Goal: Task Accomplishment & Management: Use online tool/utility

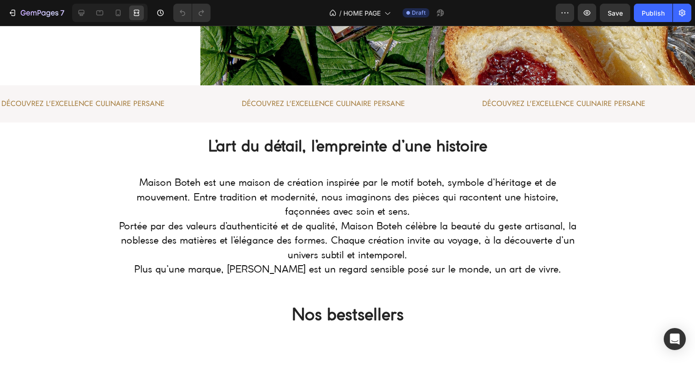
scroll to position [232, 0]
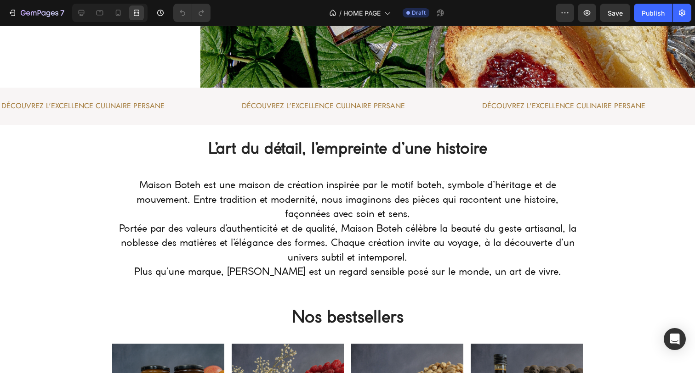
click at [285, 195] on p "Maison Boteh est une maison de création inspirée par le motif boteh, symbole d’…" at bounding box center [348, 230] width 458 height 102
click at [303, 220] on p "Maison Boteh est une maison de création inspirée par le motif boteh, symbole d’…" at bounding box center [348, 230] width 458 height 102
click at [82, 13] on icon at bounding box center [82, 13] width 6 height 6
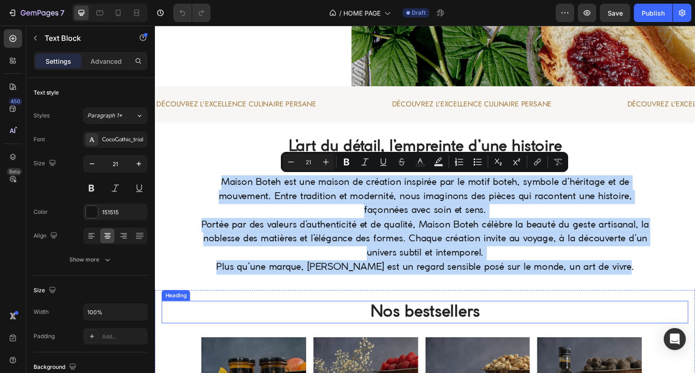
drag, startPoint x: 219, startPoint y: 187, endPoint x: 583, endPoint y: 325, distance: 389.2
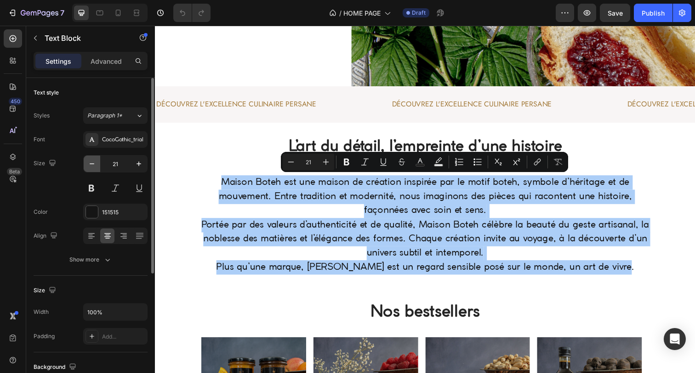
click at [92, 165] on icon "button" at bounding box center [91, 163] width 9 height 9
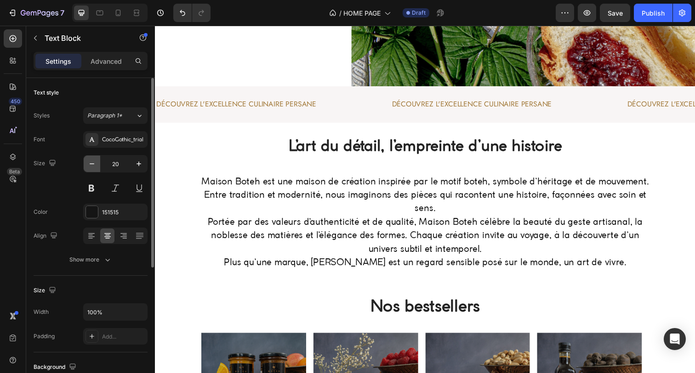
click at [92, 164] on icon "button" at bounding box center [91, 163] width 9 height 9
type input "19"
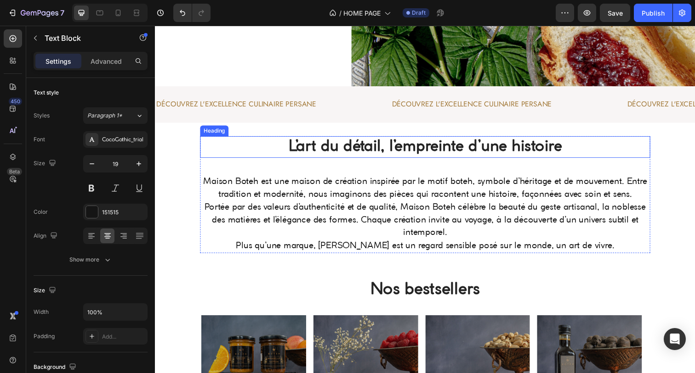
click at [373, 150] on strong "L’art du détail, l’empreinte d’une histoire" at bounding box center [430, 149] width 279 height 15
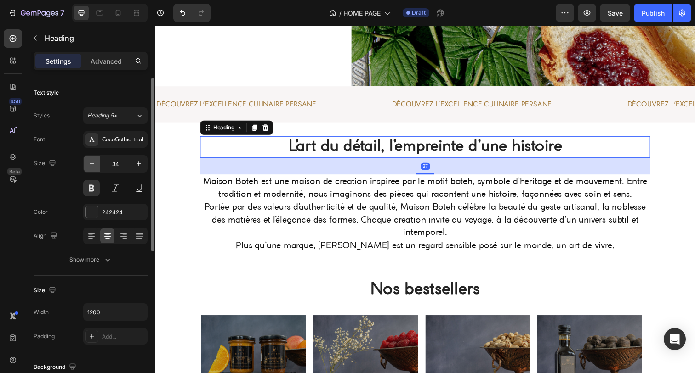
click at [94, 160] on icon "button" at bounding box center [91, 163] width 9 height 9
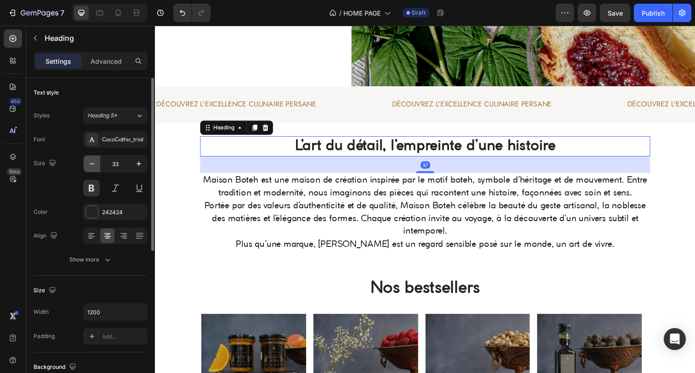
type input "32"
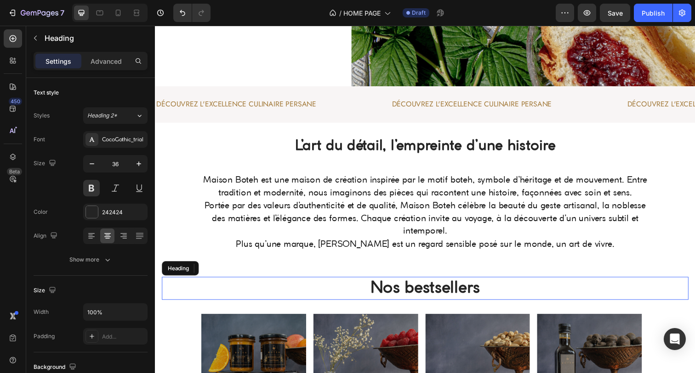
click at [405, 291] on h2 "Nos bestsellers" at bounding box center [430, 294] width 537 height 23
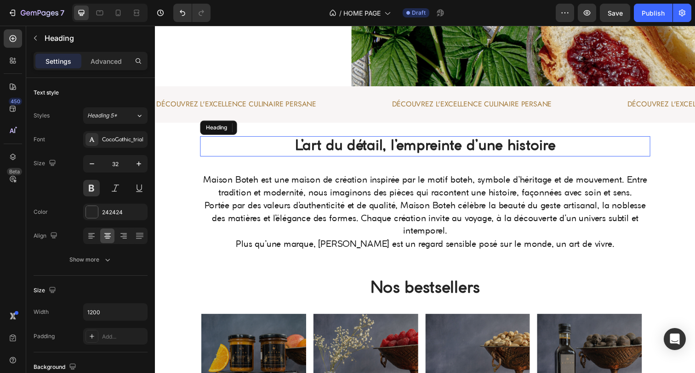
click at [315, 152] on strong "L’art du détail, l’empreinte d’une histoire" at bounding box center [431, 149] width 266 height 14
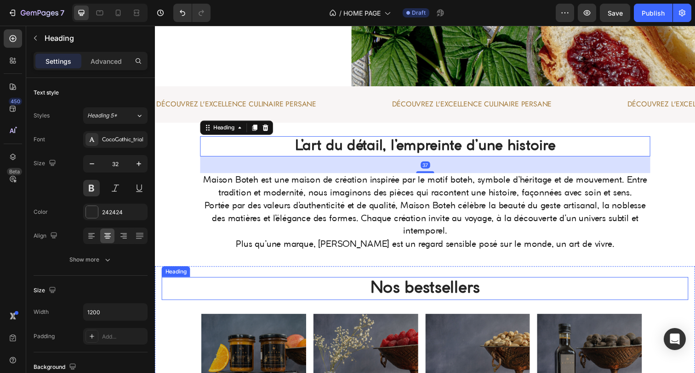
click at [368, 297] on h2 "Nos bestsellers" at bounding box center [430, 294] width 537 height 23
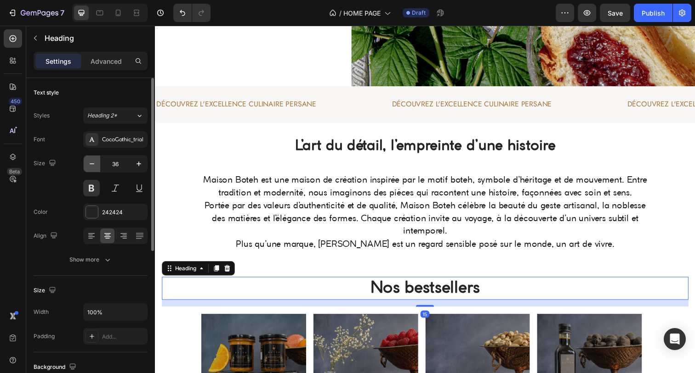
click at [87, 165] on icon "button" at bounding box center [91, 163] width 9 height 9
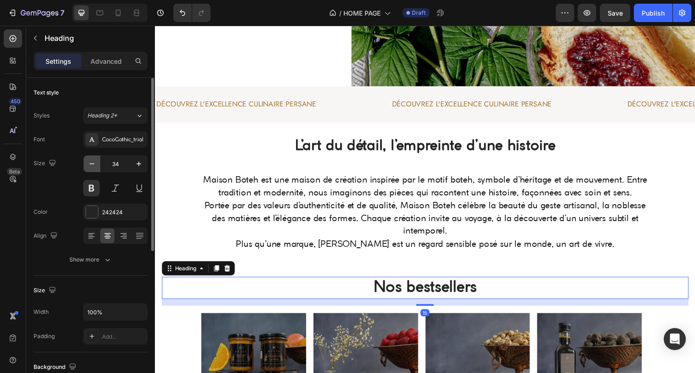
click at [87, 165] on icon "button" at bounding box center [91, 163] width 9 height 9
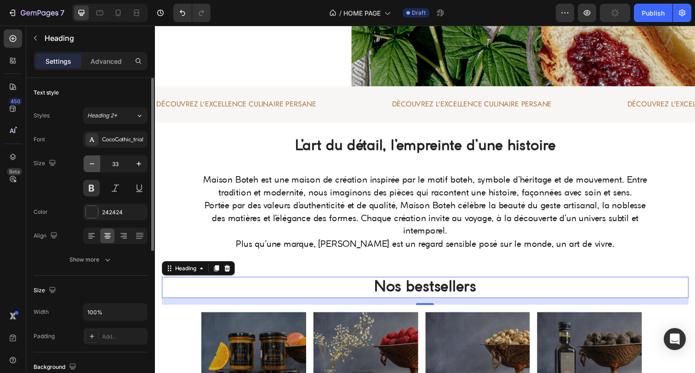
click at [87, 165] on icon "button" at bounding box center [91, 163] width 9 height 9
type input "32"
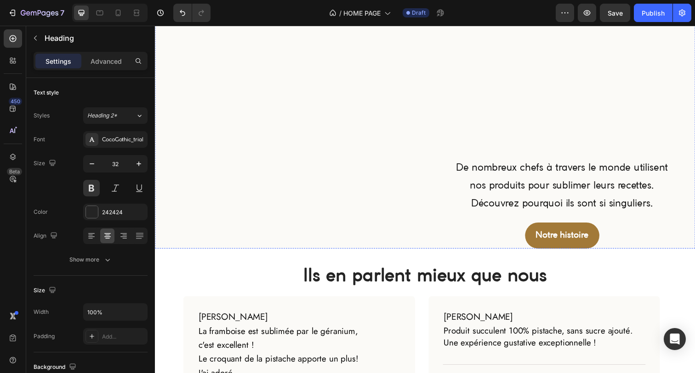
scroll to position [1026, 0]
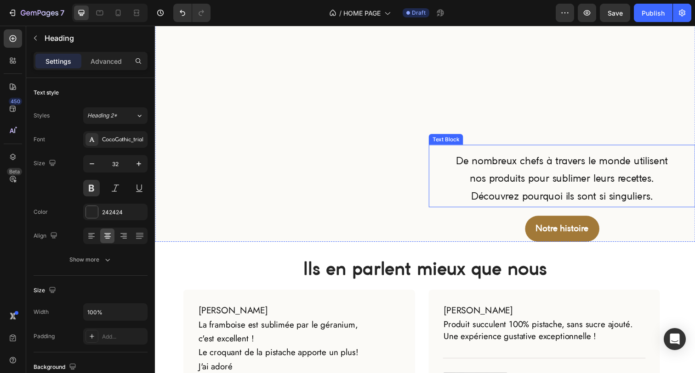
click at [507, 181] on p "De nombreux chefs à travers le monde utilisent nos produits pour sublimer leurs…" at bounding box center [570, 183] width 226 height 55
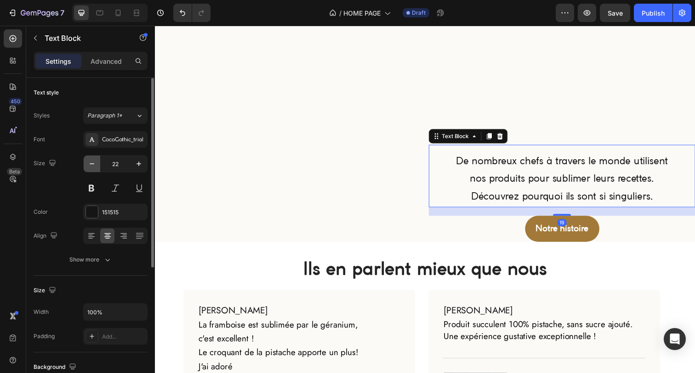
click at [93, 166] on icon "button" at bounding box center [91, 163] width 9 height 9
type input "21"
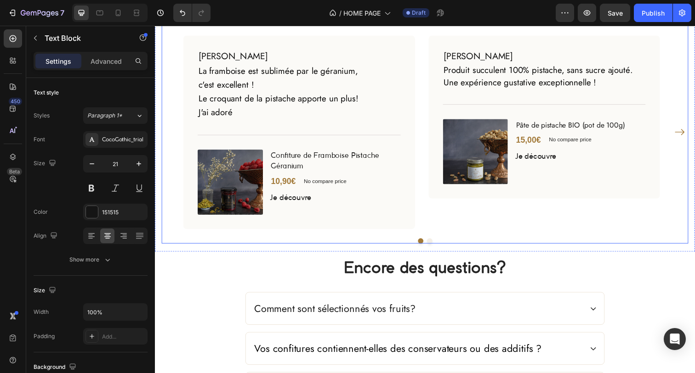
scroll to position [1286, 0]
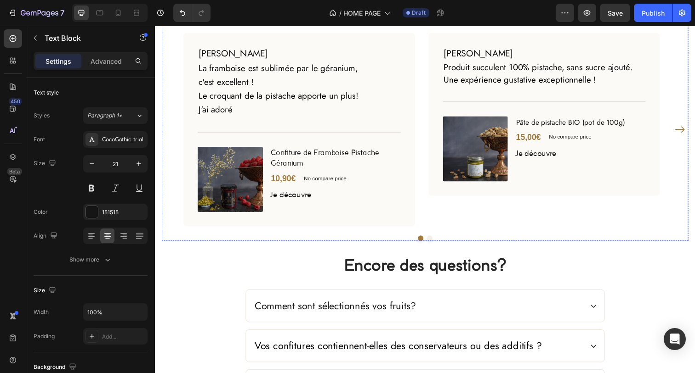
click at [313, 26] on h2 "Ils en parlent mieux que nous" at bounding box center [430, 13] width 537 height 26
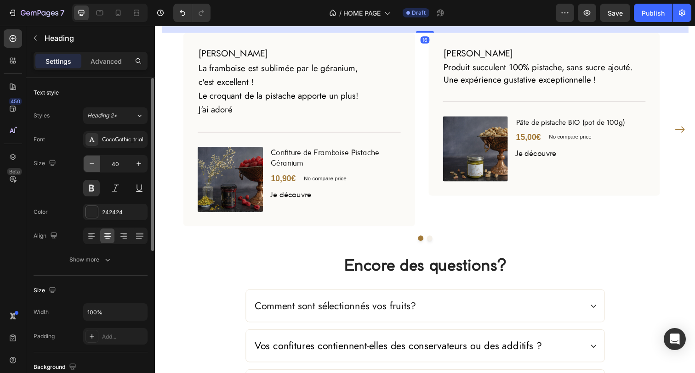
click at [95, 162] on icon "button" at bounding box center [91, 163] width 9 height 9
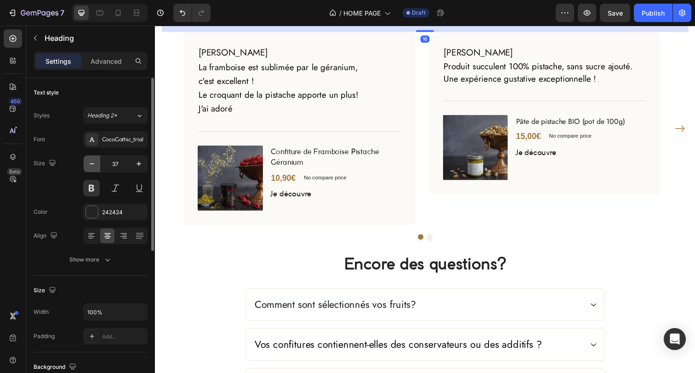
click at [95, 162] on icon "button" at bounding box center [91, 163] width 9 height 9
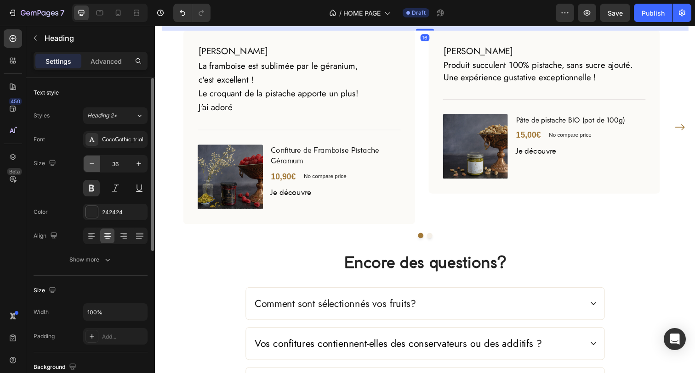
click at [95, 162] on icon "button" at bounding box center [91, 163] width 9 height 9
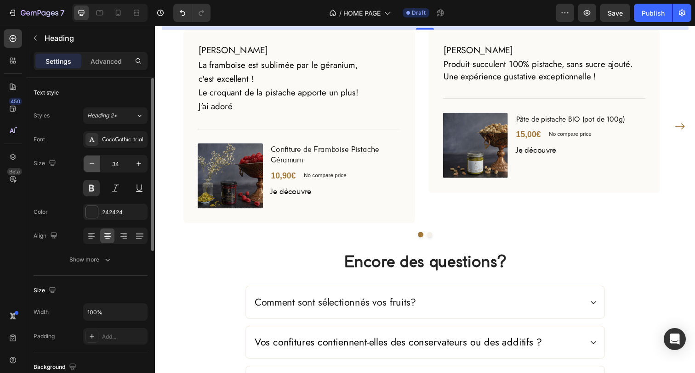
click at [95, 162] on icon "button" at bounding box center [91, 163] width 9 height 9
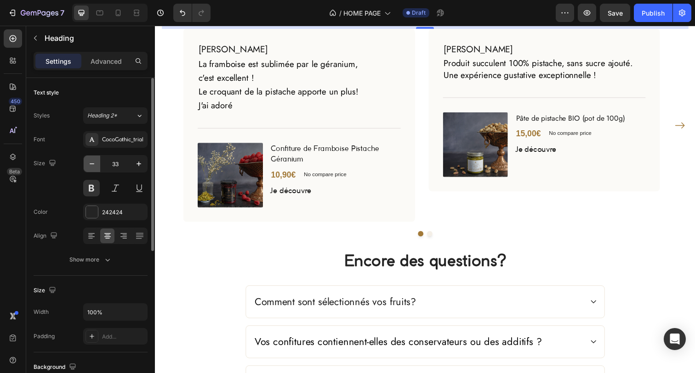
click at [92, 167] on icon "button" at bounding box center [91, 163] width 9 height 9
type input "32"
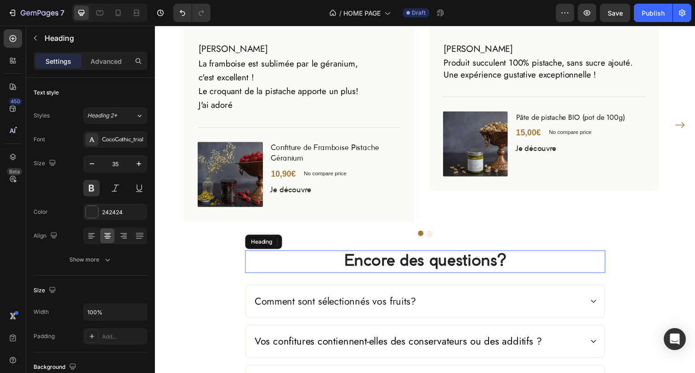
click at [409, 278] on h2 "Encore des questions?" at bounding box center [431, 266] width 368 height 23
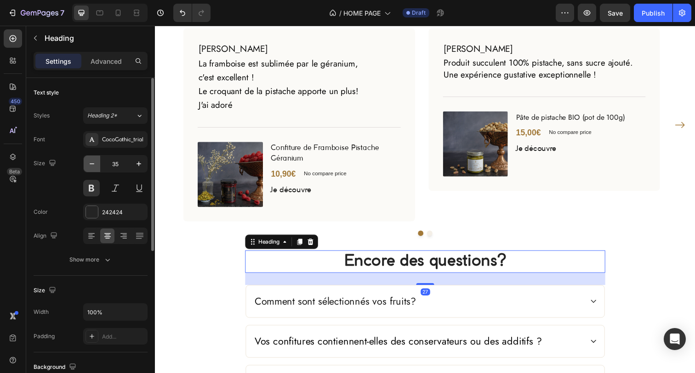
click at [96, 164] on button "button" at bounding box center [92, 164] width 17 height 17
type input "32"
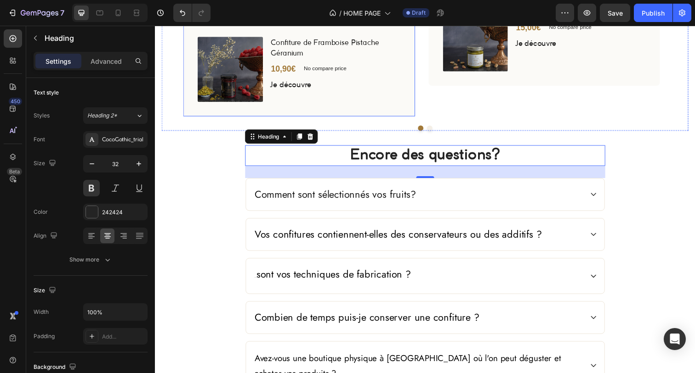
scroll to position [1490, 0]
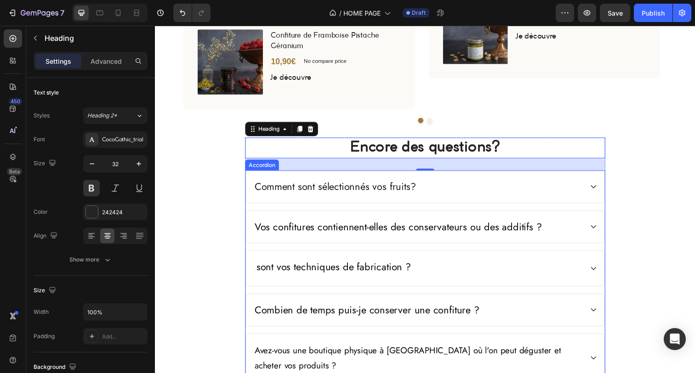
click at [296, 191] on p "Comment sont sélectionnés vos fruits?" at bounding box center [338, 190] width 164 height 15
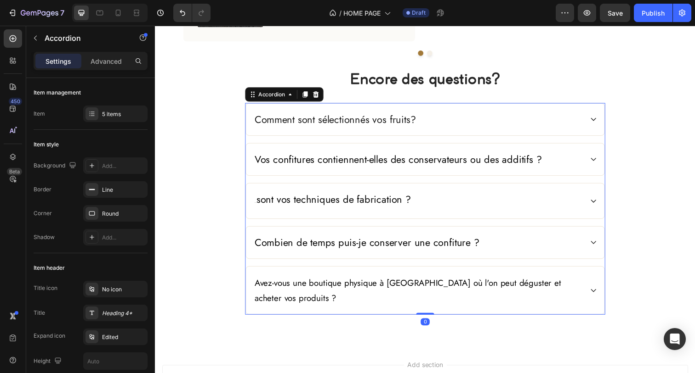
scroll to position [1563, 0]
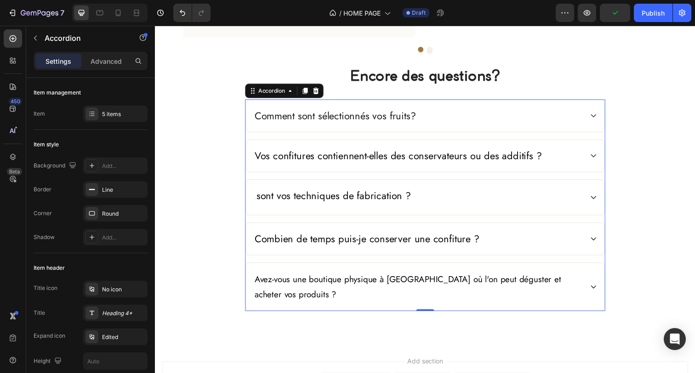
click at [339, 119] on p "Comment sont sélectionnés vos fruits?" at bounding box center [338, 117] width 164 height 15
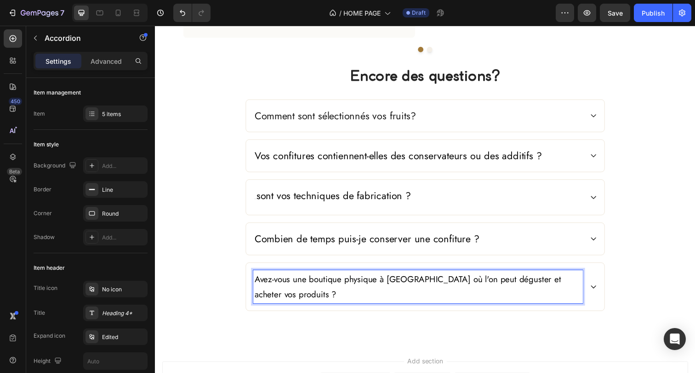
click at [410, 286] on span "Avez-vous une boutique physique à [GEOGRAPHIC_DATA] où l'on peut déguster et ac…" at bounding box center [412, 293] width 313 height 28
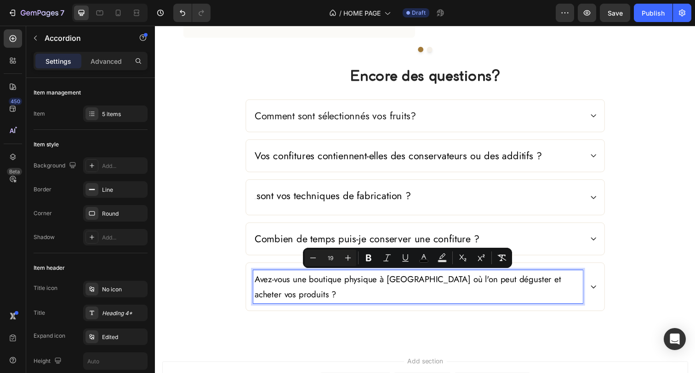
click at [351, 121] on p "Comment sont sélectionnés vos fruits?" at bounding box center [338, 117] width 164 height 15
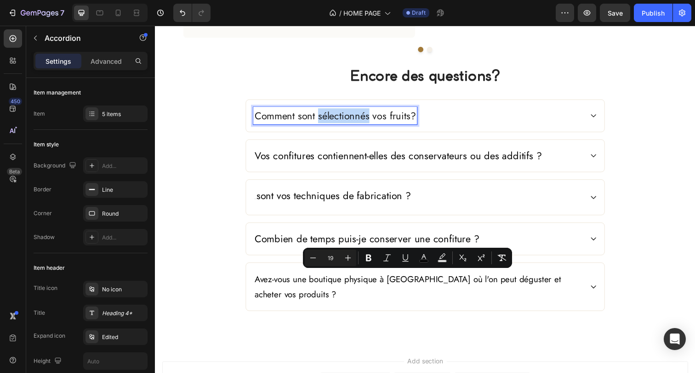
click at [351, 121] on p "Comment sont sélectionnés vos fruits?" at bounding box center [338, 117] width 164 height 15
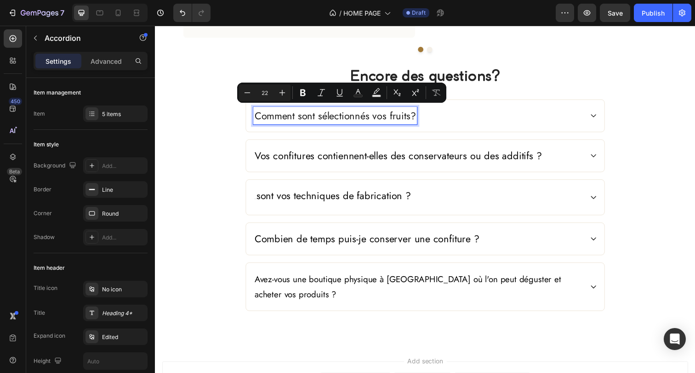
click at [383, 111] on p "Comment sont sélectionnés vos fruits?" at bounding box center [338, 117] width 164 height 15
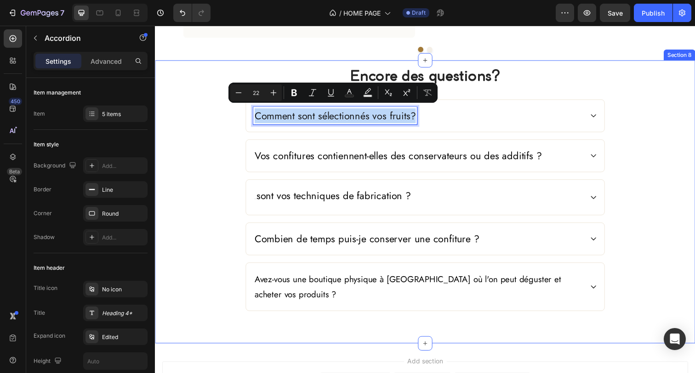
drag, startPoint x: 415, startPoint y: 116, endPoint x: 229, endPoint y: 111, distance: 186.1
click at [229, 111] on div "Encore des questions? Heading Comment sont sélectionnés vos fruits? Vos confitu…" at bounding box center [430, 193] width 537 height 250
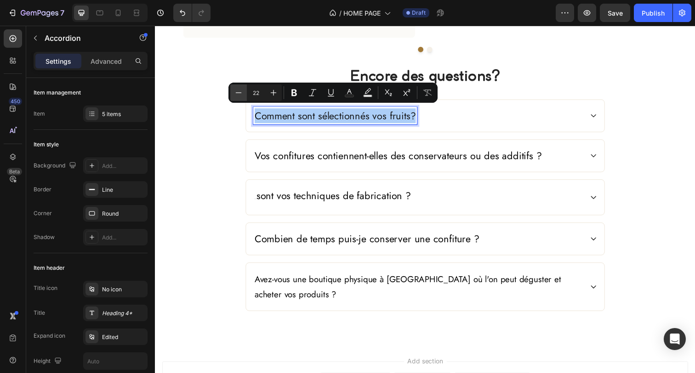
click at [232, 98] on button "Minus" at bounding box center [238, 93] width 17 height 17
type input "19"
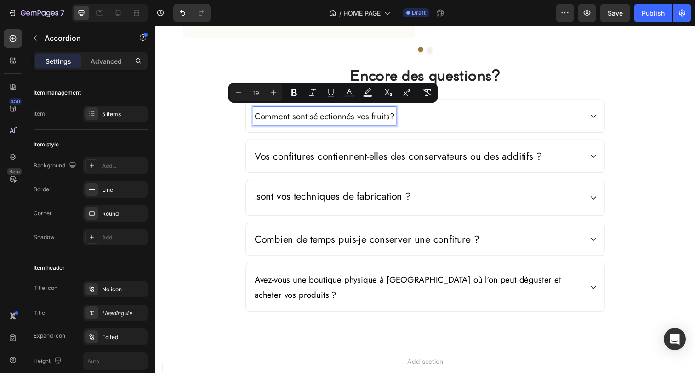
click at [327, 156] on span "Vos confitures contiennent-elles des conservateurs ou des additifs ?" at bounding box center [402, 159] width 293 height 15
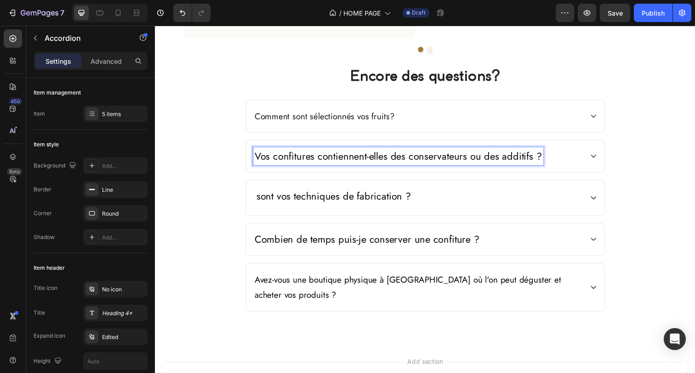
click at [539, 162] on span "Vos confitures contiennent-elles des conservateurs ou des additifs ?" at bounding box center [402, 159] width 293 height 15
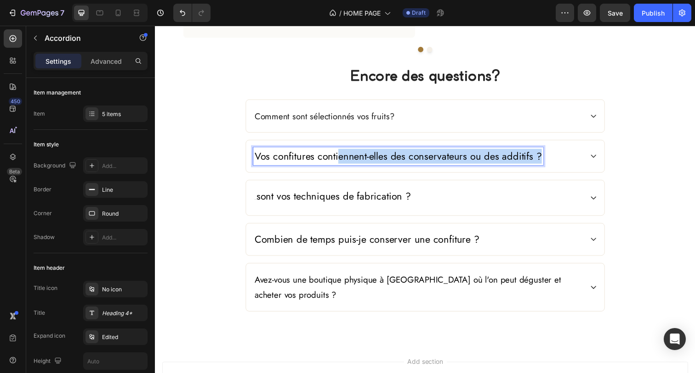
drag, startPoint x: 539, startPoint y: 161, endPoint x: 338, endPoint y: 153, distance: 200.9
click at [338, 153] on span "Vos confitures contiennent-elles des conservateurs ou des additifs ?" at bounding box center [402, 159] width 293 height 15
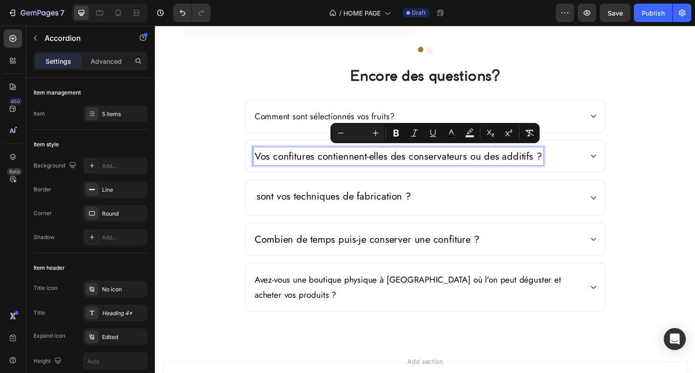
click at [308, 161] on span "Vos confitures contiennent-elles des conservateurs ou des additifs ?" at bounding box center [402, 159] width 293 height 15
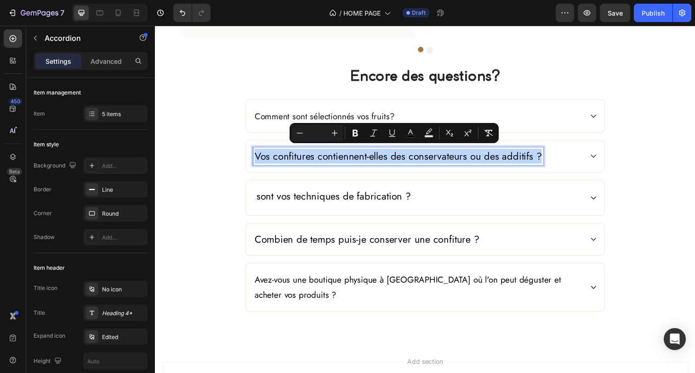
drag, startPoint x: 255, startPoint y: 160, endPoint x: 533, endPoint y: 172, distance: 278.2
click at [533, 172] on div "Vos confitures contiennent-elles des conservateurs ou des additifs ?" at bounding box center [431, 159] width 366 height 33
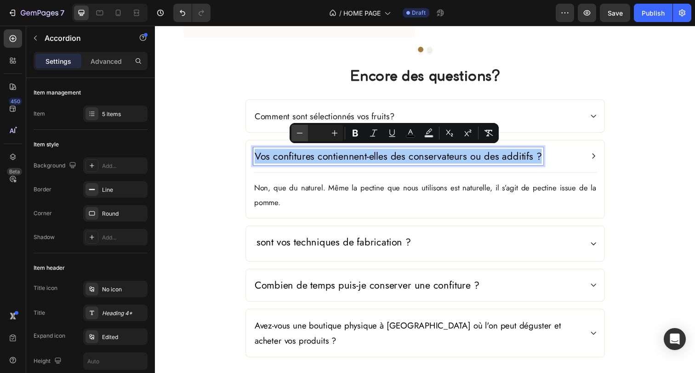
click at [297, 133] on icon "Editor contextual toolbar" at bounding box center [299, 133] width 9 height 9
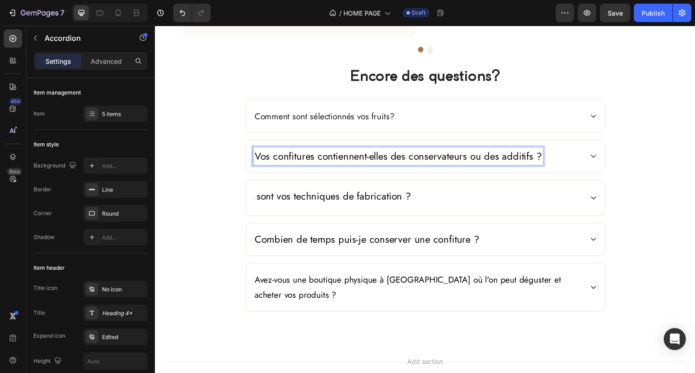
click at [332, 158] on span "Vos confitures contiennent-elles des conservateurs ou des additifs ?" at bounding box center [402, 159] width 293 height 15
click at [313, 158] on span "Vos confitures contiennent-elles des conservateurs ou des additifs ?" at bounding box center [402, 159] width 293 height 15
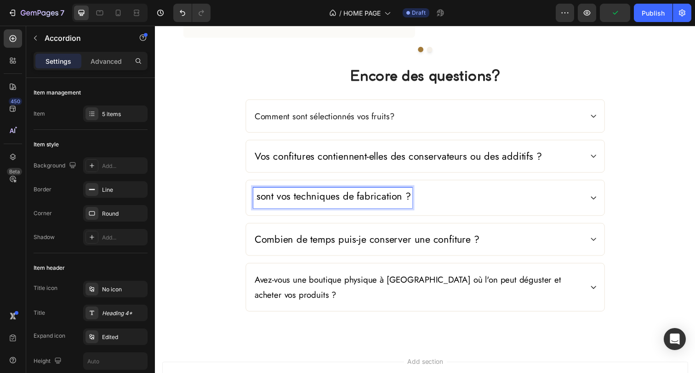
click at [373, 201] on span "sont vos techniques de fabrication ?" at bounding box center [337, 199] width 158 height 15
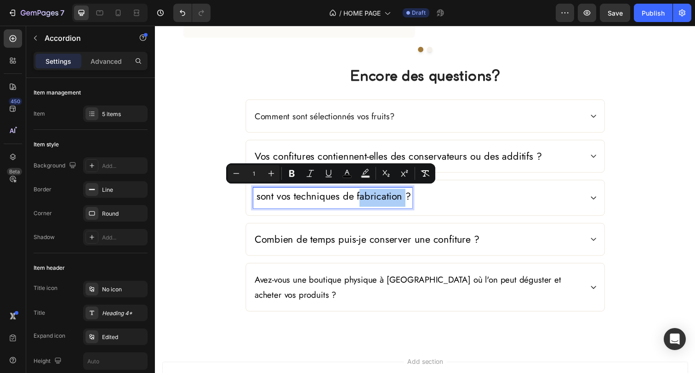
click at [258, 173] on input "1" at bounding box center [253, 173] width 18 height 11
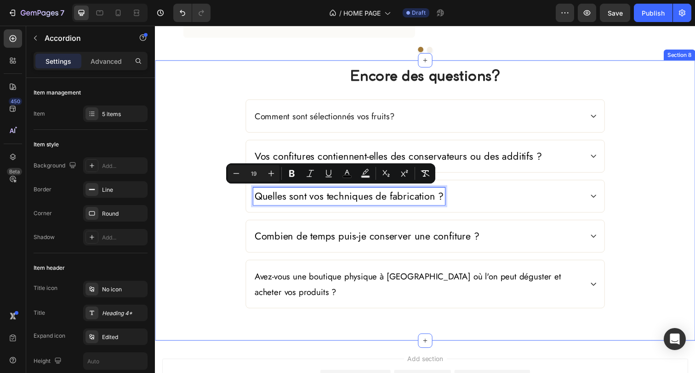
type input "19"
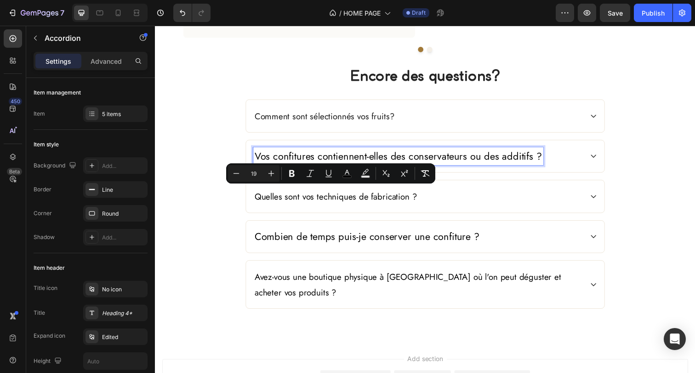
click at [377, 159] on span "Vos confitures contiennent-elles des conservateurs ou des additifs ?" at bounding box center [402, 159] width 293 height 15
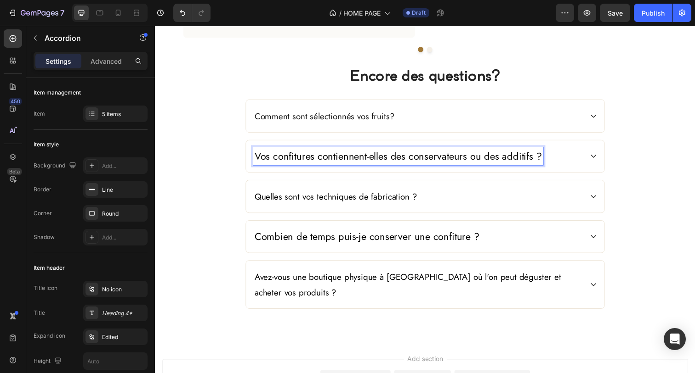
click at [372, 158] on span "Vos confitures contiennent-elles des conservateurs ou des additifs ?" at bounding box center [402, 159] width 293 height 15
click at [445, 152] on span "Vos confitures contiennent-elles des conservateurs ou des additifs ?" at bounding box center [402, 159] width 293 height 15
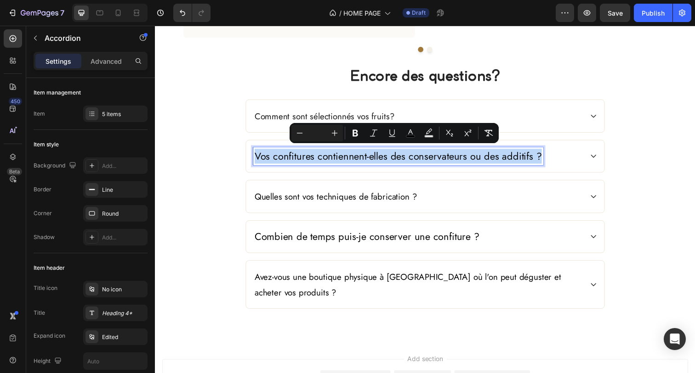
drag, startPoint x: 540, startPoint y: 159, endPoint x: 253, endPoint y: 159, distance: 286.7
click at [256, 159] on span "Vos confitures contiennent-elles des conservateurs ou des additifs ?" at bounding box center [402, 159] width 293 height 15
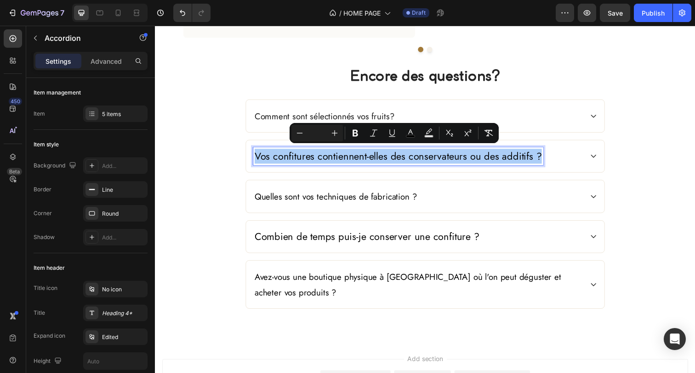
click at [320, 131] on input "Editor contextual toolbar" at bounding box center [317, 133] width 18 height 11
type input "19"
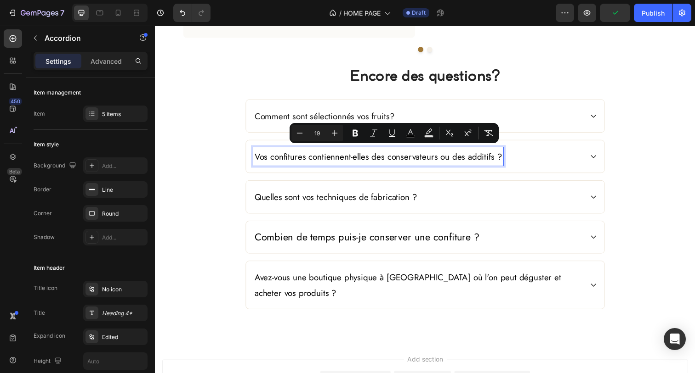
click at [305, 237] on span "Combien de temps puis-je conserver une confiture ?" at bounding box center [370, 241] width 229 height 15
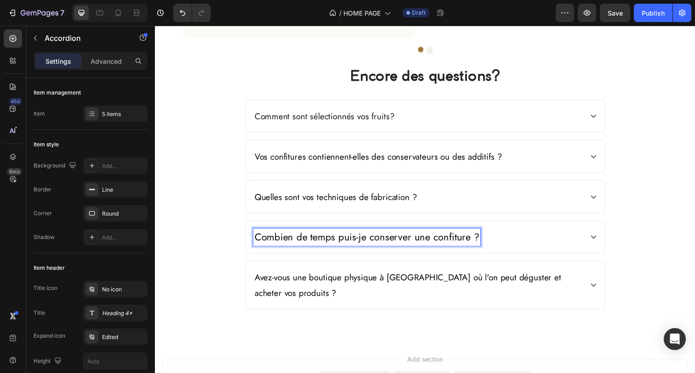
click at [476, 243] on span "Combien de temps puis-je conserver une confiture ?" at bounding box center [370, 241] width 229 height 15
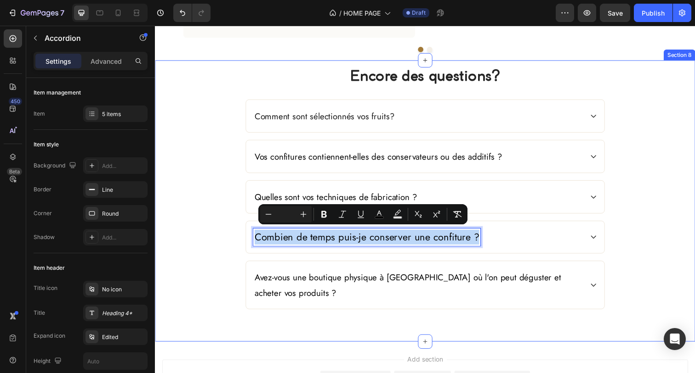
drag, startPoint x: 476, startPoint y: 243, endPoint x: 238, endPoint y: 231, distance: 238.2
click at [238, 232] on div "Encore des questions? Heading Comment sont sélectionnés vos fruits? Vos confitu…" at bounding box center [430, 192] width 537 height 248
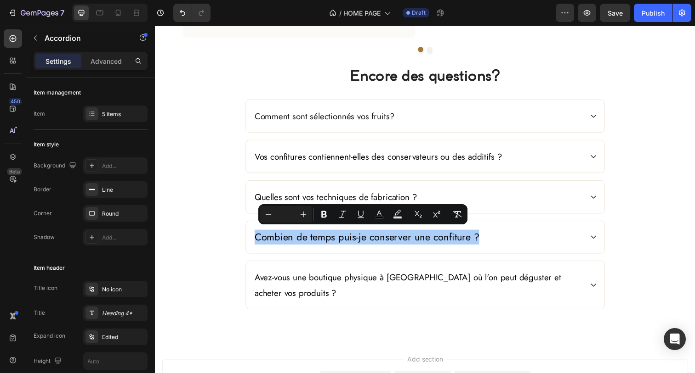
click at [288, 209] on div "Minus Plus" at bounding box center [285, 214] width 51 height 17
click at [287, 212] on input "Editor contextual toolbar" at bounding box center [286, 214] width 18 height 11
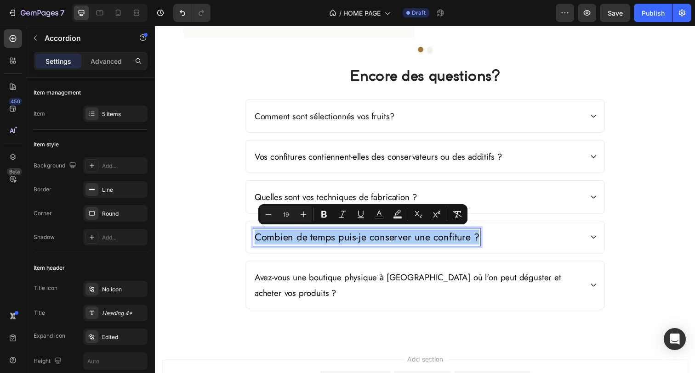
type input "19"
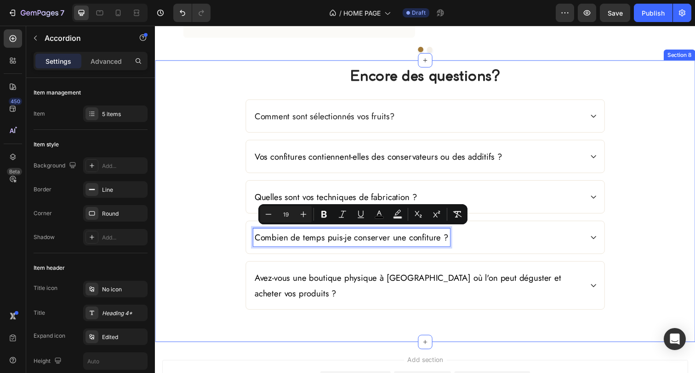
click at [229, 242] on div "Encore des questions? Heading Comment sont sélectionnés vos fruits? Vos confitu…" at bounding box center [430, 192] width 537 height 249
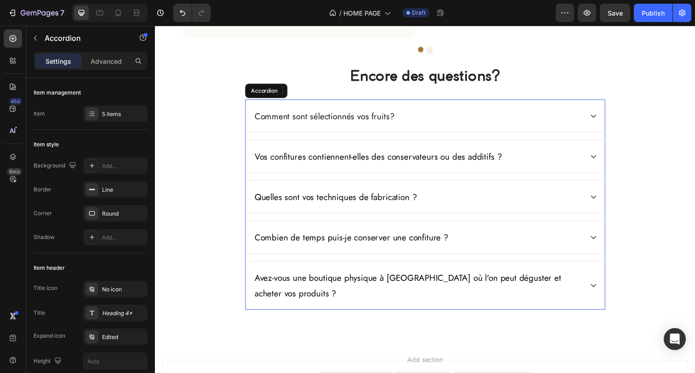
click at [600, 115] on icon at bounding box center [602, 117] width 7 height 7
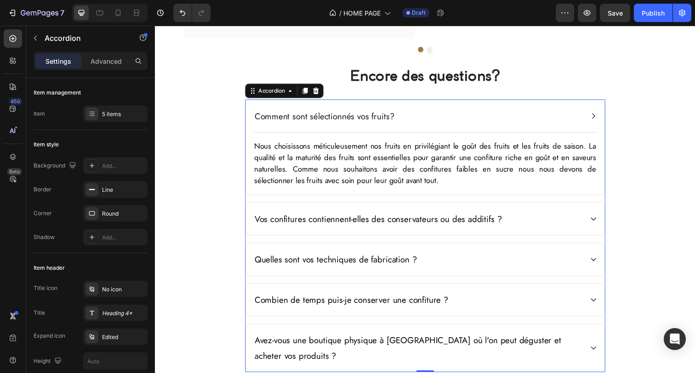
click at [601, 115] on icon at bounding box center [602, 117] width 7 height 7
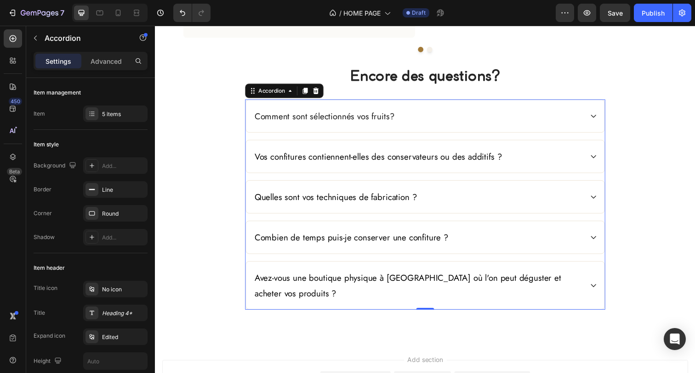
click at [600, 153] on div "Vos confitures contiennent-elles des conservateurs ou des additifs ?" at bounding box center [431, 159] width 366 height 33
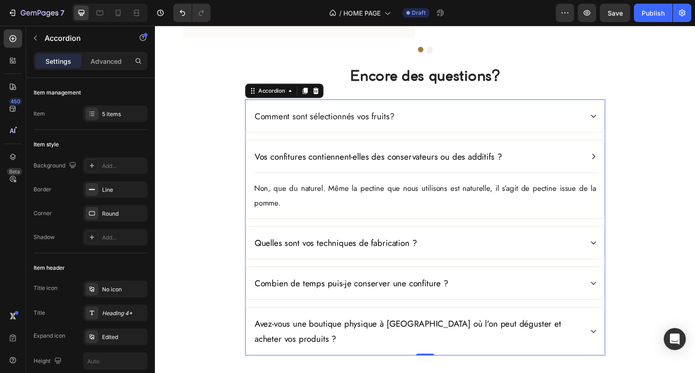
click at [600, 156] on icon at bounding box center [602, 159] width 7 height 7
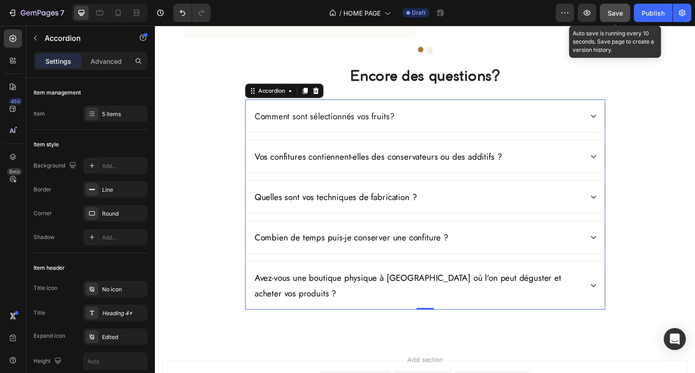
click at [611, 19] on button "Save" at bounding box center [615, 13] width 30 height 18
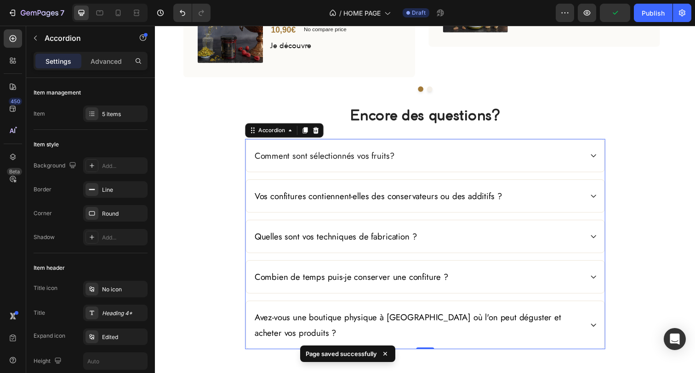
scroll to position [1511, 0]
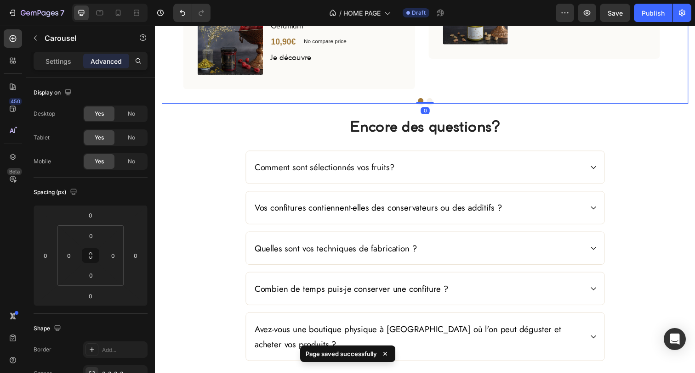
click at [432, 100] on button "Dot" at bounding box center [435, 103] width 6 height 6
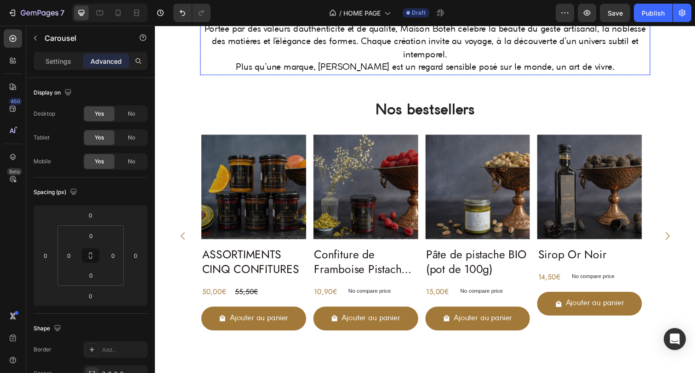
scroll to position [381, 0]
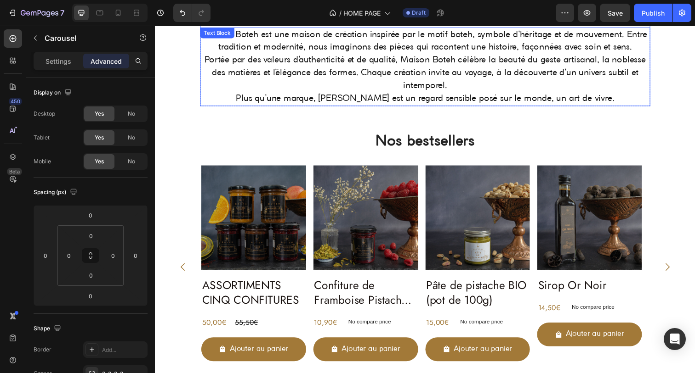
click at [405, 69] on p "Maison Boteh est une maison de création inspirée par le motif boteh, symbole d’…" at bounding box center [431, 67] width 458 height 79
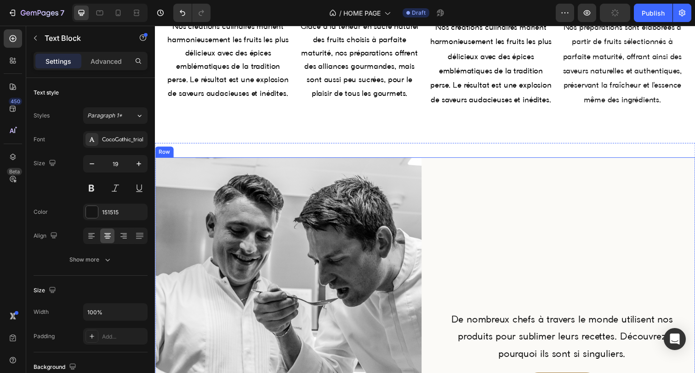
scroll to position [852, 0]
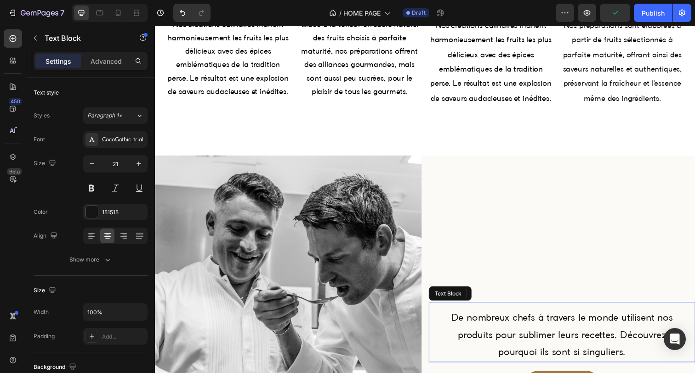
click at [541, 342] on p "De nombreux chefs à travers le monde utilisent nos produits pour sublimer leurs…" at bounding box center [570, 343] width 226 height 52
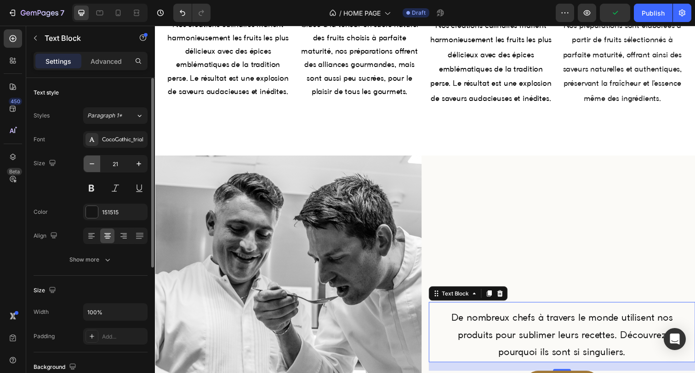
click at [98, 169] on button "button" at bounding box center [92, 164] width 17 height 17
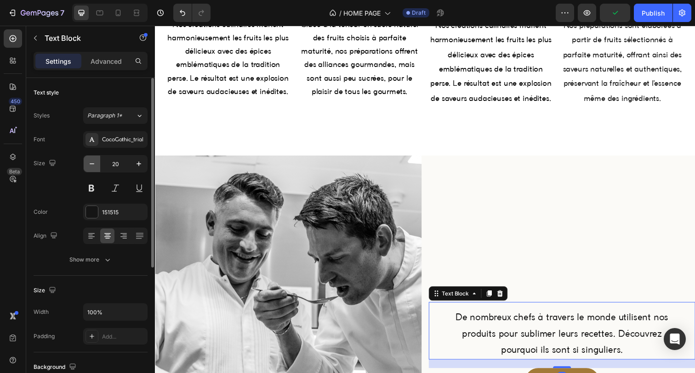
click at [98, 169] on button "button" at bounding box center [92, 164] width 17 height 17
type input "19"
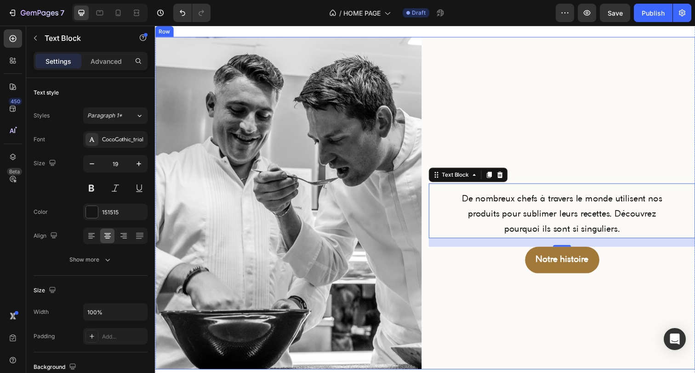
scroll to position [1045, 0]
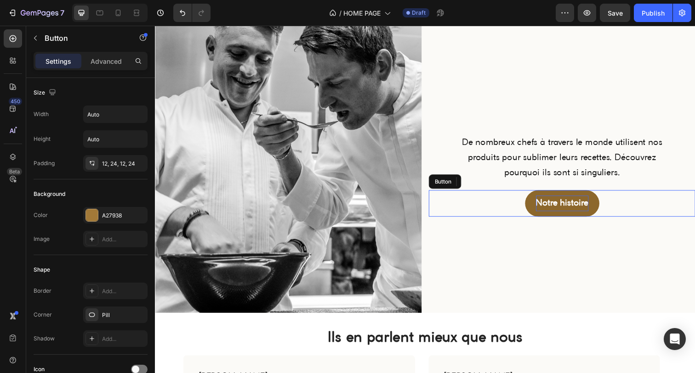
click at [548, 211] on p "Notre histoire" at bounding box center [570, 207] width 54 height 16
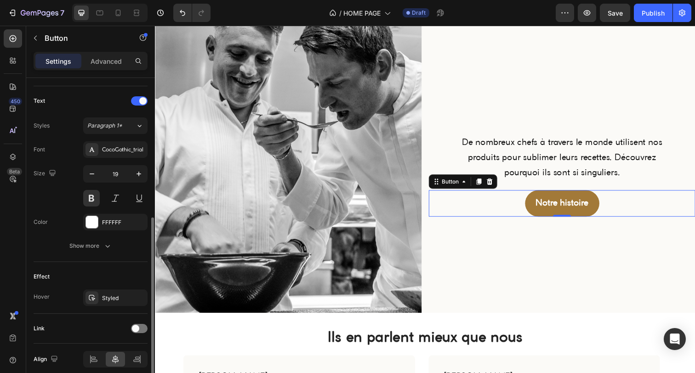
scroll to position [294, 0]
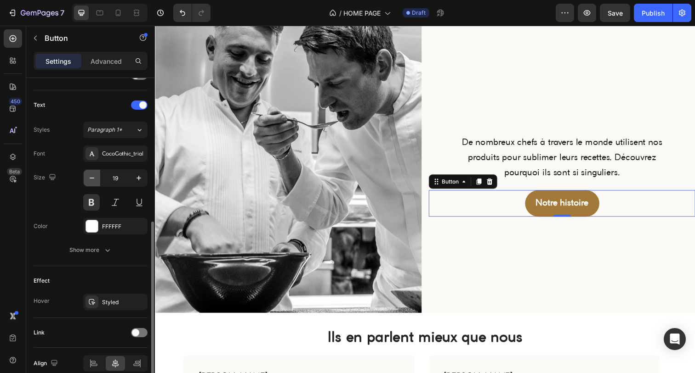
click at [91, 181] on icon "button" at bounding box center [91, 178] width 9 height 9
type input "18"
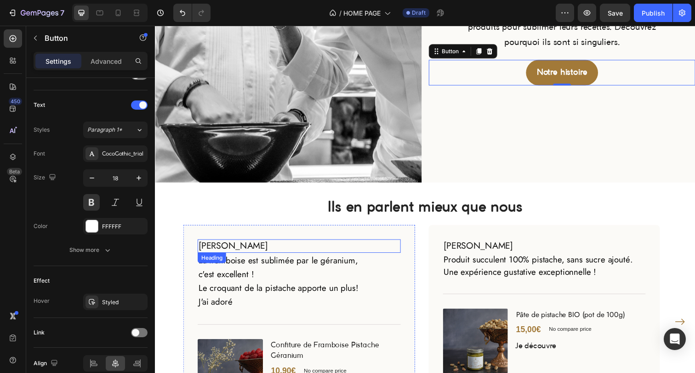
scroll to position [1188, 0]
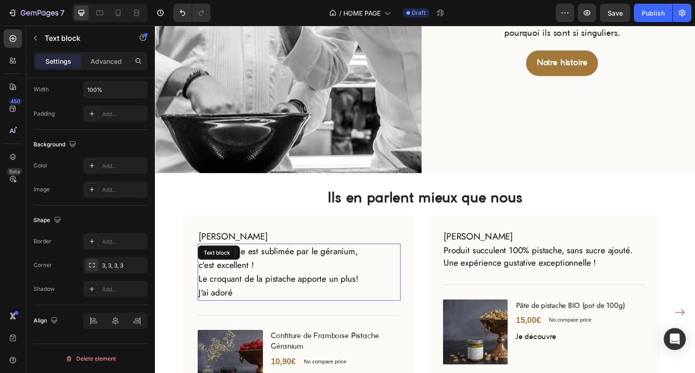
click at [316, 264] on p "c'est excellent ! Le croquant de la pistache apporte un plus! J'ai adoré" at bounding box center [301, 285] width 205 height 42
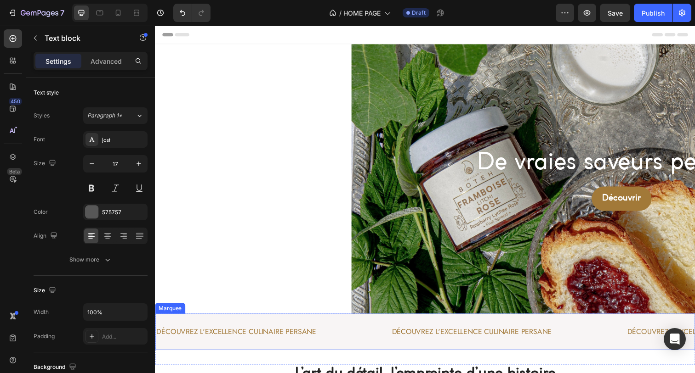
scroll to position [0, 0]
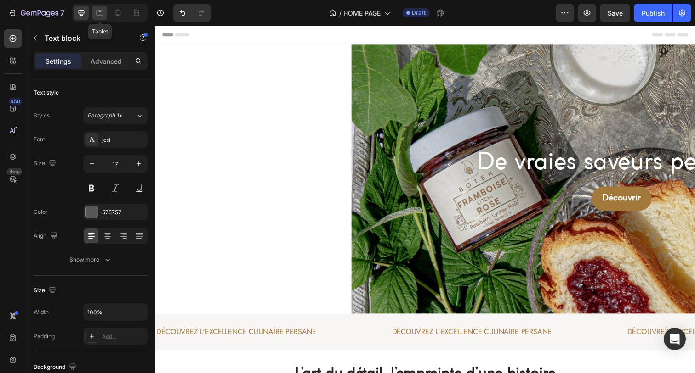
click at [102, 16] on icon at bounding box center [99, 12] width 9 height 9
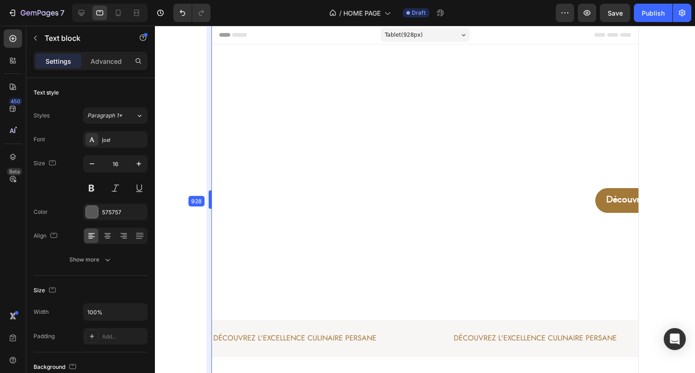
drag, startPoint x: 195, startPoint y: 192, endPoint x: 225, endPoint y: 184, distance: 30.7
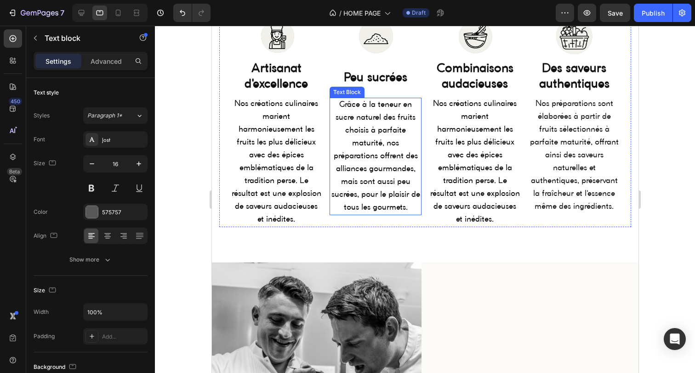
scroll to position [791, 0]
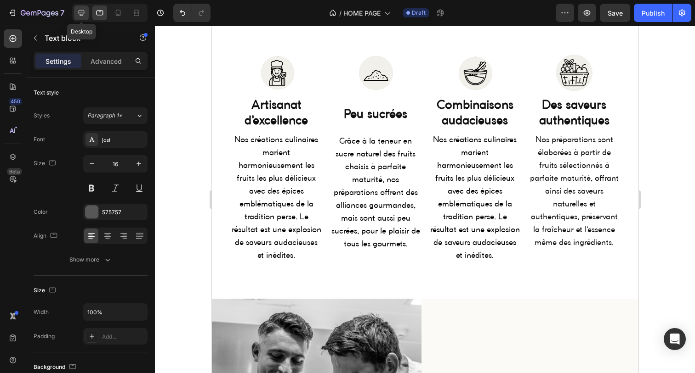
click at [83, 8] on div at bounding box center [81, 13] width 15 height 15
type input "17"
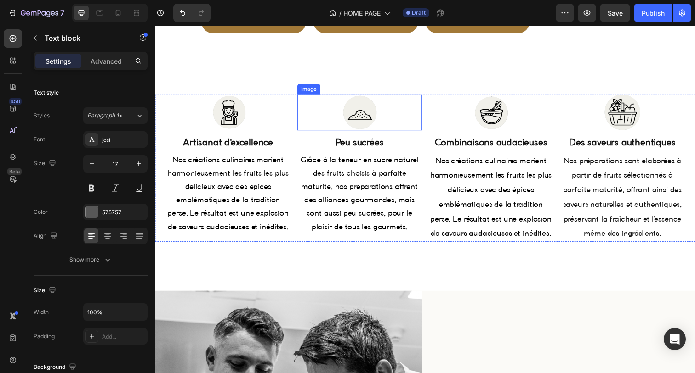
click at [316, 106] on div at bounding box center [363, 114] width 127 height 37
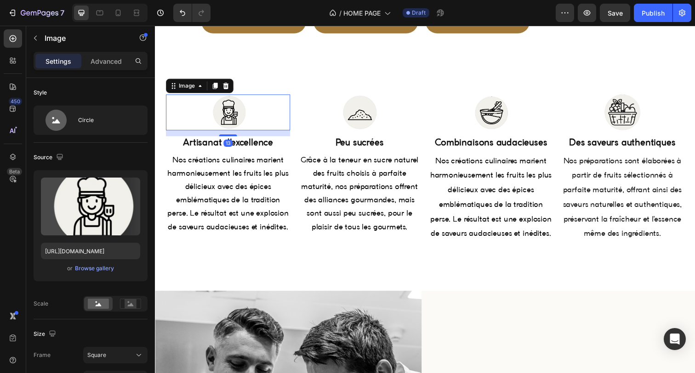
click at [284, 124] on div at bounding box center [229, 114] width 127 height 37
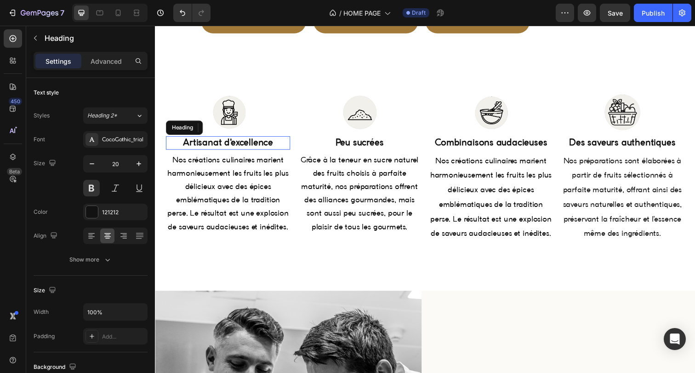
click at [284, 149] on h2 "Artisanat d'excellence" at bounding box center [229, 146] width 127 height 14
click at [283, 171] on p "Nos créations culinaires marient harmonieusement les fruits les plus délicieux …" at bounding box center [229, 198] width 125 height 82
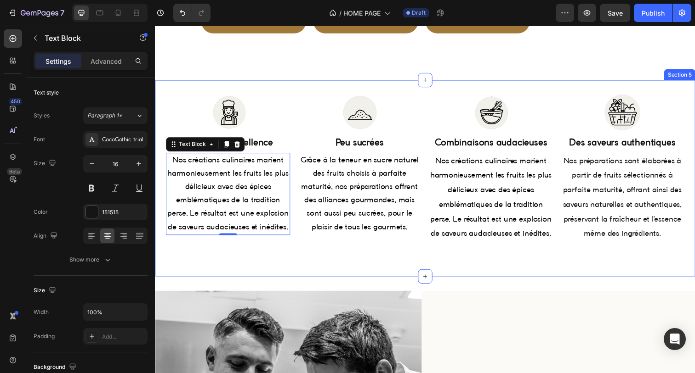
click at [262, 82] on div "Image Artisanat d'excellence Heading Nos créations culinaires marient harmonieu…" at bounding box center [430, 181] width 551 height 201
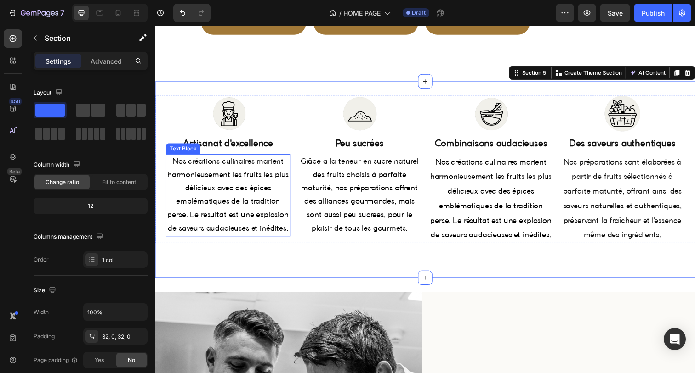
scroll to position [763, 0]
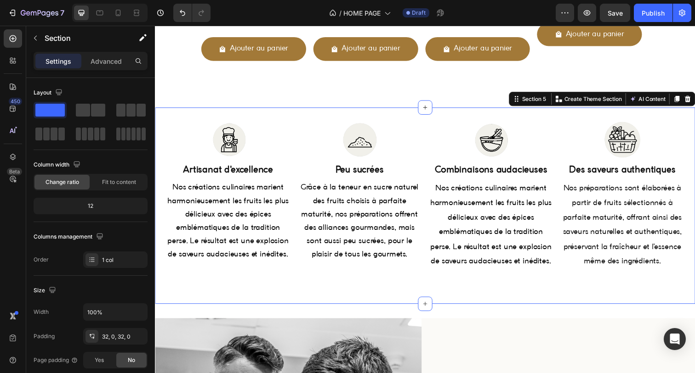
drag, startPoint x: 212, startPoint y: 156, endPoint x: 235, endPoint y: 110, distance: 51.2
click at [55, 137] on span at bounding box center [54, 134] width 7 height 13
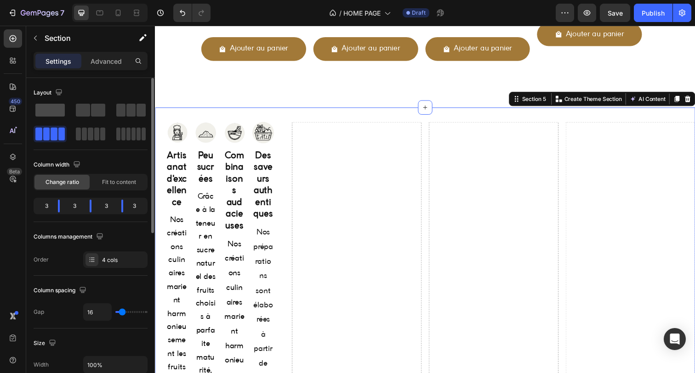
click at [57, 112] on span at bounding box center [49, 110] width 29 height 13
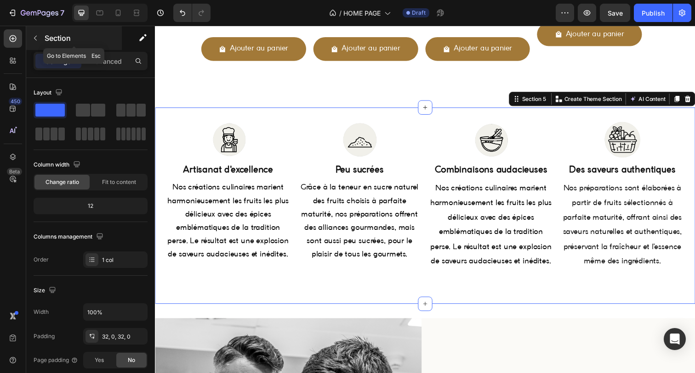
click at [43, 39] on div "Section" at bounding box center [74, 38] width 96 height 24
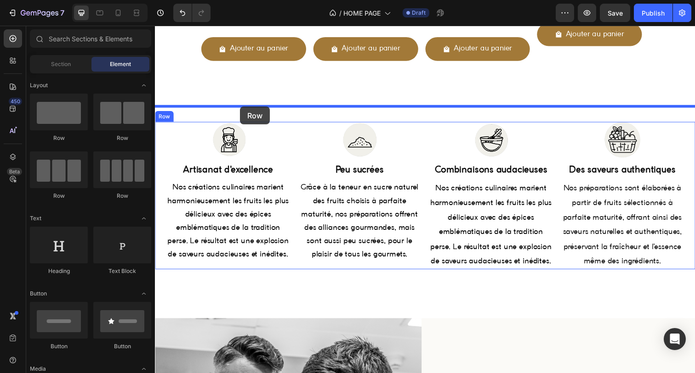
drag, startPoint x: 274, startPoint y: 204, endPoint x: 242, endPoint y: 108, distance: 101.3
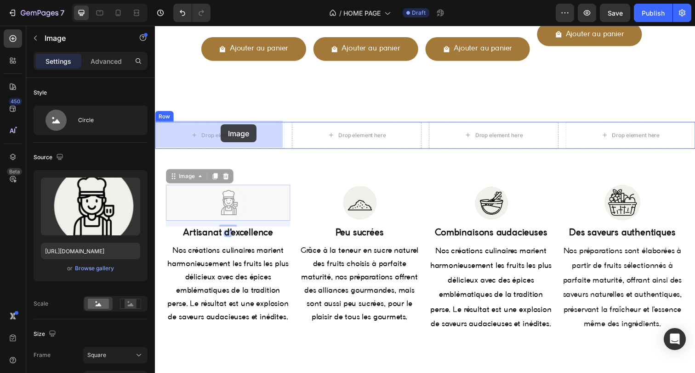
drag, startPoint x: 223, startPoint y: 214, endPoint x: 222, endPoint y: 127, distance: 86.8
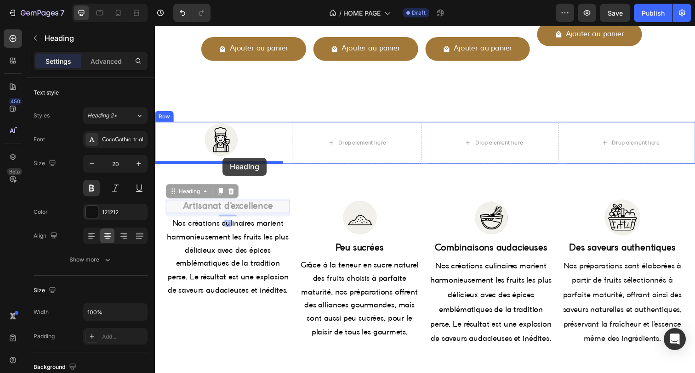
drag, startPoint x: 231, startPoint y: 212, endPoint x: 224, endPoint y: 161, distance: 51.5
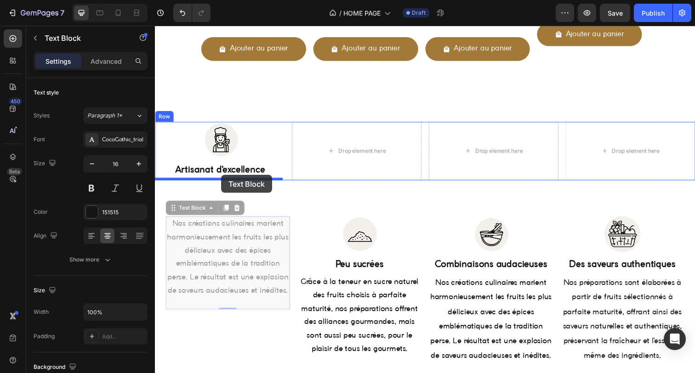
drag, startPoint x: 225, startPoint y: 257, endPoint x: 222, endPoint y: 178, distance: 78.6
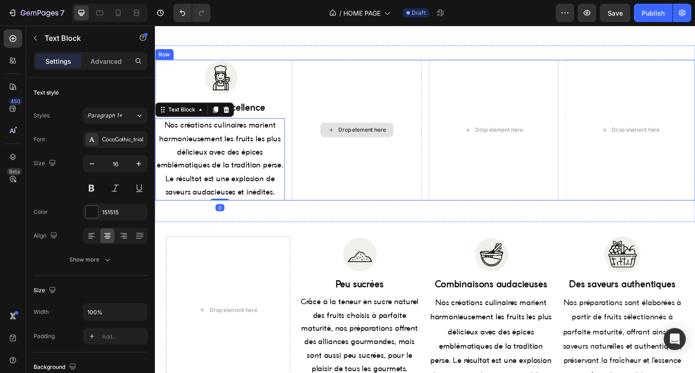
scroll to position [828, 0]
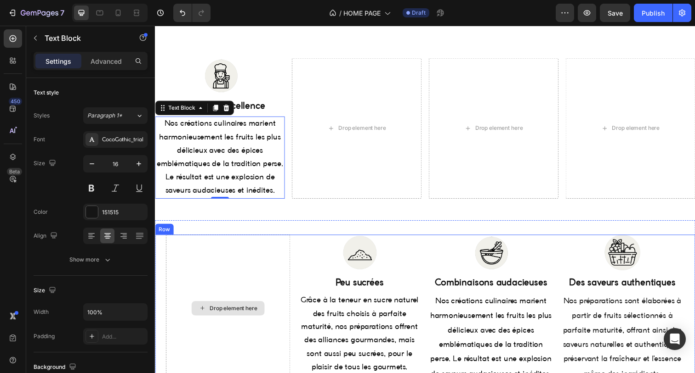
click at [268, 262] on div "Drop element here" at bounding box center [229, 314] width 127 height 151
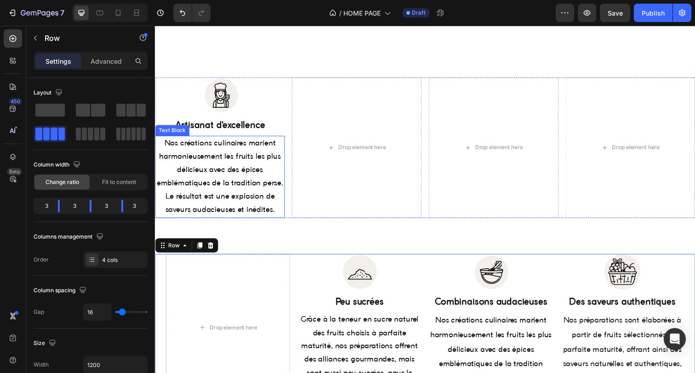
scroll to position [799, 0]
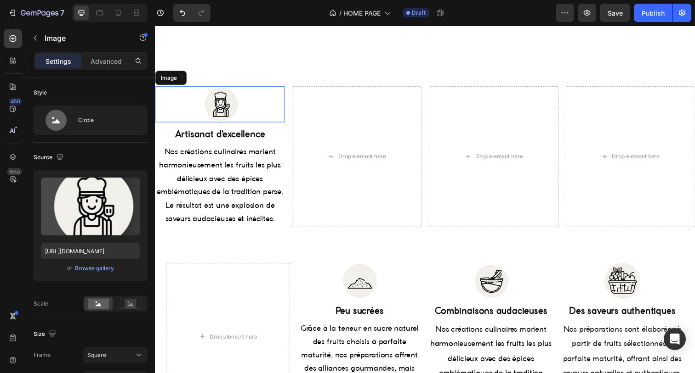
click at [274, 113] on div at bounding box center [221, 106] width 132 height 37
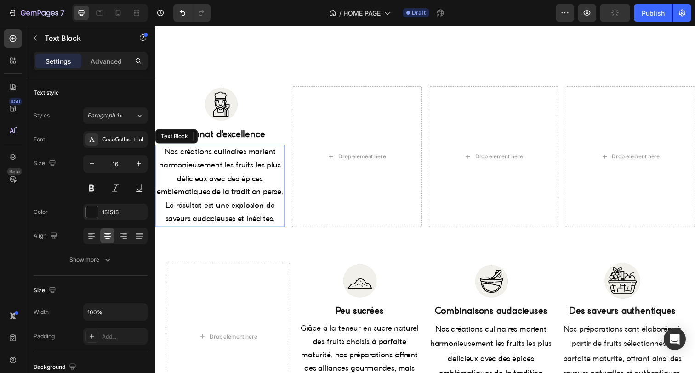
click at [282, 166] on span "Nos créations culinaires marient harmonieusement les fruits les plus délicieux …" at bounding box center [221, 189] width 129 height 76
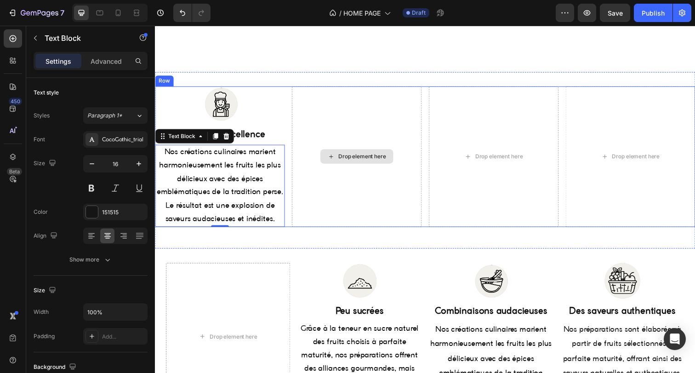
click at [322, 180] on div "Drop element here" at bounding box center [360, 160] width 132 height 144
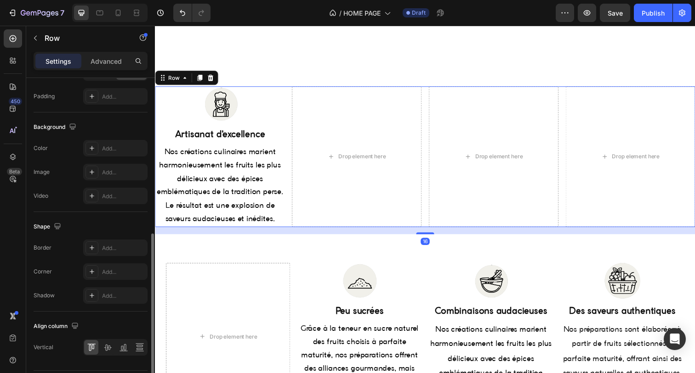
scroll to position [320, 0]
click at [94, 143] on icon at bounding box center [91, 145] width 7 height 7
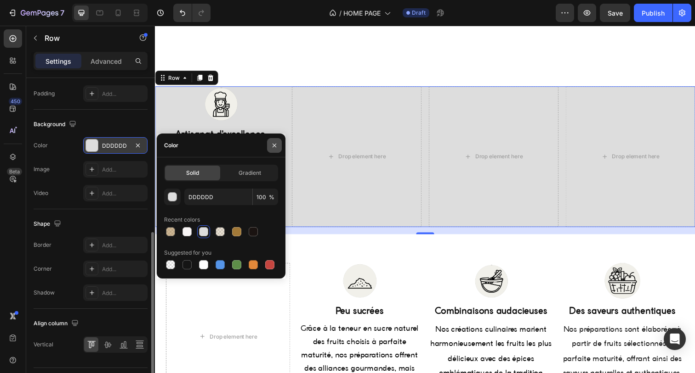
click at [276, 153] on button "button" at bounding box center [274, 145] width 15 height 15
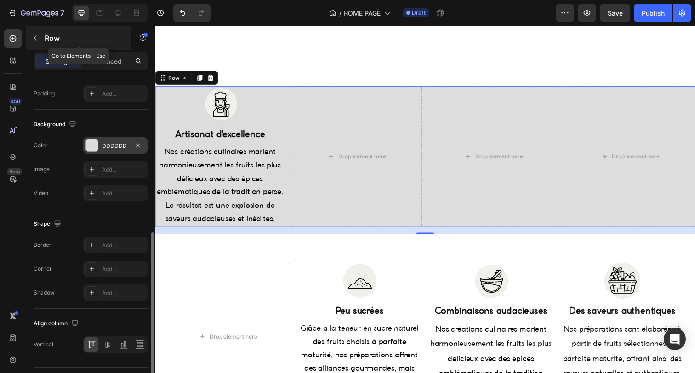
click at [41, 37] on button "button" at bounding box center [35, 38] width 15 height 15
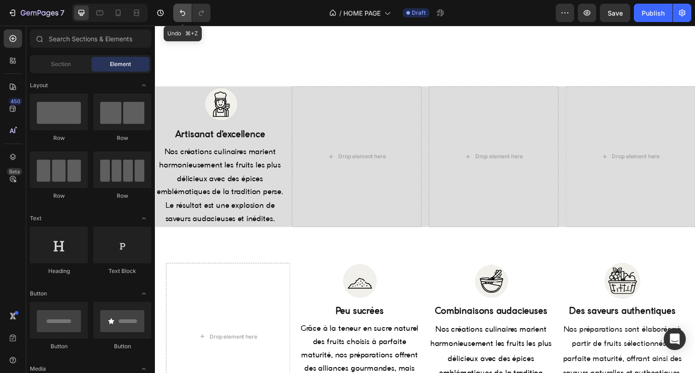
click at [184, 15] on icon "Undo/Redo" at bounding box center [183, 13] width 6 height 6
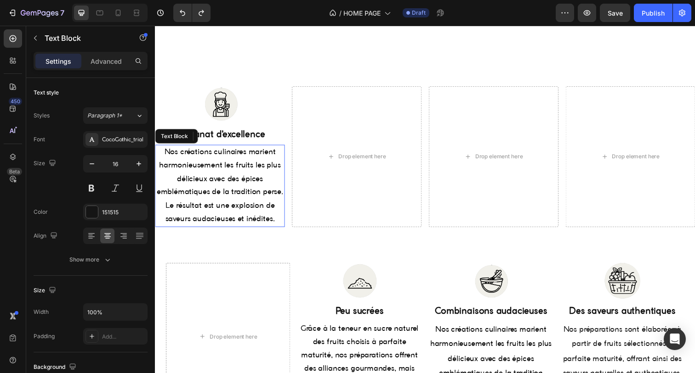
click at [221, 168] on span "Nos créations culinaires marient harmonieusement les fruits les plus délicieux …" at bounding box center [221, 189] width 129 height 76
click at [218, 101] on img at bounding box center [221, 106] width 37 height 37
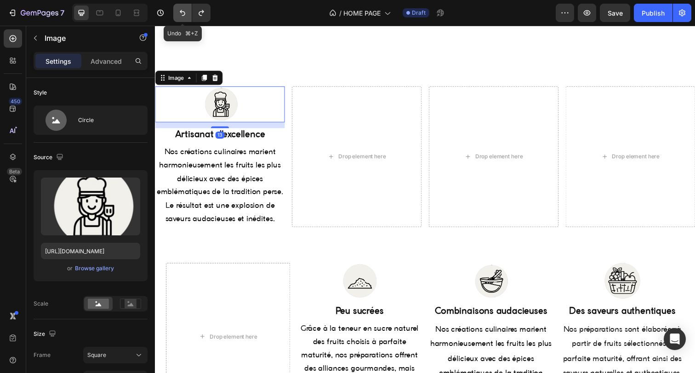
click at [180, 13] on icon "Undo/Redo" at bounding box center [182, 12] width 9 height 9
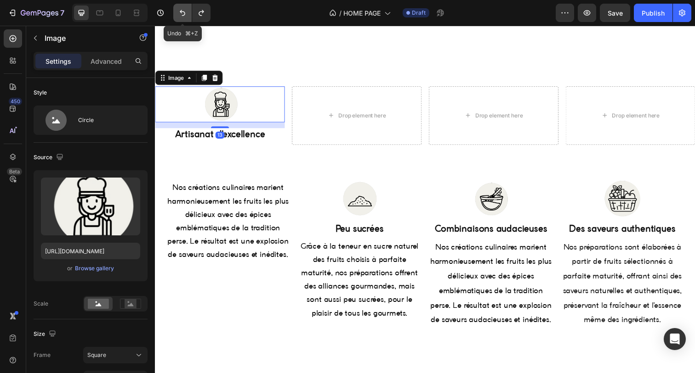
click at [180, 13] on icon "Undo/Redo" at bounding box center [182, 12] width 9 height 9
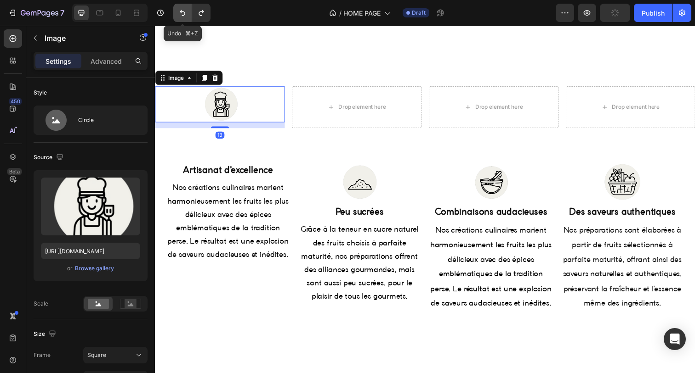
click at [180, 13] on icon "Undo/Redo" at bounding box center [182, 12] width 9 height 9
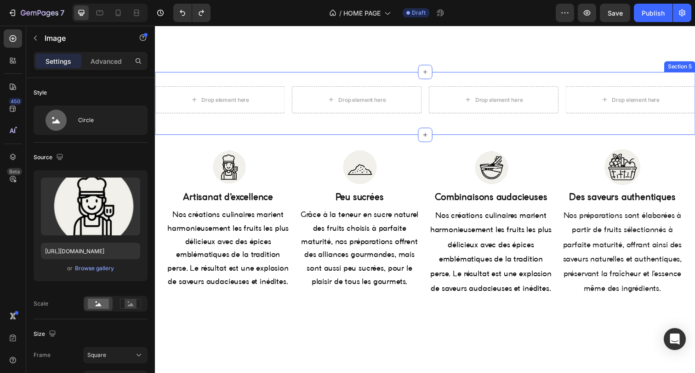
scroll to position [772, 0]
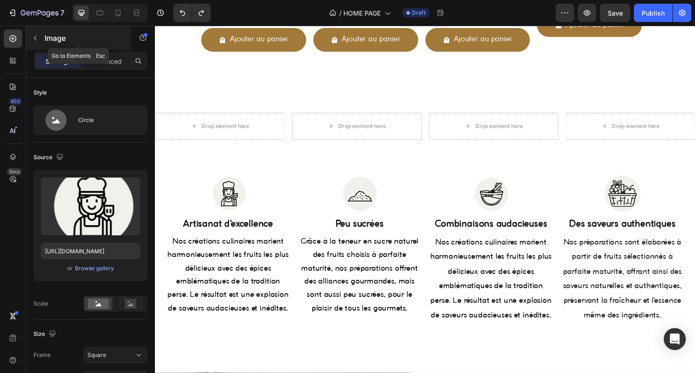
click at [39, 42] on button "button" at bounding box center [35, 38] width 15 height 15
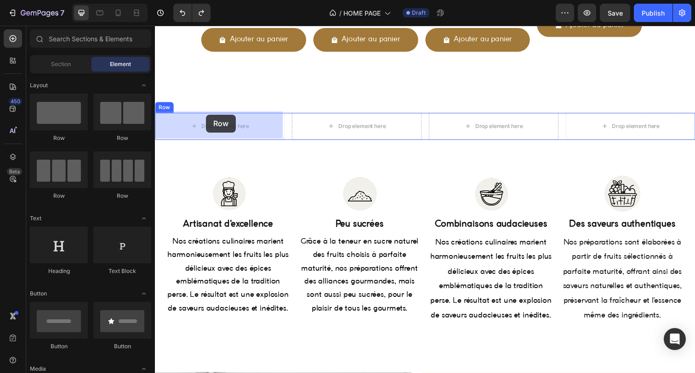
drag, startPoint x: 225, startPoint y: 142, endPoint x: 206, endPoint y: 118, distance: 30.1
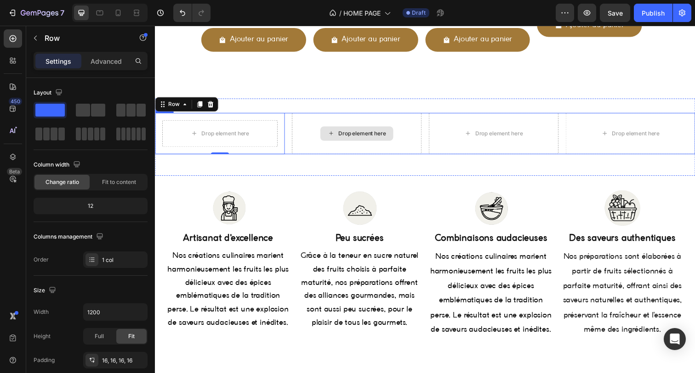
click at [318, 140] on div "Drop element here" at bounding box center [360, 136] width 132 height 42
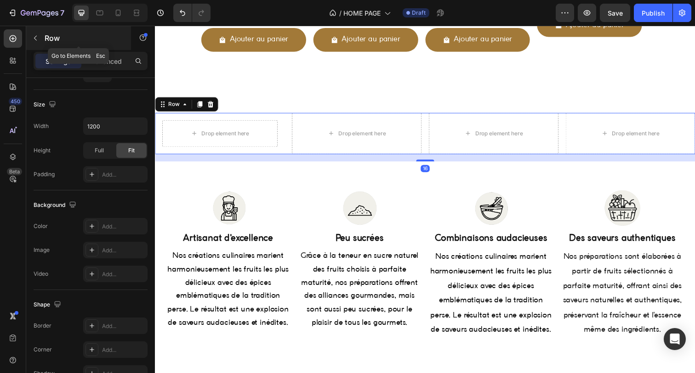
click at [37, 37] on icon "button" at bounding box center [35, 37] width 7 height 7
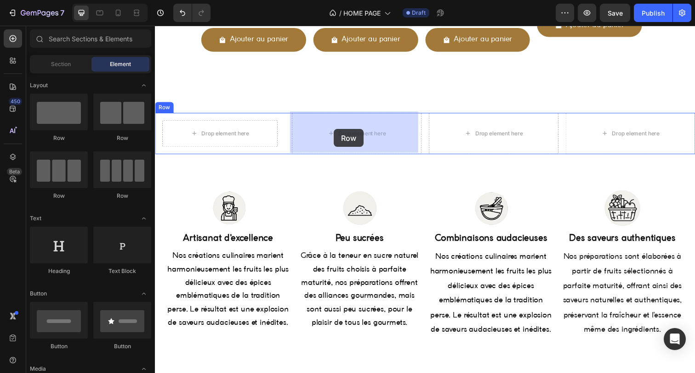
drag, startPoint x: 216, startPoint y: 136, endPoint x: 337, endPoint y: 131, distance: 121.4
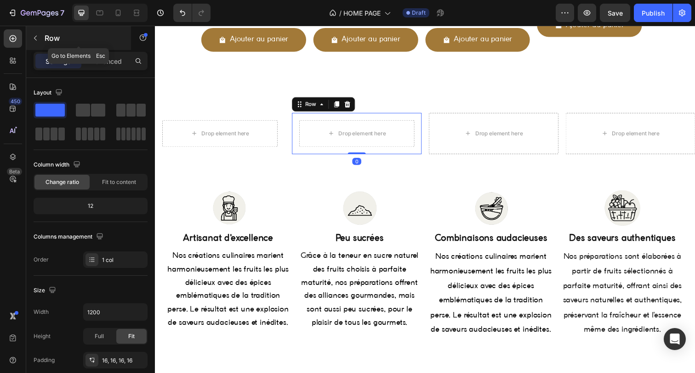
click at [33, 36] on icon "button" at bounding box center [35, 37] width 7 height 7
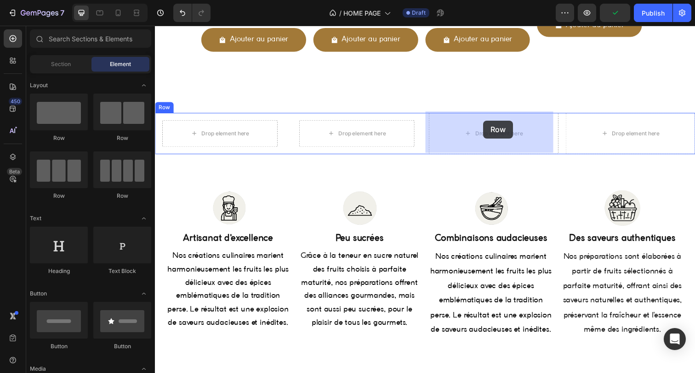
drag, startPoint x: 217, startPoint y: 141, endPoint x: 489, endPoint y: 123, distance: 272.6
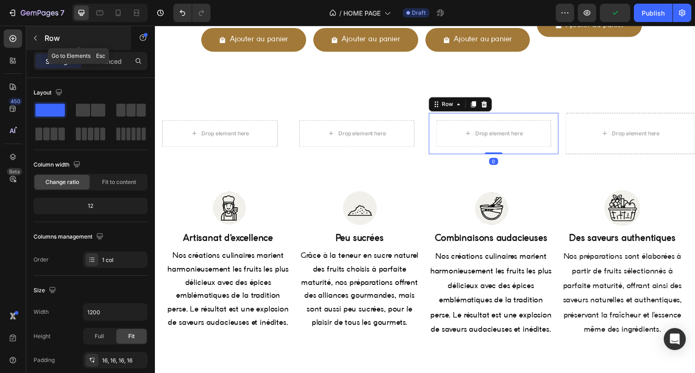
click at [37, 43] on button "button" at bounding box center [35, 38] width 15 height 15
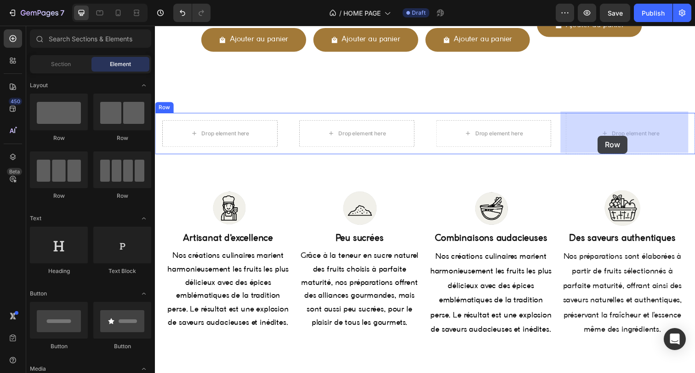
drag, startPoint x: 216, startPoint y: 144, endPoint x: 611, endPoint y: 138, distance: 395.6
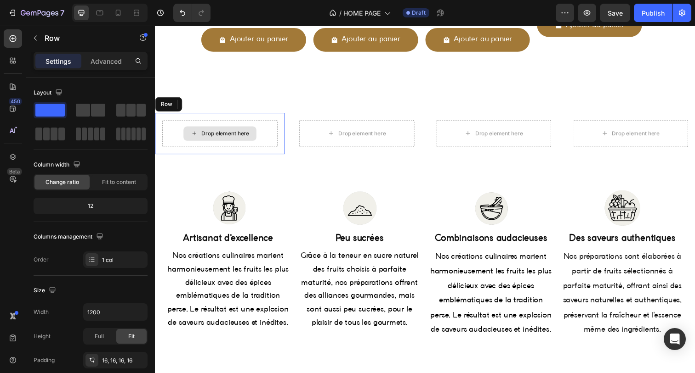
click at [168, 141] on div "Drop element here" at bounding box center [221, 136] width 118 height 28
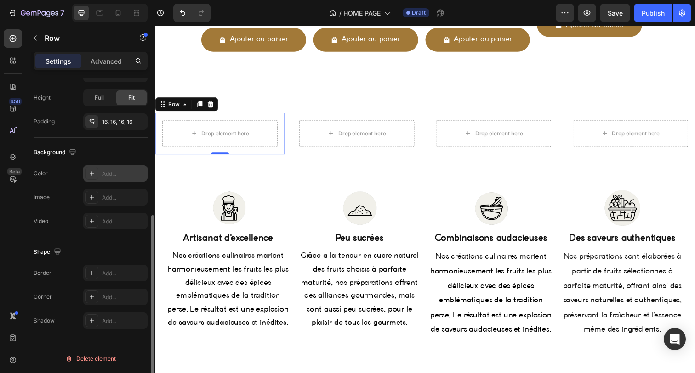
click at [108, 175] on div "Add..." at bounding box center [123, 174] width 43 height 8
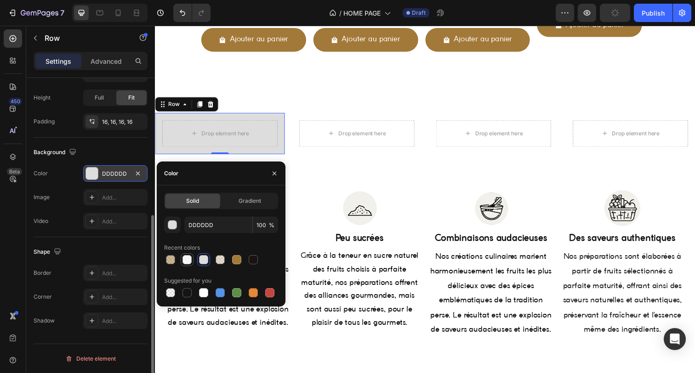
click at [185, 261] on div at bounding box center [186, 259] width 9 height 9
type input "F8F5F5"
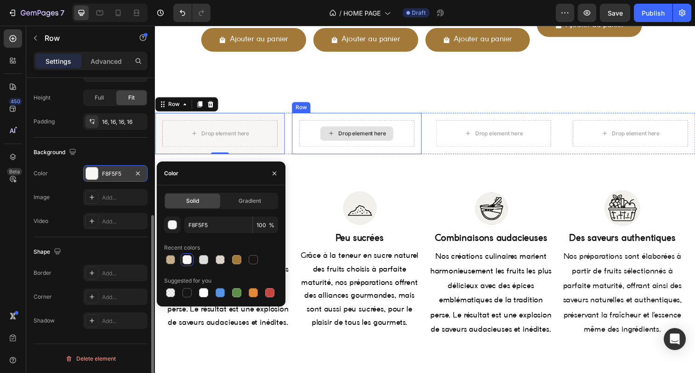
click at [302, 136] on div "Drop element here" at bounding box center [361, 136] width 118 height 28
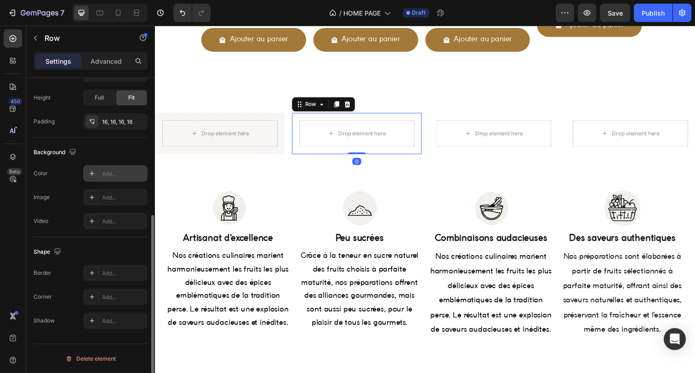
click at [112, 179] on div "Add..." at bounding box center [115, 173] width 64 height 17
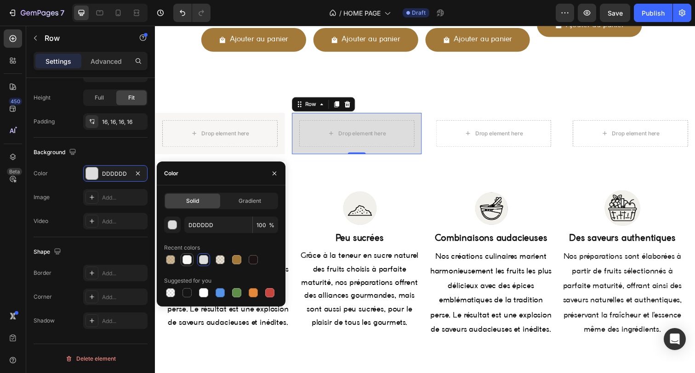
click at [186, 265] on div at bounding box center [186, 260] width 11 height 11
type input "F8F5F5"
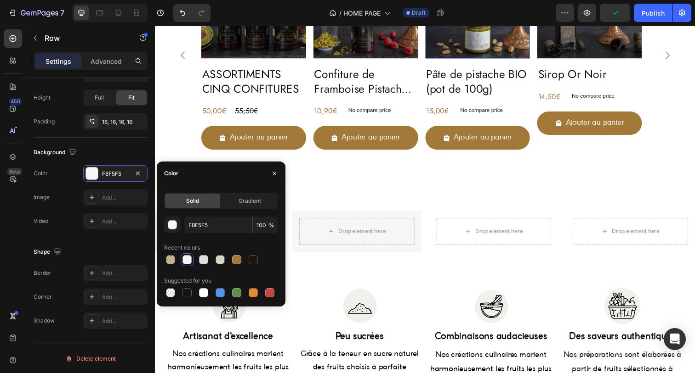
scroll to position [617, 0]
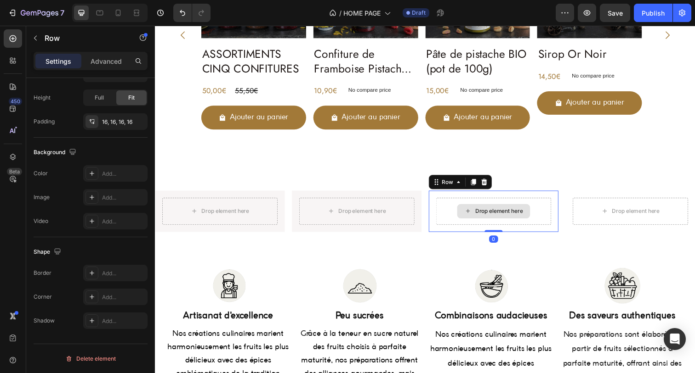
click at [447, 215] on div "Drop element here" at bounding box center [500, 216] width 118 height 28
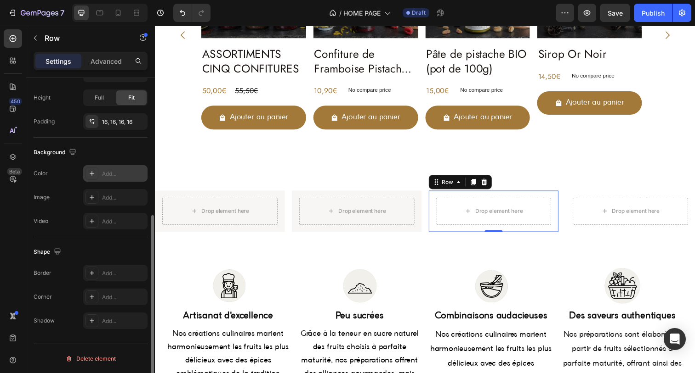
click at [102, 174] on div "Add..." at bounding box center [123, 174] width 43 height 8
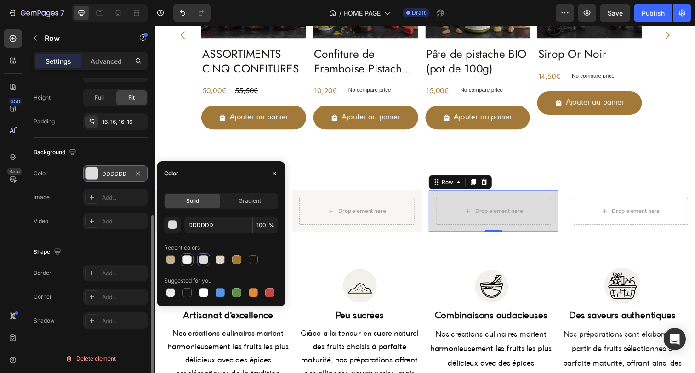
click at [187, 259] on div at bounding box center [186, 259] width 9 height 9
type input "F8F5F5"
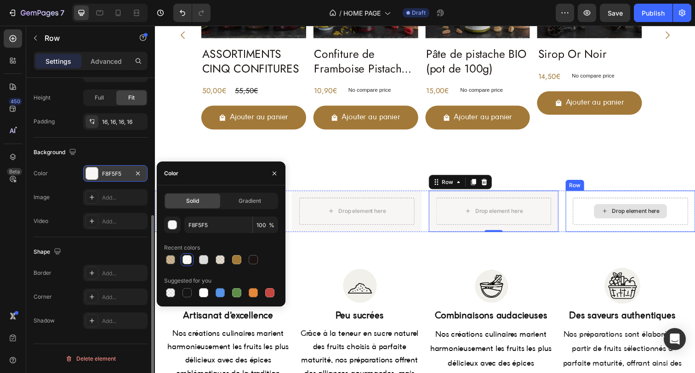
click at [581, 221] on div "Drop element here" at bounding box center [640, 216] width 118 height 28
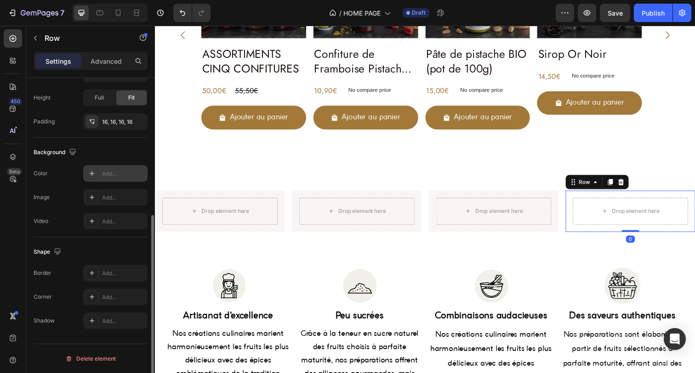
click at [111, 178] on div "Add..." at bounding box center [123, 174] width 43 height 8
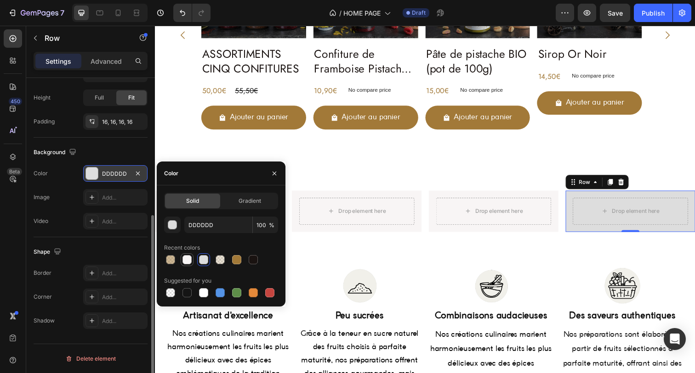
click at [186, 260] on div at bounding box center [186, 259] width 9 height 9
type input "F8F5F5"
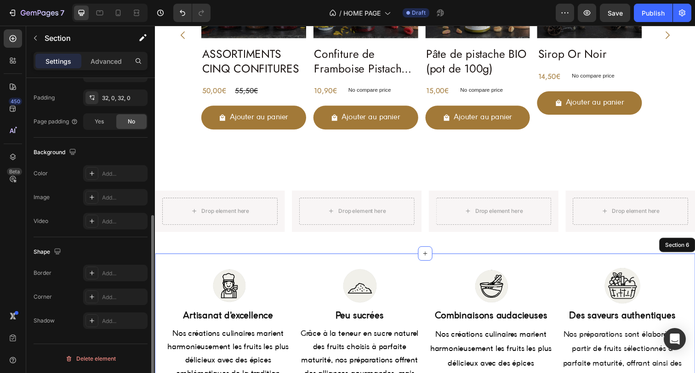
click at [338, 269] on div "Image Artisanat d'excellence Heading Nos créations culinaires marient harmonieu…" at bounding box center [430, 359] width 551 height 201
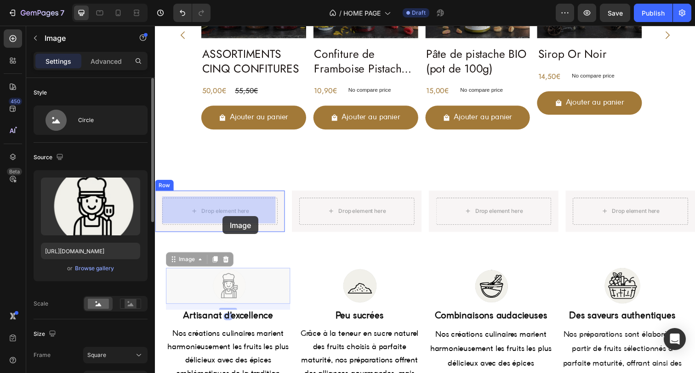
drag, startPoint x: 224, startPoint y: 302, endPoint x: 224, endPoint y: 220, distance: 82.2
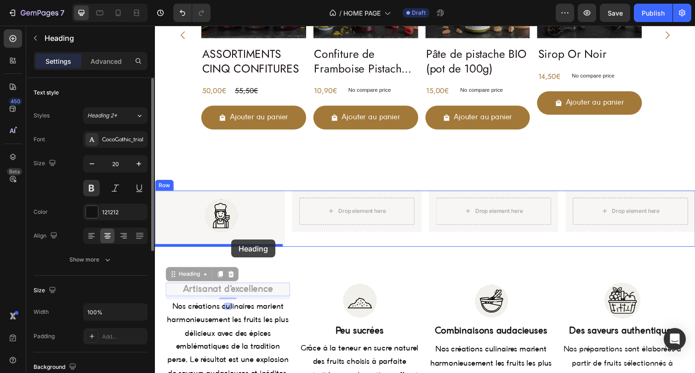
drag, startPoint x: 237, startPoint y: 294, endPoint x: 233, endPoint y: 244, distance: 50.2
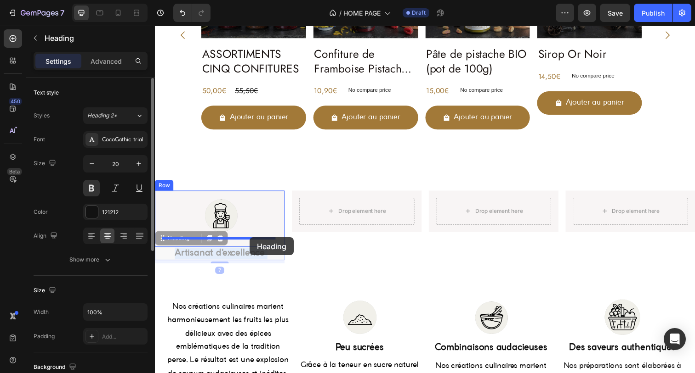
drag, startPoint x: 251, startPoint y: 255, endPoint x: 251, endPoint y: 243, distance: 11.9
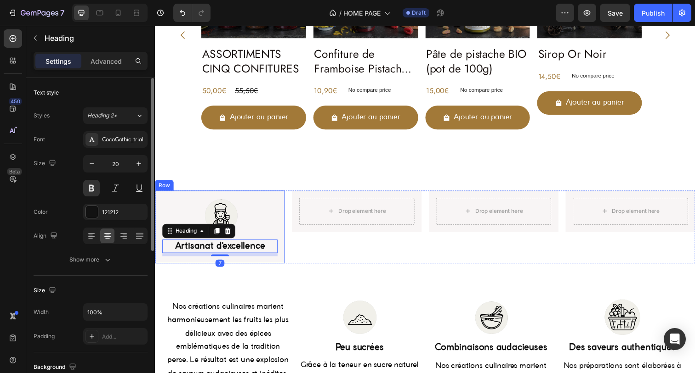
click at [282, 201] on div "Image Artisanat d'excellence Heading 7 Row" at bounding box center [221, 231] width 132 height 74
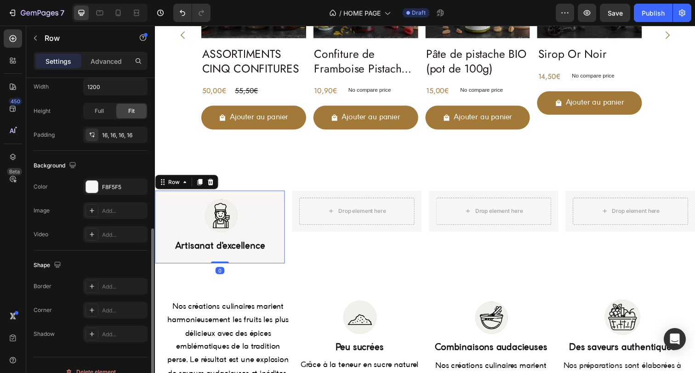
scroll to position [239, 0]
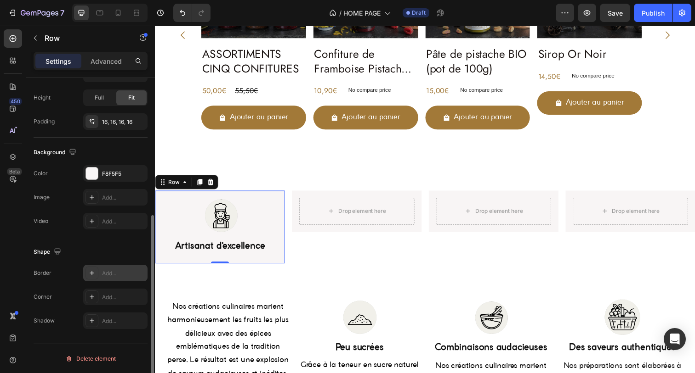
click at [96, 275] on div at bounding box center [91, 273] width 13 height 13
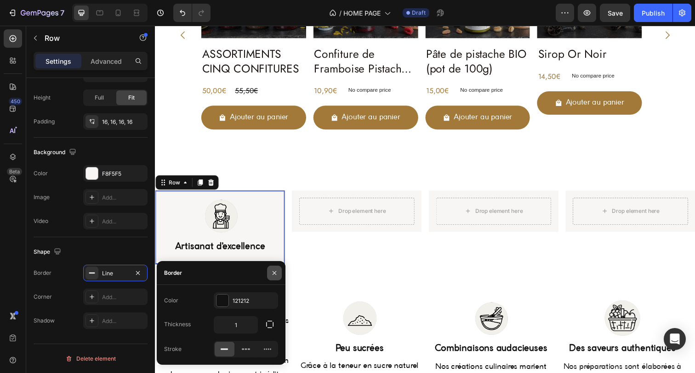
click at [268, 277] on button "button" at bounding box center [274, 273] width 15 height 15
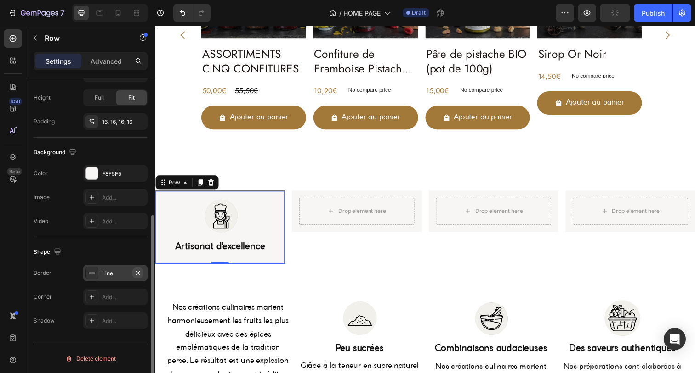
click at [140, 272] on icon "button" at bounding box center [137, 273] width 7 height 7
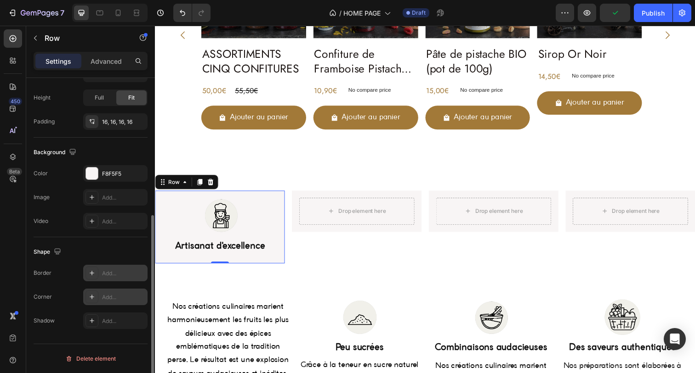
click at [118, 296] on div "Add..." at bounding box center [123, 298] width 43 height 8
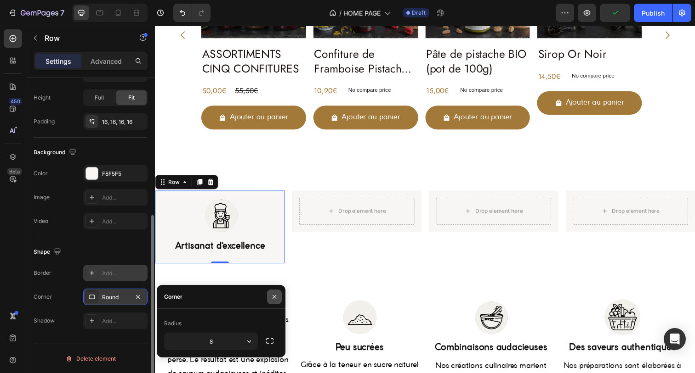
click at [273, 297] on icon "button" at bounding box center [274, 297] width 7 height 7
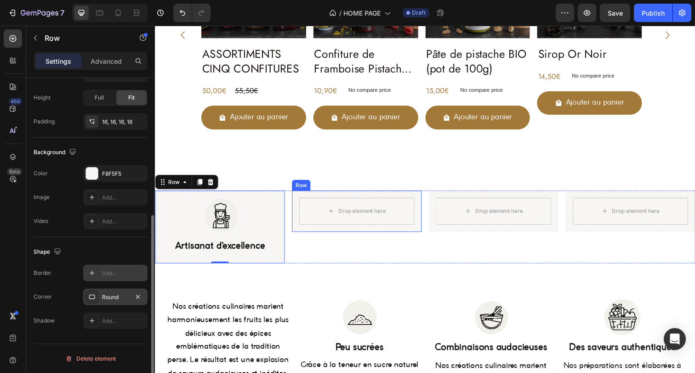
click at [298, 215] on div "Drop element here Row" at bounding box center [360, 215] width 132 height 42
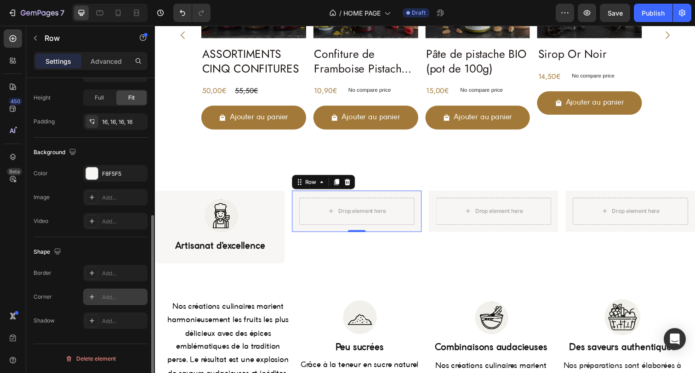
click at [95, 294] on icon at bounding box center [91, 297] width 7 height 7
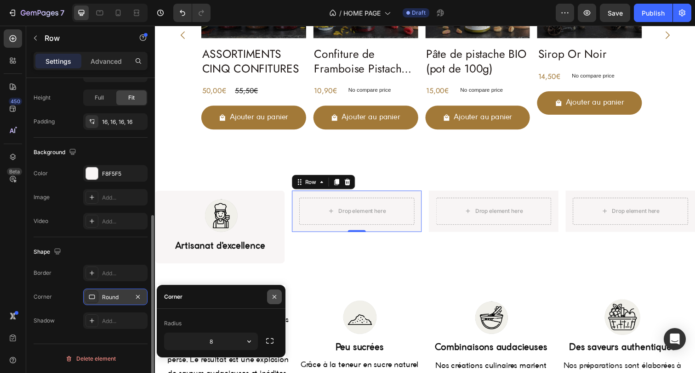
click at [269, 295] on button "button" at bounding box center [274, 297] width 15 height 15
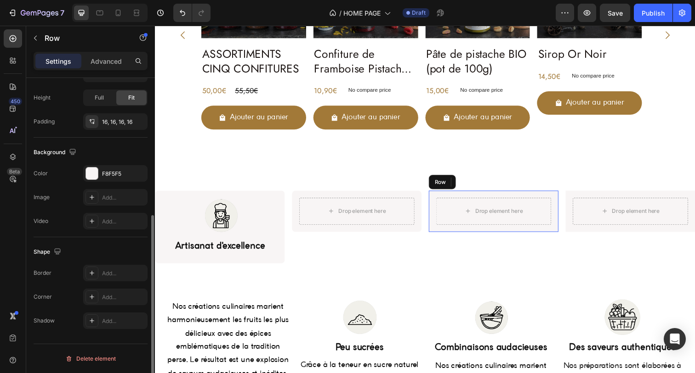
click at [435, 207] on div "Drop element here Row" at bounding box center [500, 215] width 132 height 42
click at [99, 298] on div "Add..." at bounding box center [115, 297] width 64 height 17
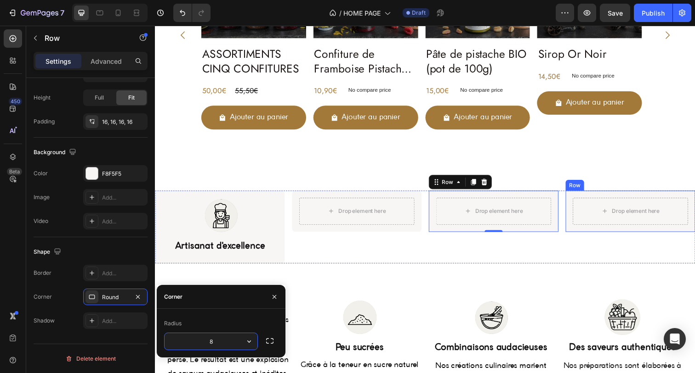
click at [582, 197] on div "Drop element here Row" at bounding box center [640, 215] width 132 height 42
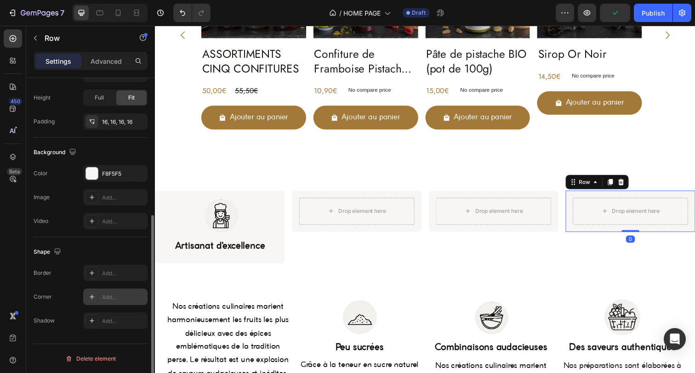
click at [91, 298] on icon at bounding box center [91, 297] width 7 height 7
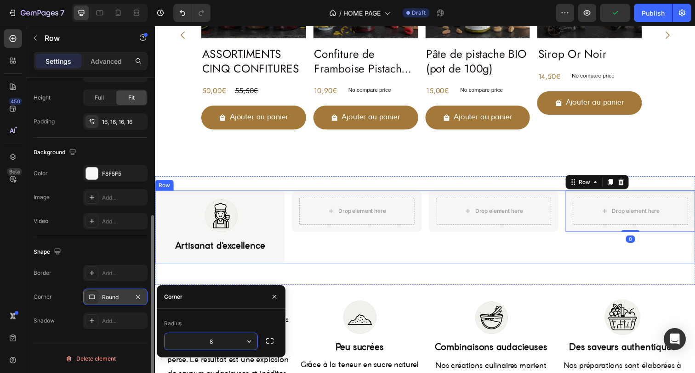
click at [377, 269] on div "Image Artisanat d'excellence Heading Row Drop element here Row Drop element her…" at bounding box center [430, 235] width 551 height 82
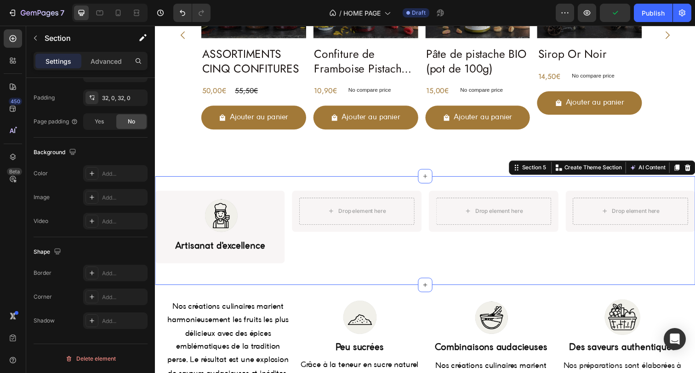
scroll to position [0, 0]
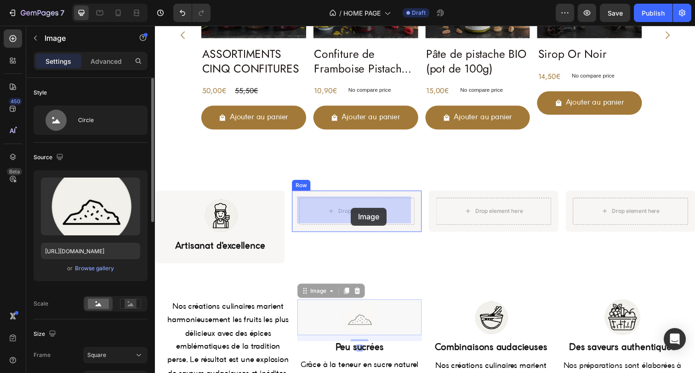
drag, startPoint x: 359, startPoint y: 316, endPoint x: 355, endPoint y: 212, distance: 104.4
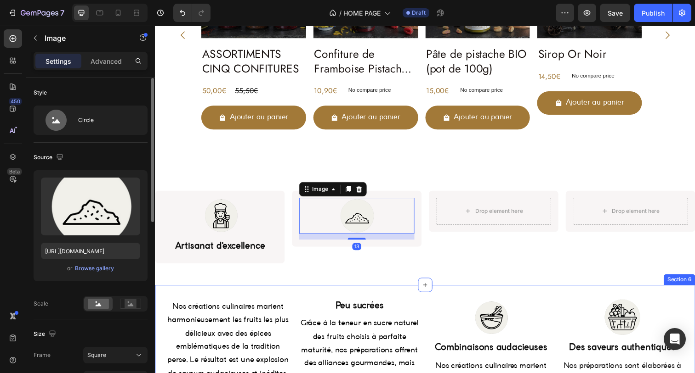
scroll to position [634, 0]
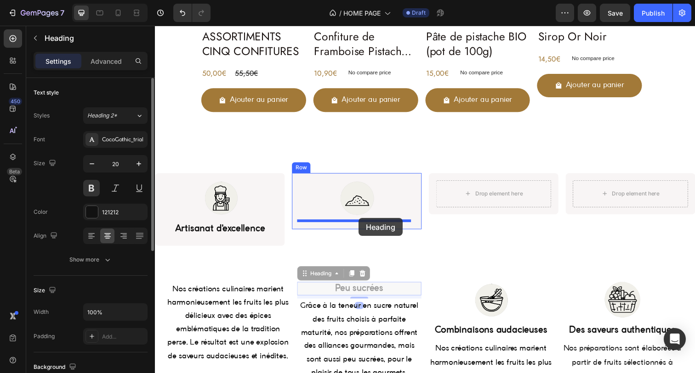
drag, startPoint x: 360, startPoint y: 293, endPoint x: 362, endPoint y: 223, distance: 70.3
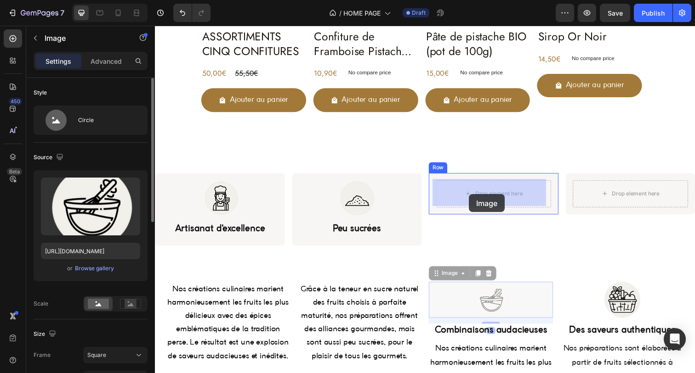
drag, startPoint x: 482, startPoint y: 300, endPoint x: 475, endPoint y: 198, distance: 102.2
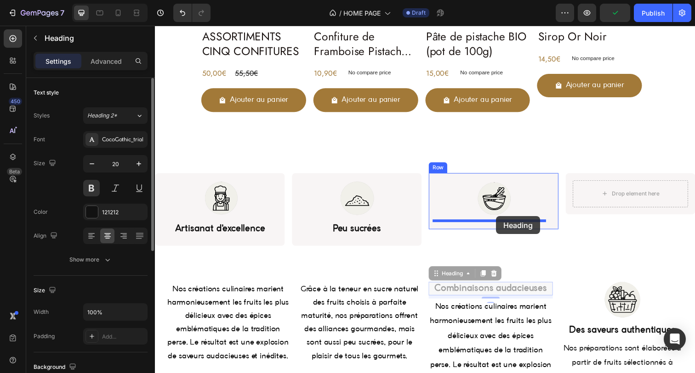
drag, startPoint x: 500, startPoint y: 294, endPoint x: 503, endPoint y: 221, distance: 73.1
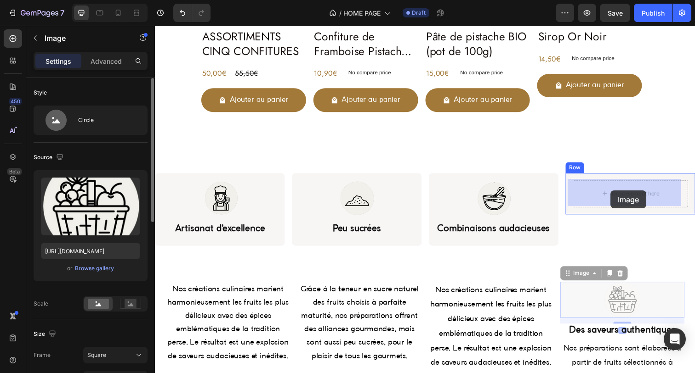
drag, startPoint x: 616, startPoint y: 311, endPoint x: 620, endPoint y: 194, distance: 117.2
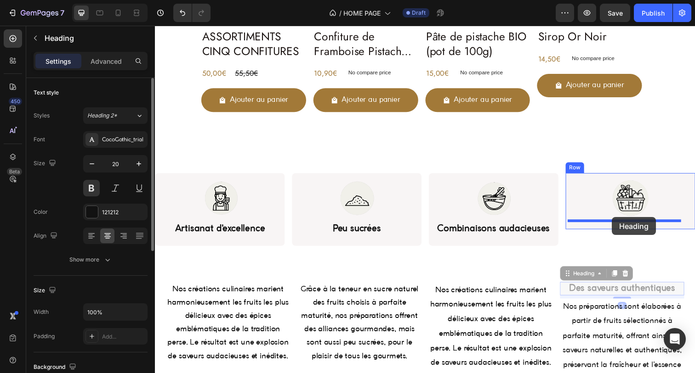
drag, startPoint x: 627, startPoint y: 305, endPoint x: 621, endPoint y: 221, distance: 83.8
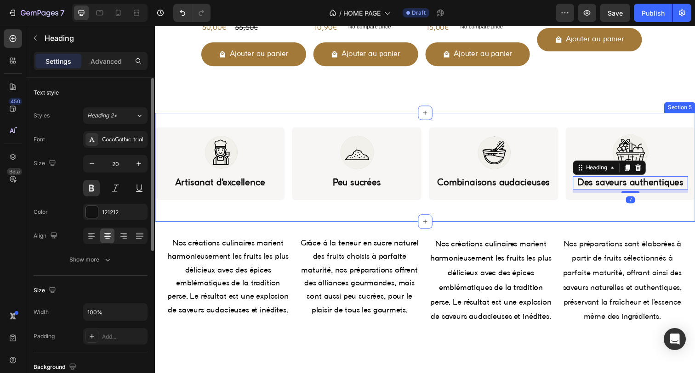
scroll to position [702, 0]
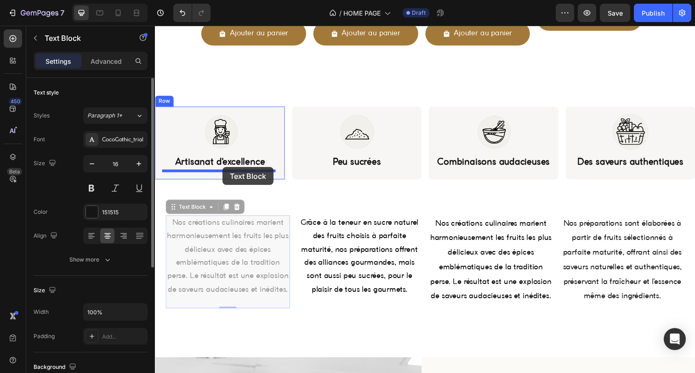
drag, startPoint x: 227, startPoint y: 300, endPoint x: 224, endPoint y: 170, distance: 129.1
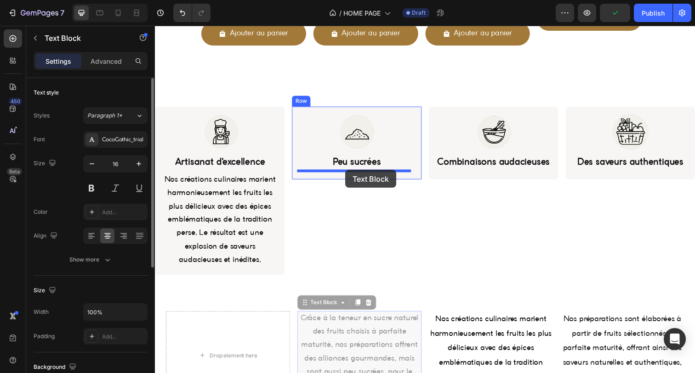
drag, startPoint x: 350, startPoint y: 350, endPoint x: 349, endPoint y: 173, distance: 176.9
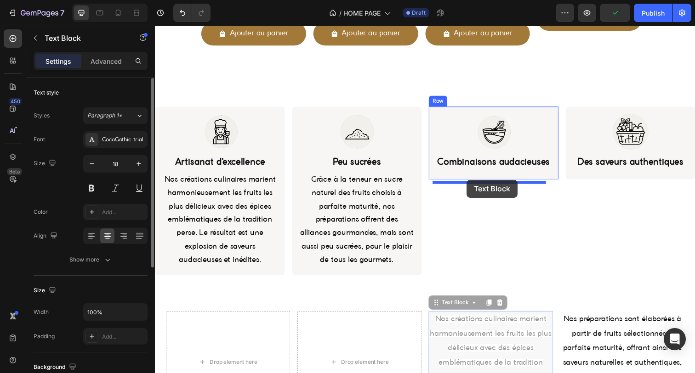
drag, startPoint x: 480, startPoint y: 326, endPoint x: 478, endPoint y: 183, distance: 142.9
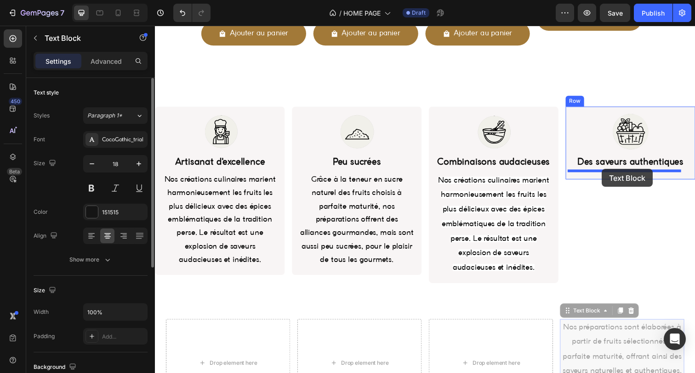
drag, startPoint x: 603, startPoint y: 350, endPoint x: 611, endPoint y: 172, distance: 177.5
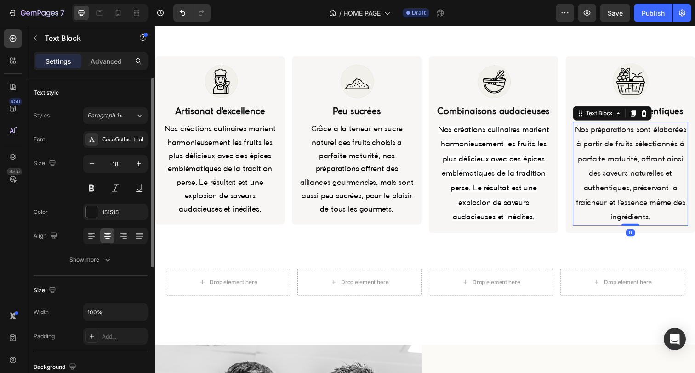
scroll to position [764, 0]
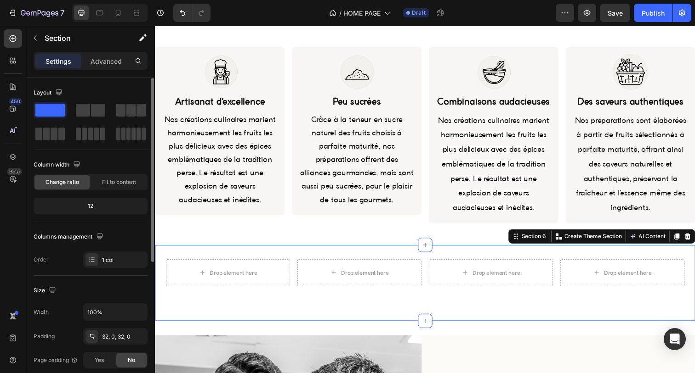
click at [306, 266] on div "Drop element here Drop element here Drop element here Drop element here Row Sec…" at bounding box center [430, 289] width 551 height 78
click at [694, 244] on icon at bounding box center [699, 241] width 6 height 6
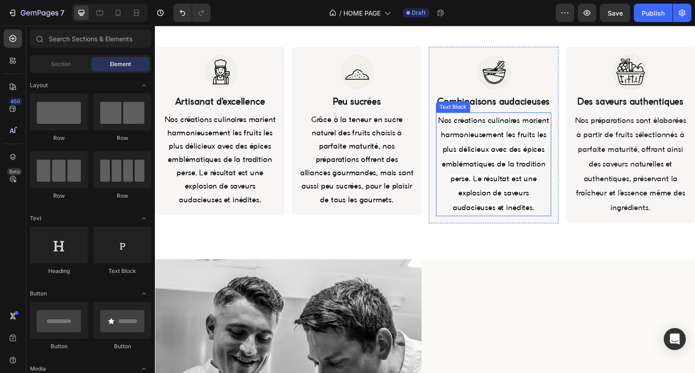
click at [510, 165] on span "Nos créations culinaires marient harmonieusement les fruits les plus délicieux …" at bounding box center [500, 167] width 113 height 96
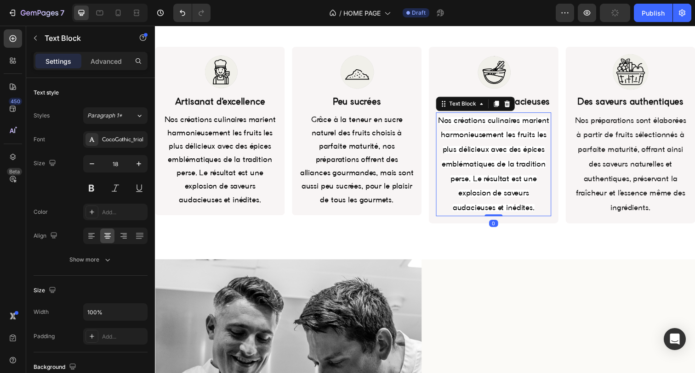
click at [482, 151] on span "Nos créations culinaires marient harmonieusement les fruits les plus délicieux …" at bounding box center [500, 167] width 113 height 96
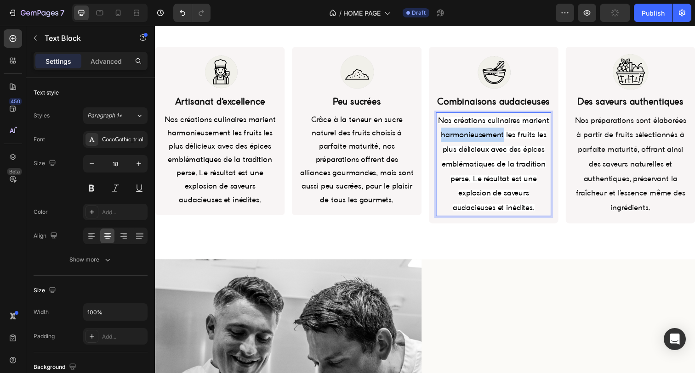
click at [482, 151] on span "Nos créations culinaires marient harmonieusement les fruits les plus délicieux …" at bounding box center [500, 167] width 113 height 96
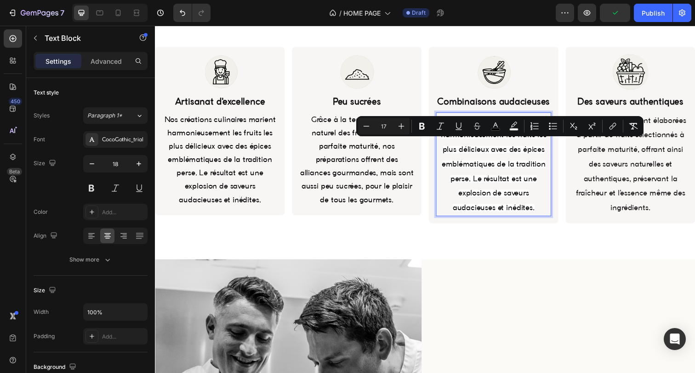
click at [483, 171] on p "Nos créations culinaires marient harmonieusement les fruits les plus délicieux …" at bounding box center [500, 167] width 116 height 104
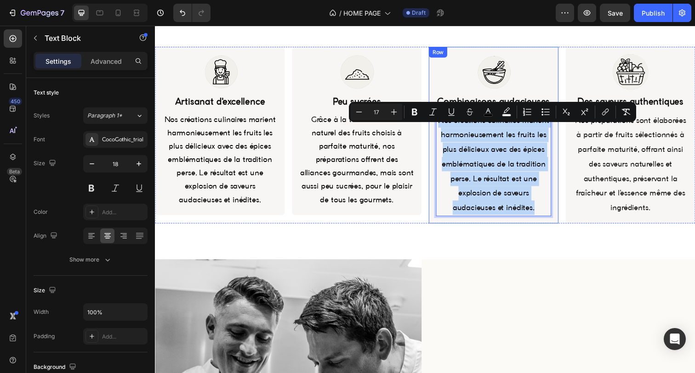
drag, startPoint x: 538, startPoint y: 220, endPoint x: 437, endPoint y: 134, distance: 132.6
click at [437, 134] on div "Image Combinaisons audacieuses Heading Nos créations culinaires marient harmoni…" at bounding box center [500, 137] width 132 height 181
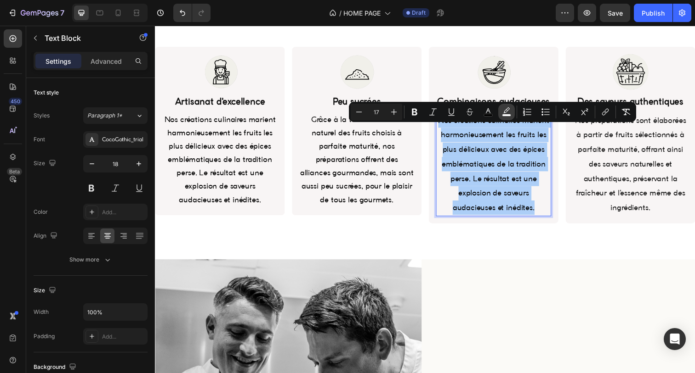
click at [509, 110] on icon "Editor contextual toolbar" at bounding box center [506, 110] width 6 height 6
type input "FFFFFF"
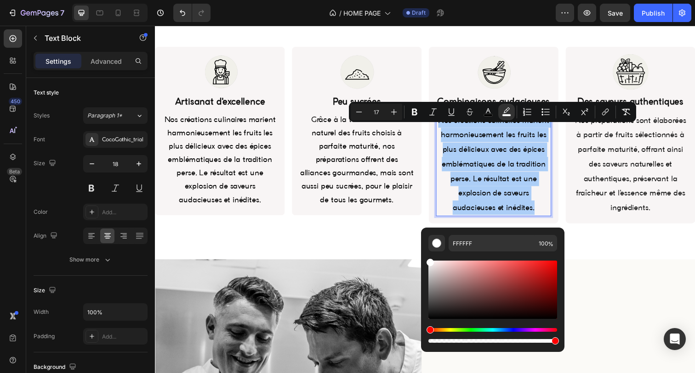
drag, startPoint x: 427, startPoint y: 264, endPoint x: 426, endPoint y: 247, distance: 17.0
click at [426, 247] on div "FFFFFF 100 %" at bounding box center [492, 286] width 143 height 117
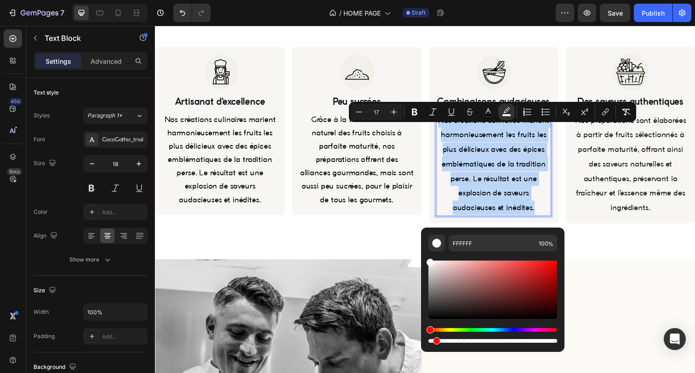
drag, startPoint x: 556, startPoint y: 343, endPoint x: 434, endPoint y: 343, distance: 121.7
click at [434, 343] on div "Editor contextual toolbar" at bounding box center [436, 341] width 7 height 7
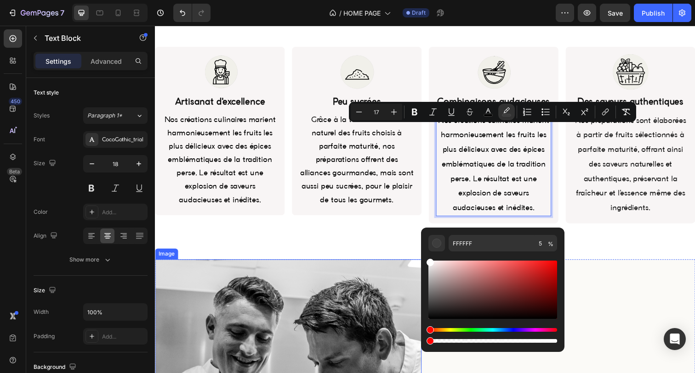
type input "0"
drag, startPoint x: 593, startPoint y: 367, endPoint x: 402, endPoint y: 351, distance: 191.8
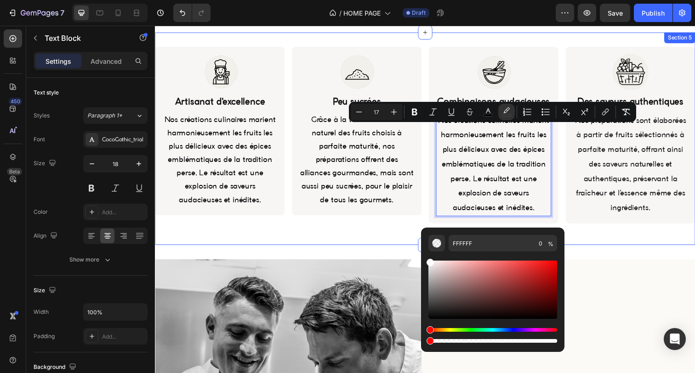
click at [388, 250] on div "Image Artisanat d'excellence Heading Nos créations culinaires marient harmonieu…" at bounding box center [430, 141] width 551 height 217
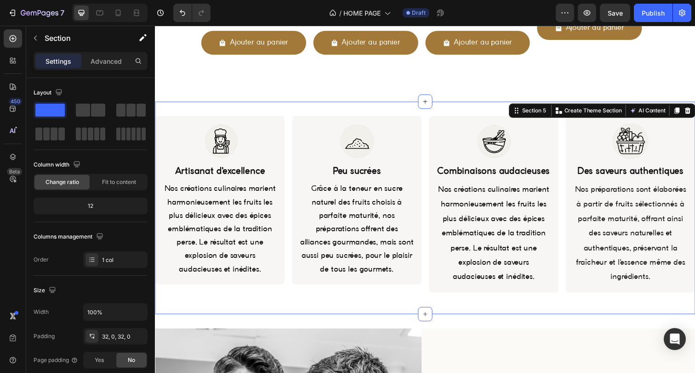
scroll to position [682, 0]
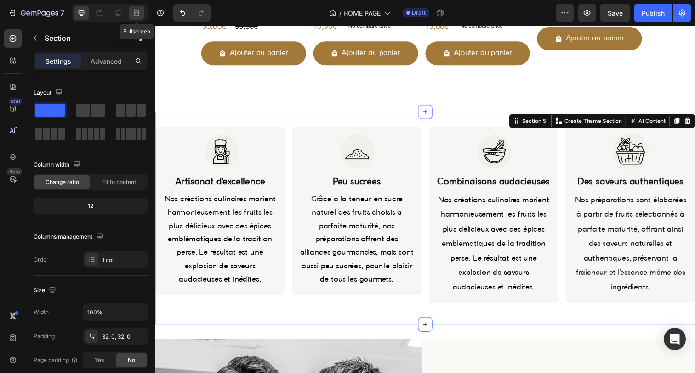
click at [136, 11] on icon at bounding box center [136, 12] width 9 height 9
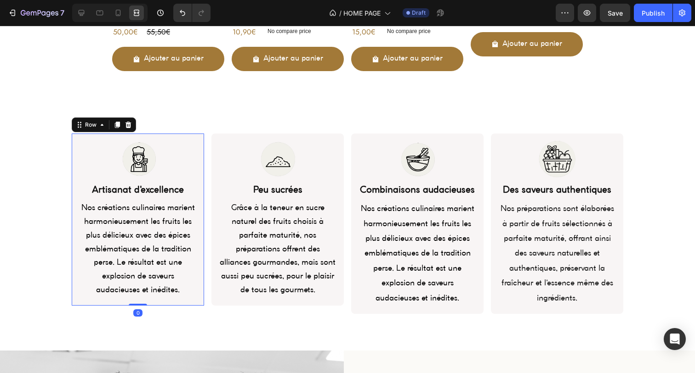
click at [72, 138] on div "Image Artisanat d'excellence Heading Nos créations culinaires marient harmonieu…" at bounding box center [138, 220] width 132 height 172
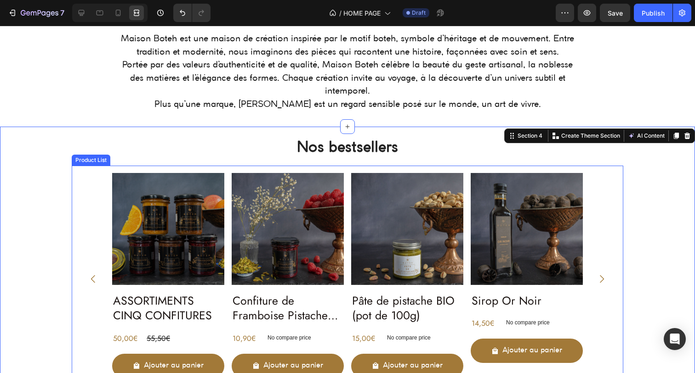
scroll to position [45, 0]
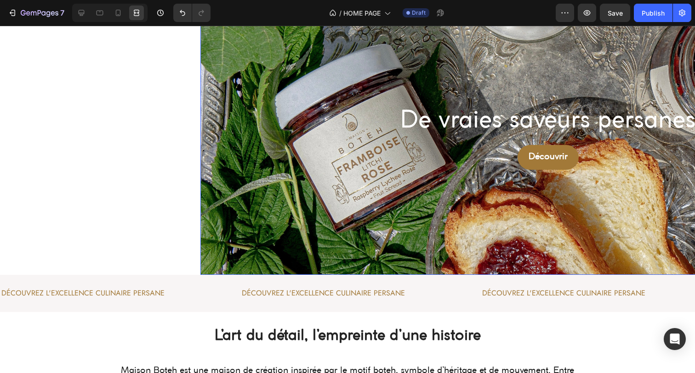
click at [200, 85] on div "Background Image" at bounding box center [547, 138] width 695 height 276
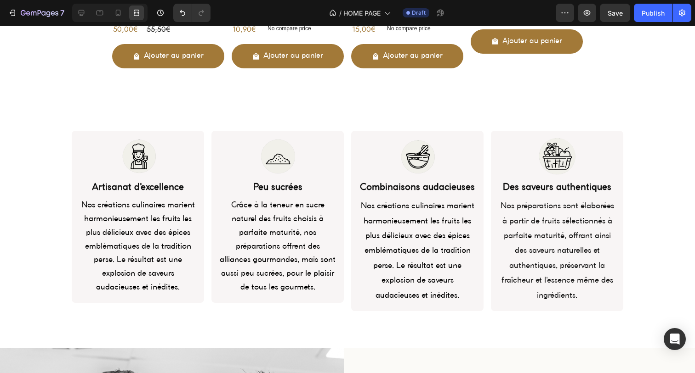
scroll to position [697, 0]
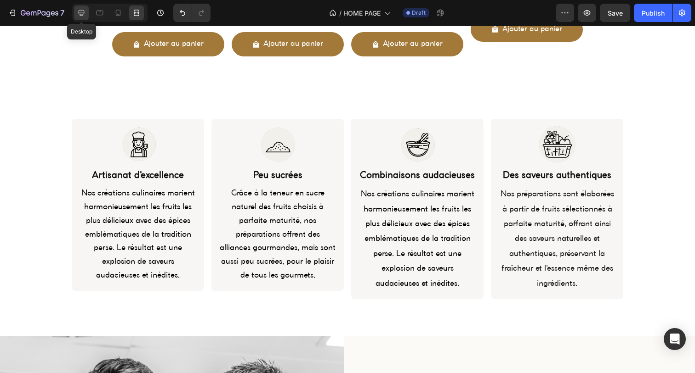
click at [83, 16] on icon at bounding box center [81, 12] width 9 height 9
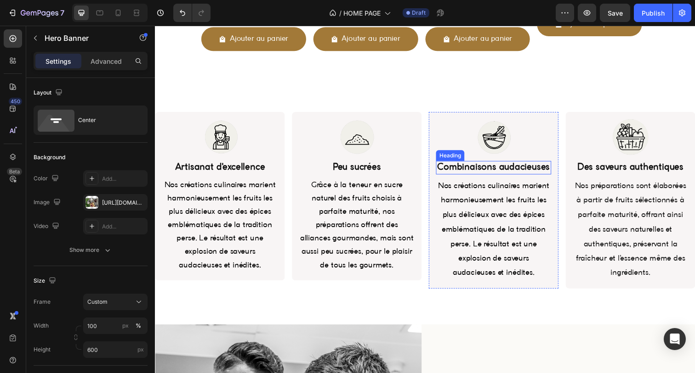
click at [486, 175] on h2 "Combinaisons audacieuses" at bounding box center [500, 171] width 118 height 14
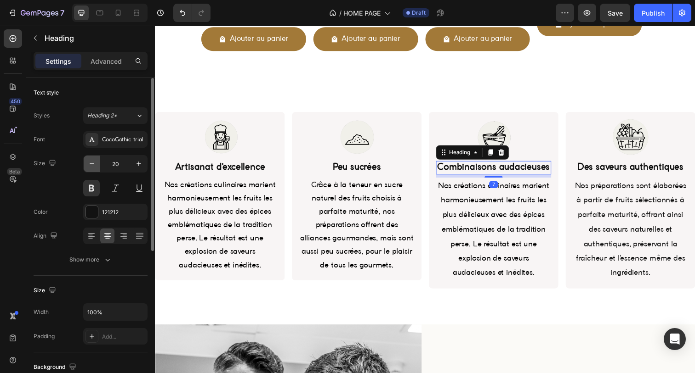
click at [92, 164] on icon "button" at bounding box center [91, 163] width 9 height 9
type input "18"
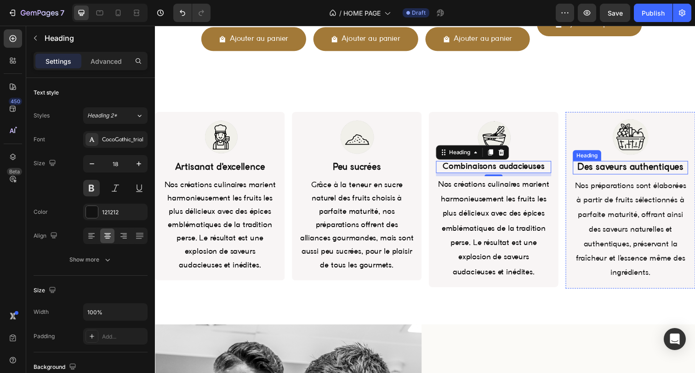
click at [605, 167] on h2 "Des saveurs authentiques" at bounding box center [640, 171] width 118 height 14
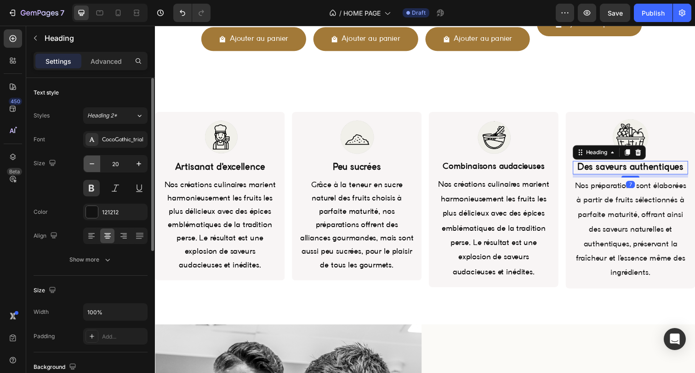
click at [87, 167] on icon "button" at bounding box center [91, 163] width 9 height 9
type input "18"
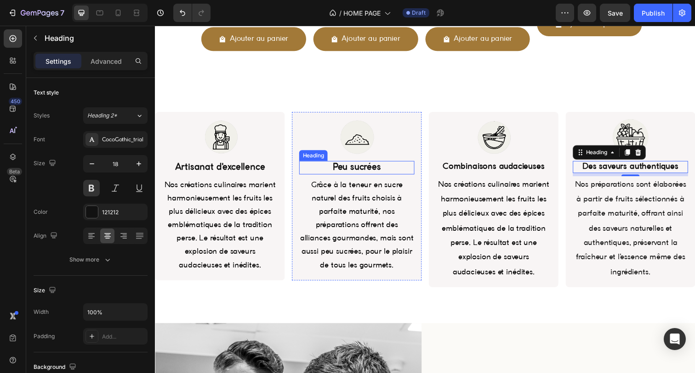
click at [369, 167] on h2 "Peu sucrées" at bounding box center [361, 171] width 118 height 14
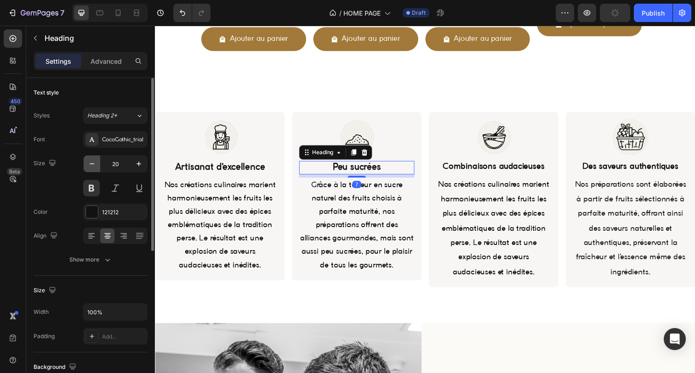
click at [95, 165] on icon "button" at bounding box center [91, 163] width 9 height 9
type input "18"
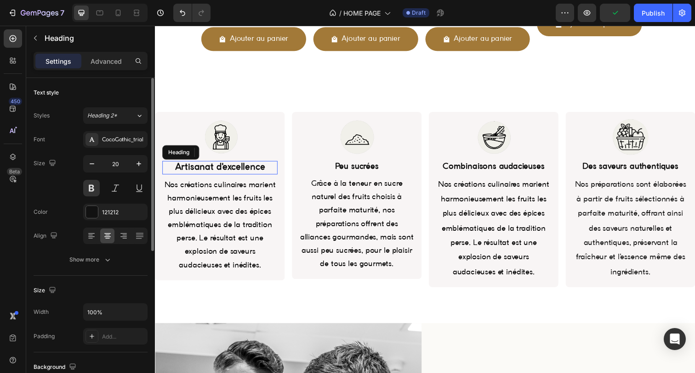
click at [197, 170] on h2 "Artisanat d'excellence" at bounding box center [221, 171] width 118 height 14
click at [88, 164] on icon "button" at bounding box center [91, 163] width 9 height 9
type input "18"
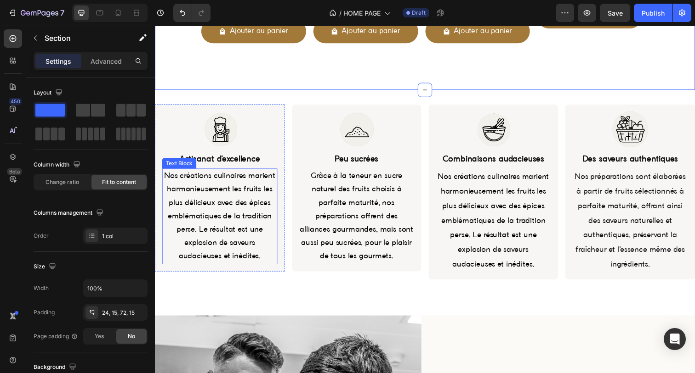
scroll to position [707, 0]
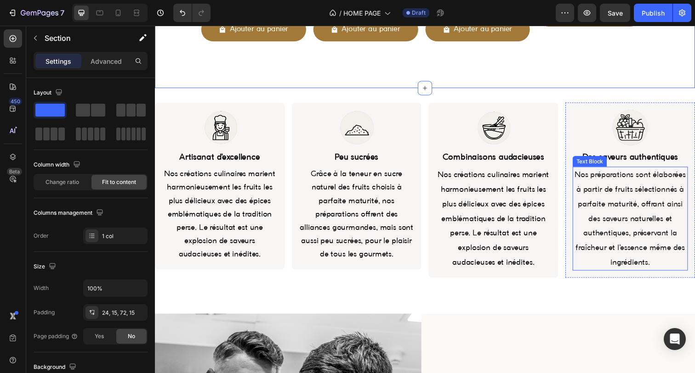
click at [629, 245] on span "Nos préparations sont élaborées à partir de fruits sélectionnés à parfaite matu…" at bounding box center [639, 223] width 113 height 96
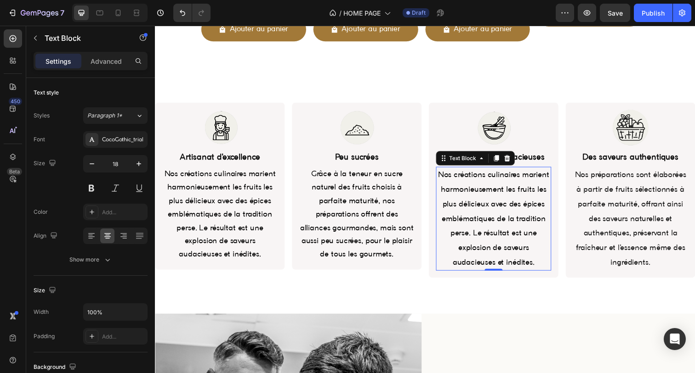
click at [507, 220] on span "Nos créations culinaires marient harmonieusement les fruits les plus délicieux …" at bounding box center [500, 223] width 113 height 96
click at [600, 222] on span "Nos préparations sont élaborées à partir de fruits sélectionnés à parfaite matu…" at bounding box center [639, 223] width 113 height 96
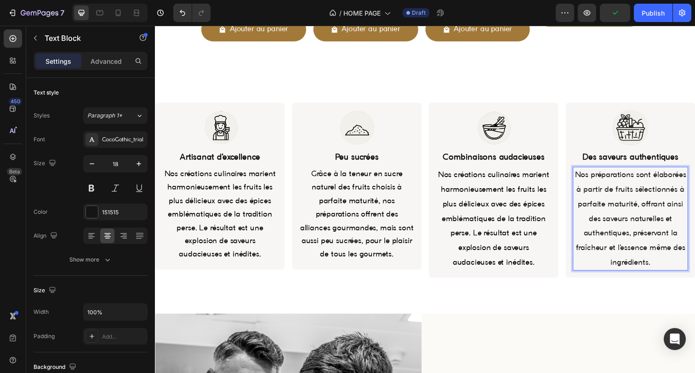
click at [608, 217] on span "Nos préparations sont élaborées à partir de fruits sélectionnés à parfaite matu…" at bounding box center [639, 223] width 113 height 96
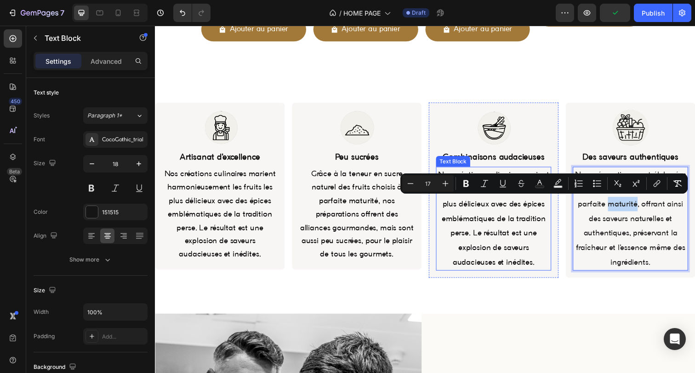
click at [488, 218] on span "Nos créations culinaires marient harmonieusement les fruits les plus délicieux …" at bounding box center [500, 223] width 113 height 96
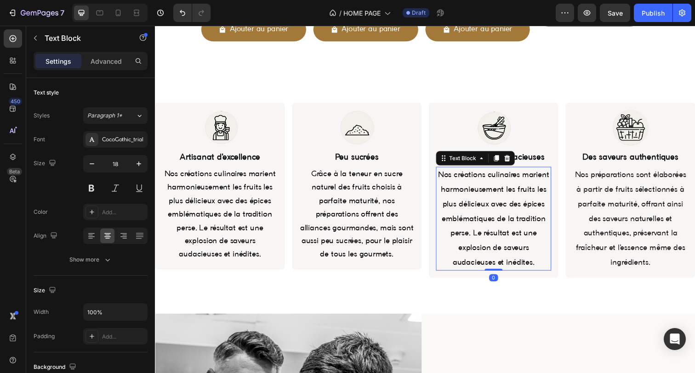
click at [488, 218] on span "Nos créations culinaires marient harmonieusement les fruits les plus délicieux …" at bounding box center [500, 223] width 113 height 96
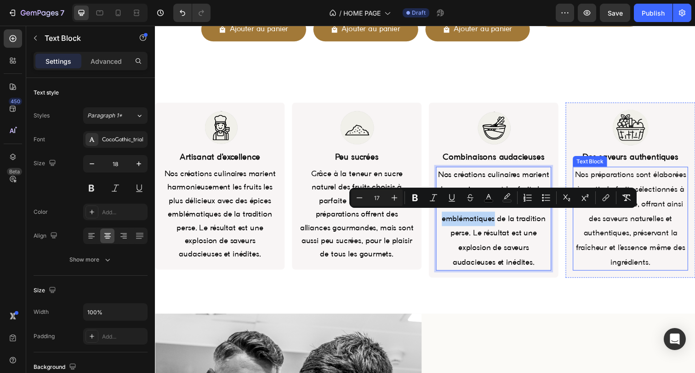
click at [605, 255] on p "Nos préparations sont élaborées à partir de fruits sélectionnés à parfaite matu…" at bounding box center [640, 223] width 116 height 104
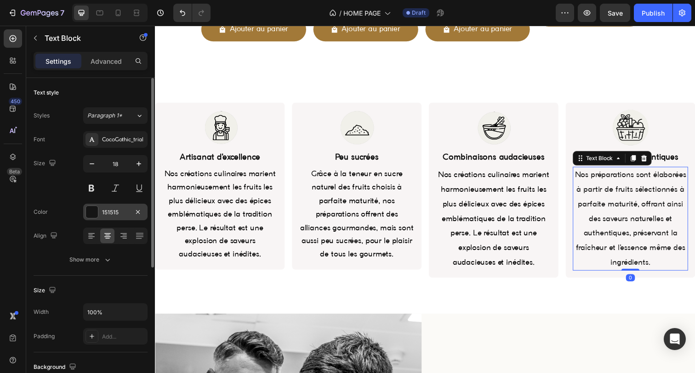
click at [95, 216] on div at bounding box center [92, 212] width 12 height 12
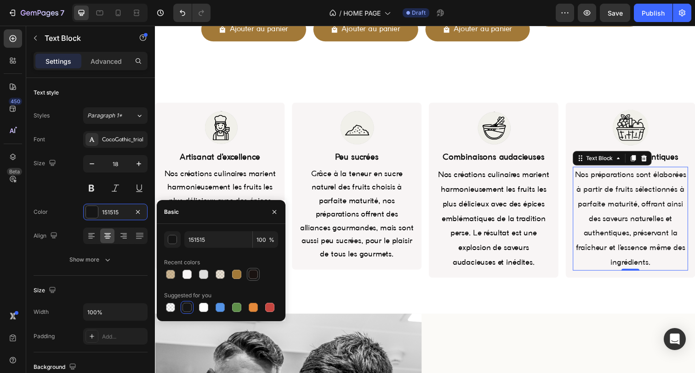
click at [250, 276] on div at bounding box center [253, 274] width 9 height 9
type input "1A1311"
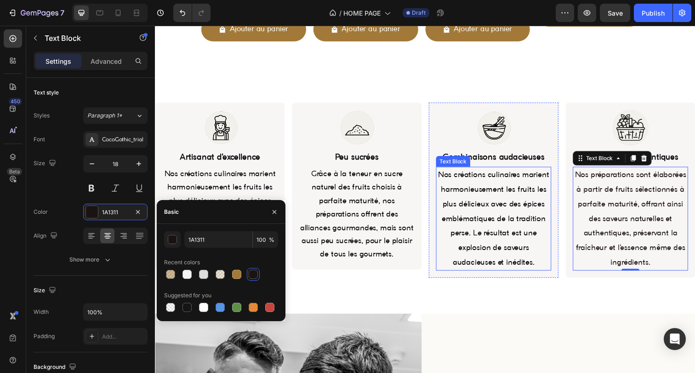
click at [479, 219] on span "Nos créations culinaires marient harmonieusement les fruits les plus délicieux …" at bounding box center [500, 223] width 113 height 96
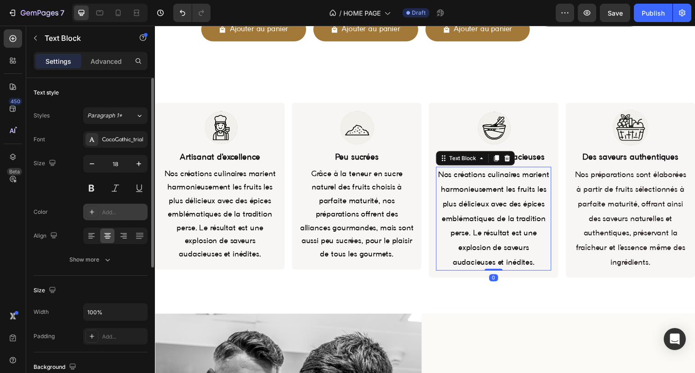
click at [97, 213] on div at bounding box center [91, 212] width 13 height 13
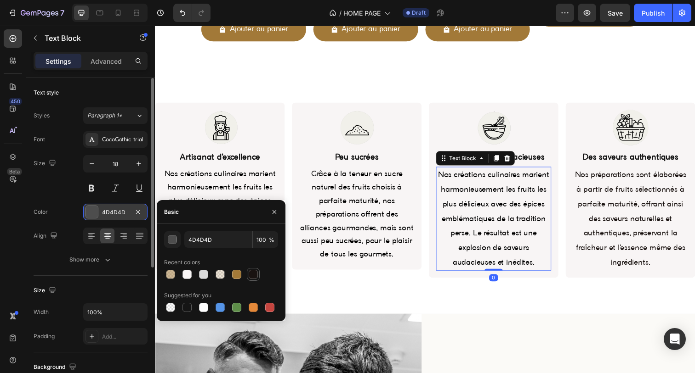
click at [252, 277] on div at bounding box center [253, 274] width 9 height 9
type input "1A1311"
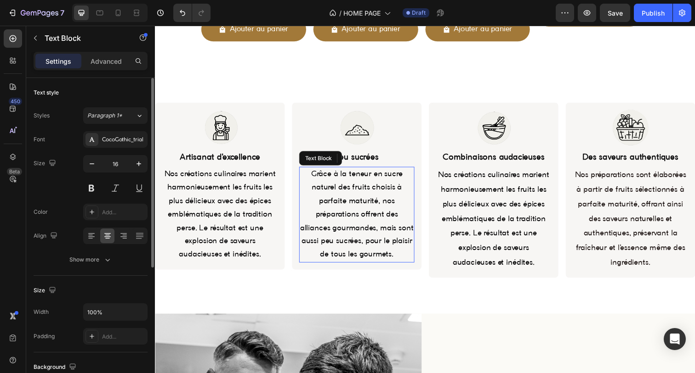
click at [344, 217] on span "Grâce à la teneur en sucre naturel des fruits choisis à parfaite maturité, nos …" at bounding box center [361, 219] width 116 height 90
click at [104, 209] on div "Add..." at bounding box center [123, 213] width 43 height 8
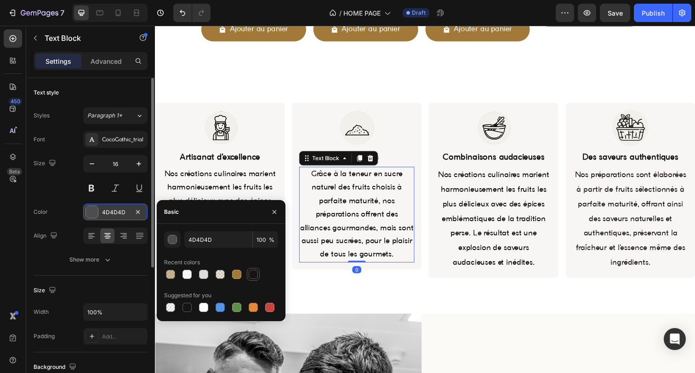
click at [254, 274] on div at bounding box center [253, 274] width 9 height 9
type input "1A1311"
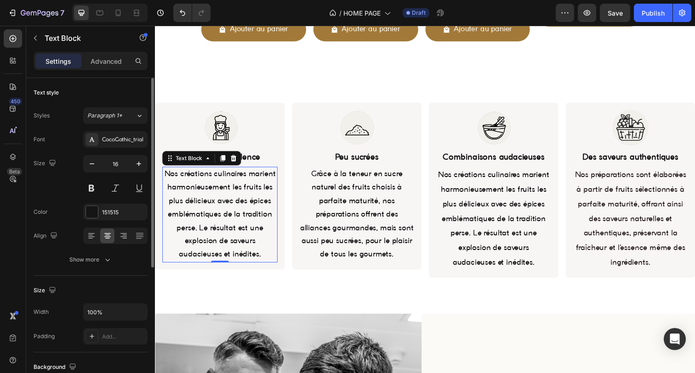
click at [204, 175] on span "Nos créations culinaires marient harmonieusement les fruits les plus délicieux …" at bounding box center [220, 219] width 113 height 90
click at [119, 219] on div "151515" at bounding box center [115, 212] width 64 height 17
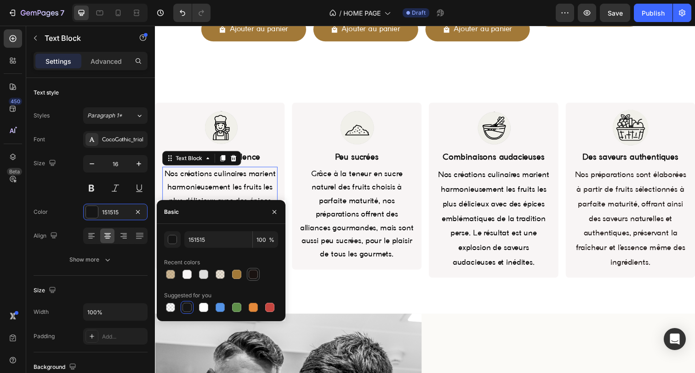
click at [255, 276] on div at bounding box center [253, 274] width 9 height 9
type input "1A1311"
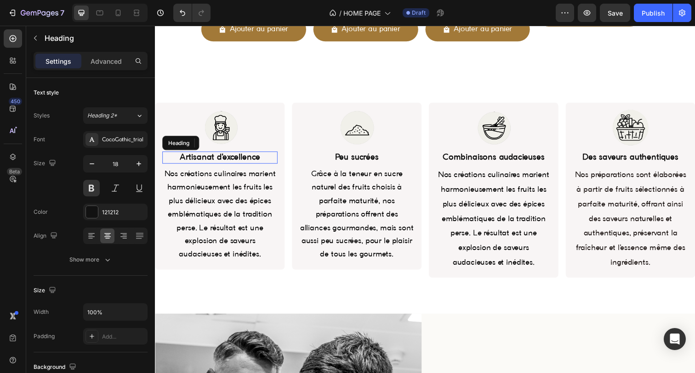
click at [264, 158] on h2 "Artisanat d'excellence" at bounding box center [221, 160] width 118 height 12
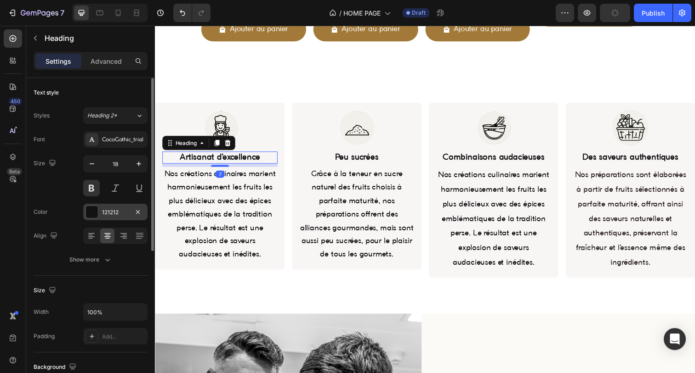
click at [126, 213] on div "121212" at bounding box center [115, 213] width 27 height 8
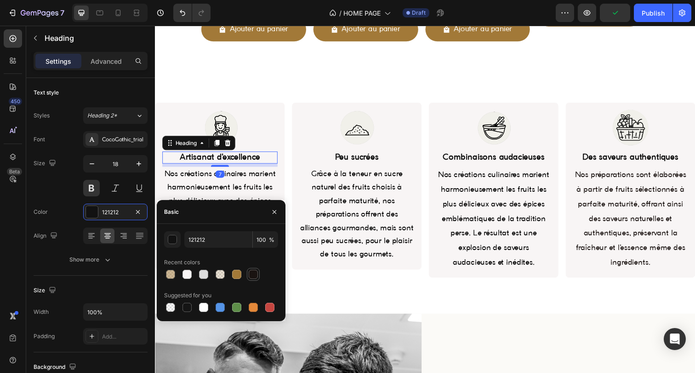
click at [252, 272] on div at bounding box center [253, 274] width 9 height 9
type input "1A1311"
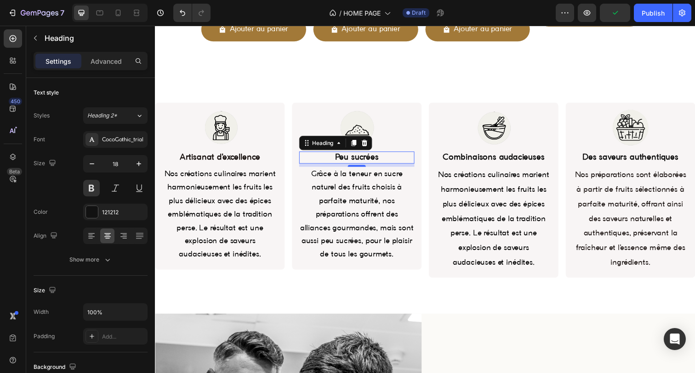
click at [353, 157] on h2 "Peu sucrées" at bounding box center [361, 160] width 118 height 12
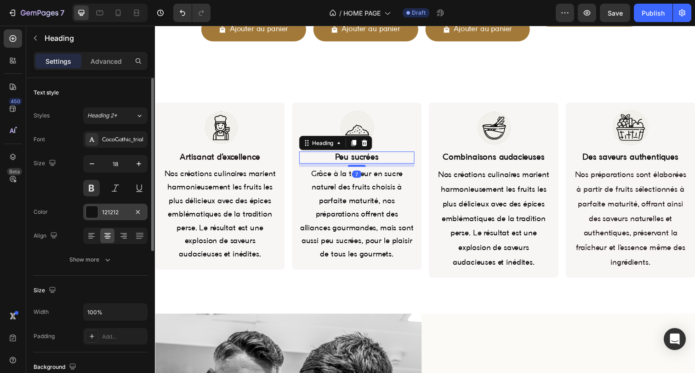
click at [119, 217] on div "121212" at bounding box center [115, 212] width 64 height 17
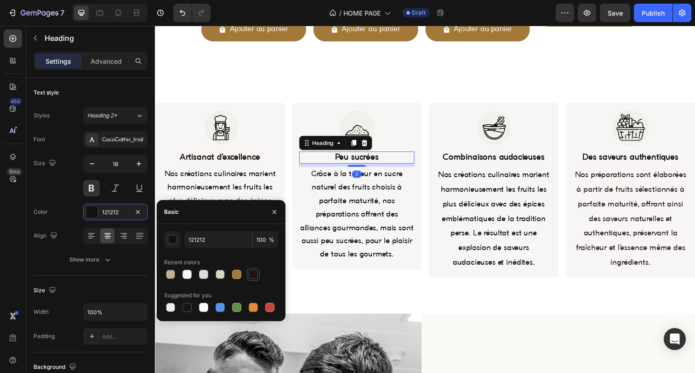
click at [250, 273] on div at bounding box center [253, 274] width 9 height 9
type input "1A1311"
click at [480, 161] on h2 "Combinaisons audacieuses" at bounding box center [500, 160] width 118 height 12
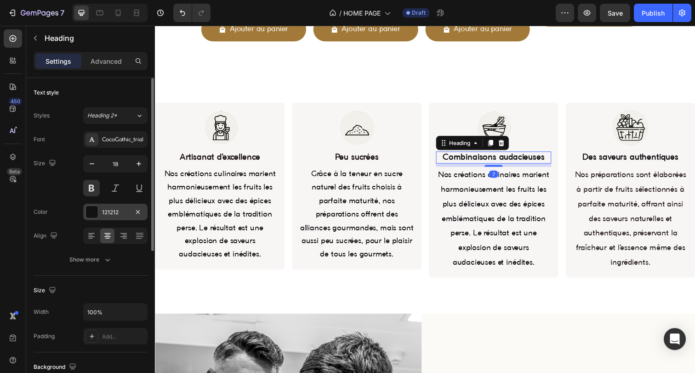
click at [108, 215] on div "121212" at bounding box center [115, 213] width 27 height 8
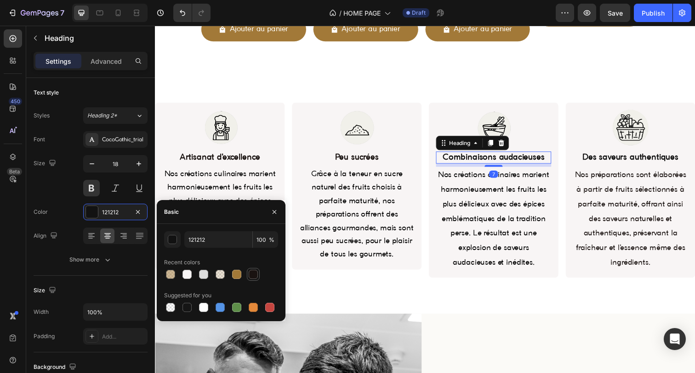
click at [251, 277] on div at bounding box center [253, 274] width 9 height 9
type input "1A1311"
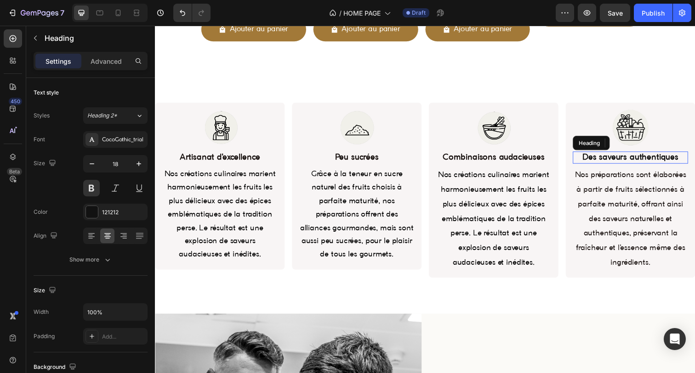
click at [593, 160] on h2 "Des saveurs authentiques" at bounding box center [640, 160] width 118 height 12
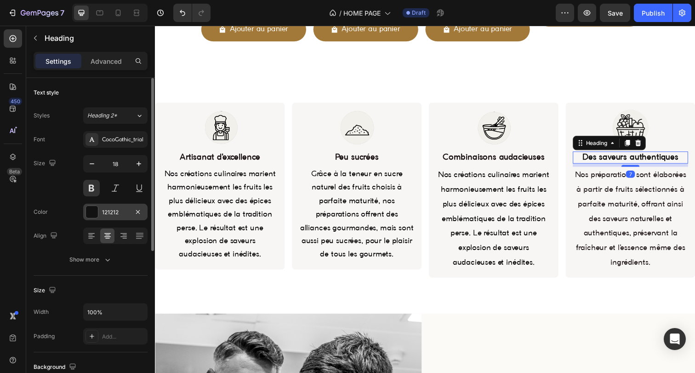
click at [100, 209] on div "121212" at bounding box center [115, 212] width 64 height 17
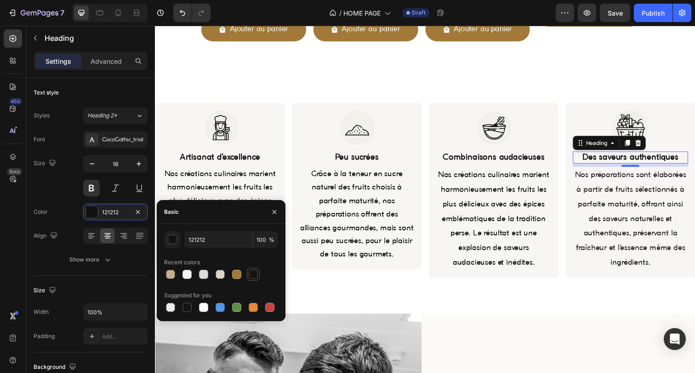
click at [249, 273] on div at bounding box center [253, 274] width 9 height 9
type input "1A1311"
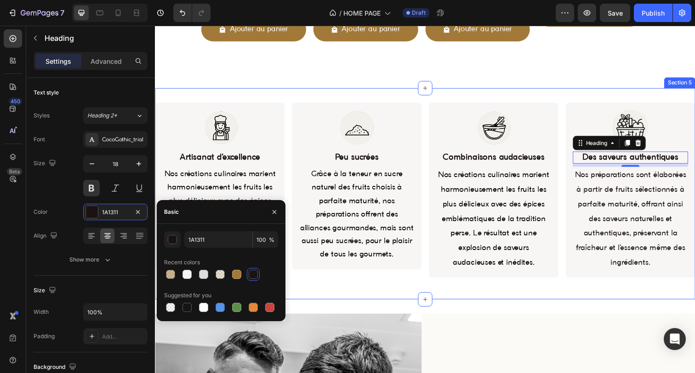
click at [328, 291] on div "Image Artisanat d'excellence Heading Nos créations culinaires marient harmonieu…" at bounding box center [430, 197] width 551 height 187
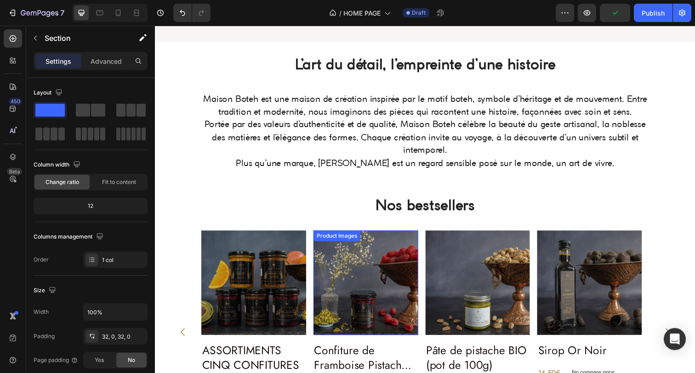
scroll to position [221, 0]
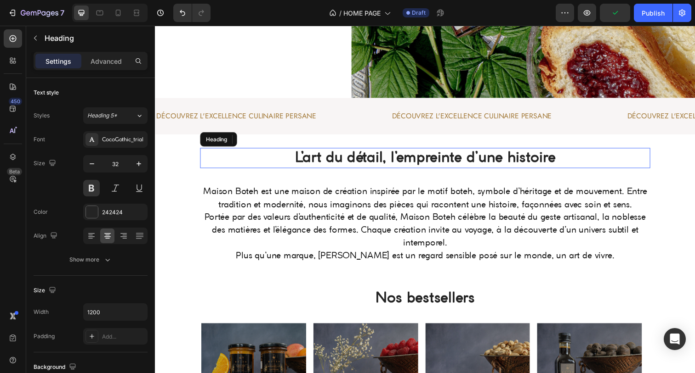
click at [351, 162] on strong "L’art du détail, l’empreinte d’une histoire" at bounding box center [431, 161] width 266 height 14
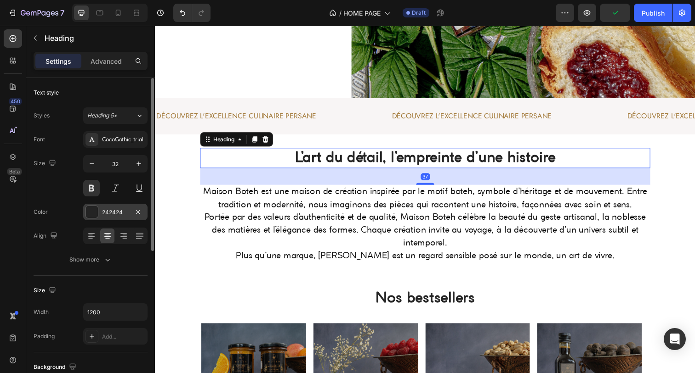
click at [103, 211] on div "242424" at bounding box center [115, 213] width 27 height 8
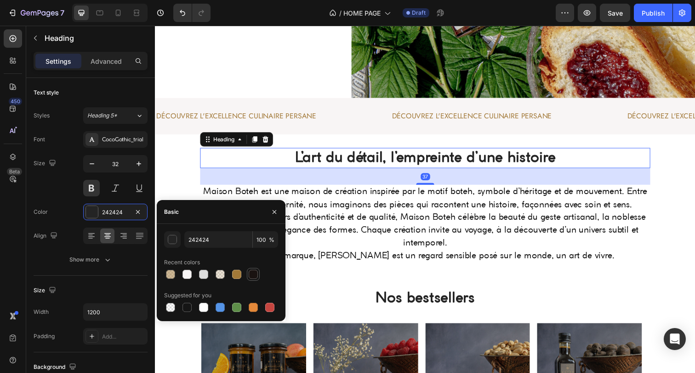
click at [255, 271] on div at bounding box center [253, 274] width 9 height 9
type input "1A1311"
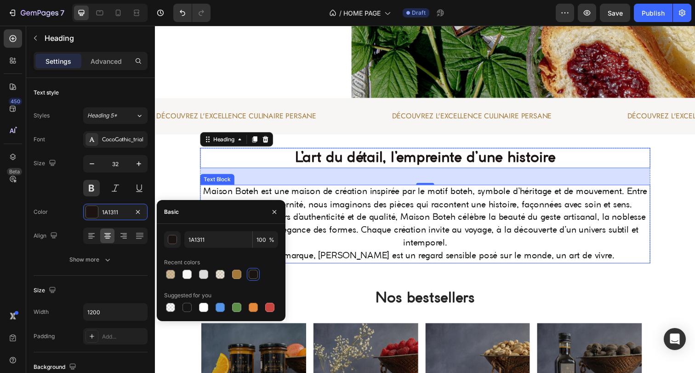
click at [331, 239] on p "Maison Boteh est une maison de création inspirée par le motif boteh, symbole d’…" at bounding box center [431, 228] width 458 height 79
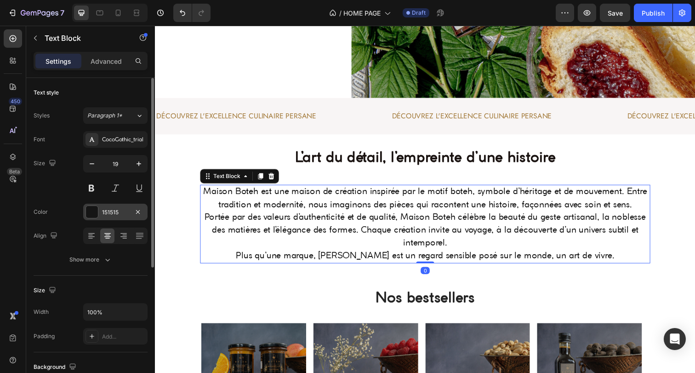
click at [100, 212] on div "151515" at bounding box center [115, 212] width 64 height 17
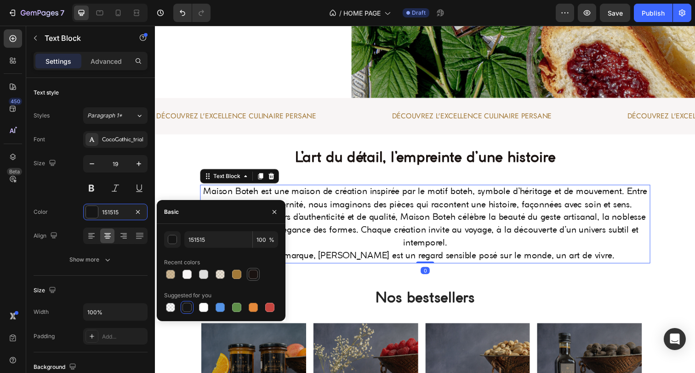
click at [251, 276] on div at bounding box center [253, 274] width 9 height 9
type input "1A1311"
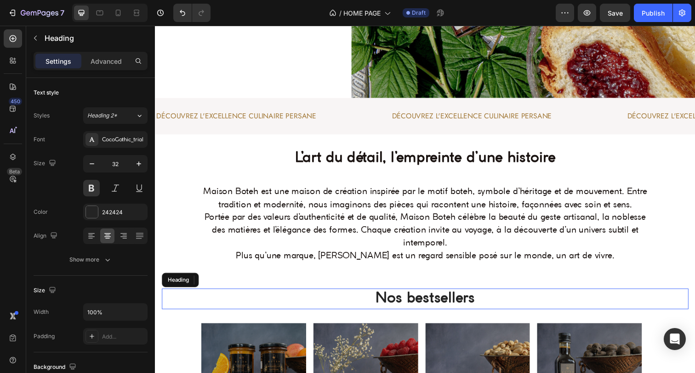
drag, startPoint x: 394, startPoint y: 309, endPoint x: 380, endPoint y: 304, distance: 14.5
click at [394, 308] on h2 "Nos bestsellers" at bounding box center [430, 304] width 537 height 21
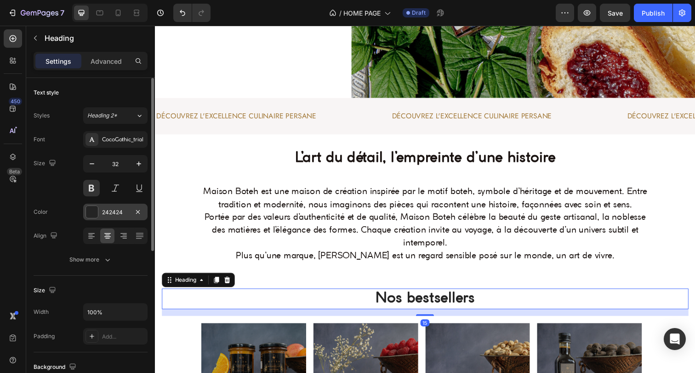
click at [111, 213] on div "242424" at bounding box center [115, 213] width 27 height 8
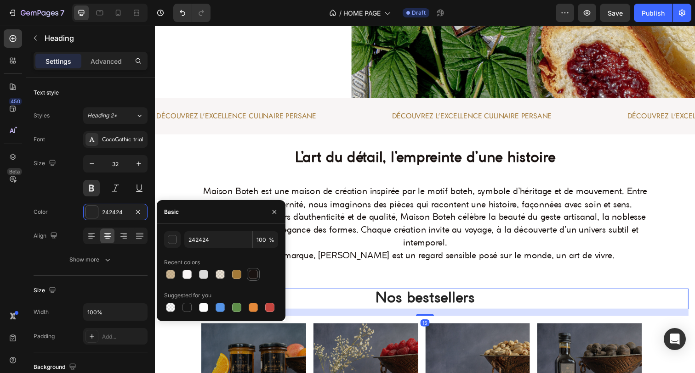
click at [257, 278] on div at bounding box center [253, 274] width 9 height 9
type input "1A1311"
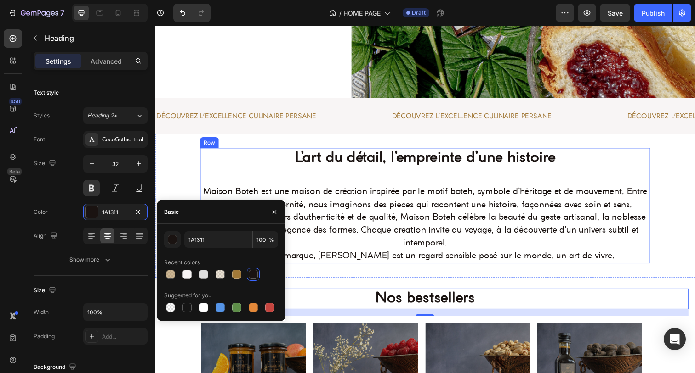
click at [269, 168] on h2 "L’art du détail, l’empreinte d’une histoire" at bounding box center [430, 161] width 459 height 21
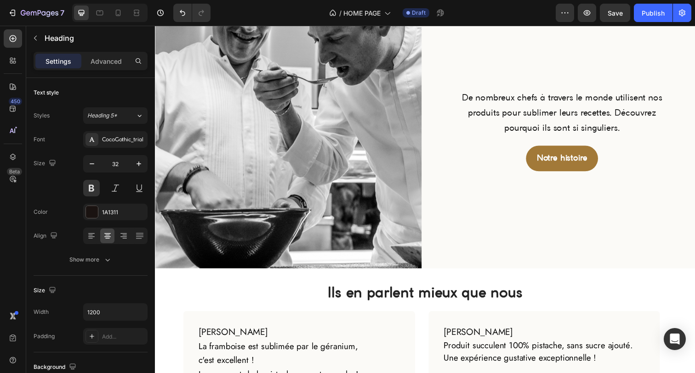
scroll to position [1098, 0]
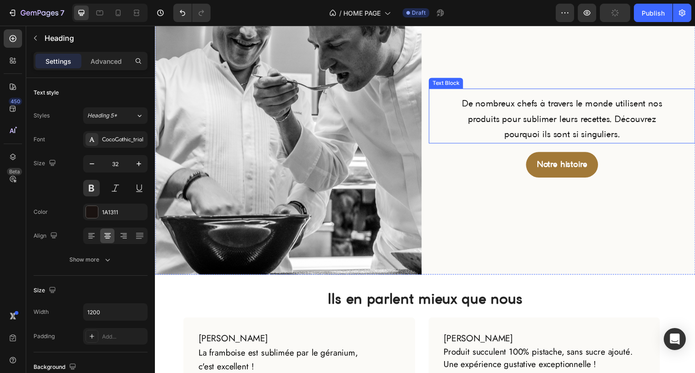
click at [500, 117] on p "De nombreux chefs à travers le monde utilisent nos produits pour sublimer leurs…" at bounding box center [570, 121] width 226 height 47
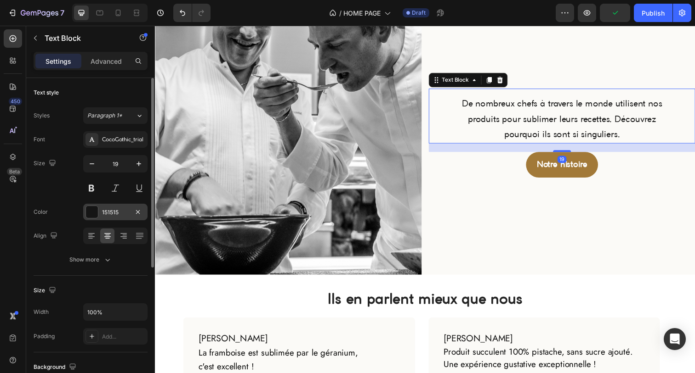
click at [108, 212] on div "151515" at bounding box center [115, 213] width 27 height 8
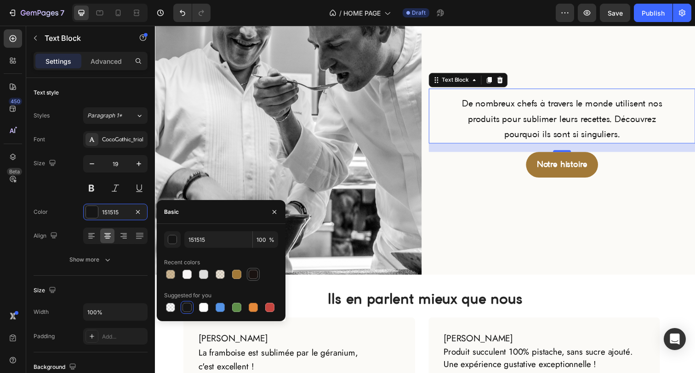
click at [252, 277] on div at bounding box center [253, 274] width 9 height 9
type input "1A1311"
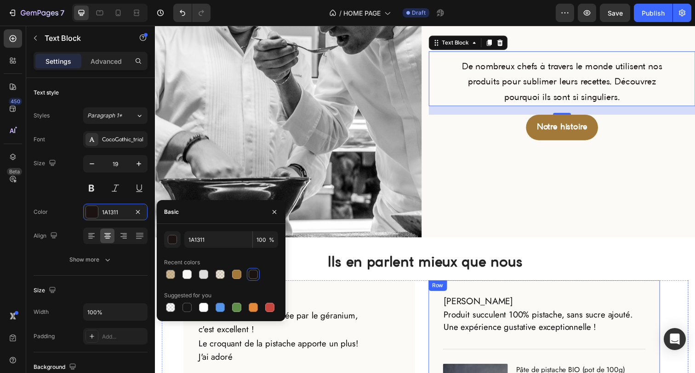
scroll to position [1140, 0]
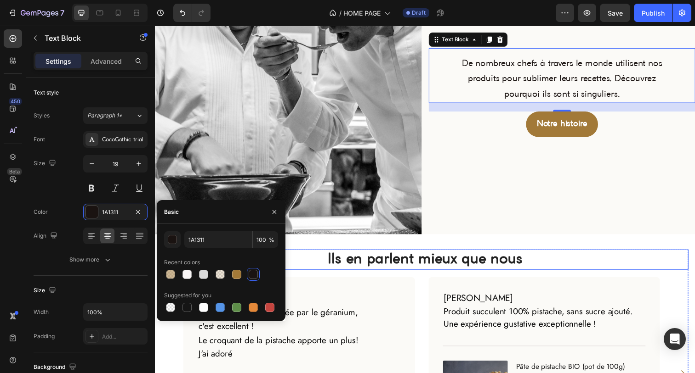
click at [418, 267] on h2 "Ils en parlent mieux que nous" at bounding box center [430, 265] width 537 height 21
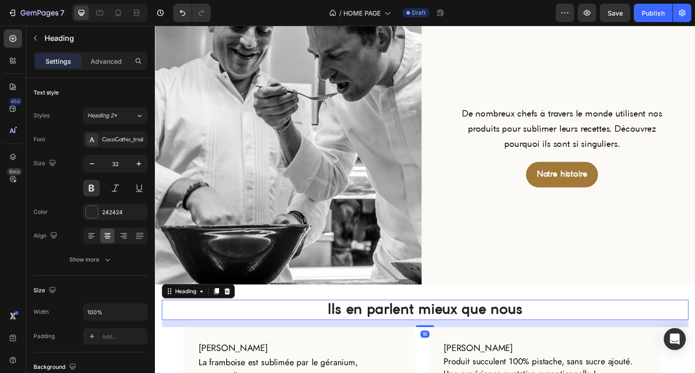
scroll to position [1087, 0]
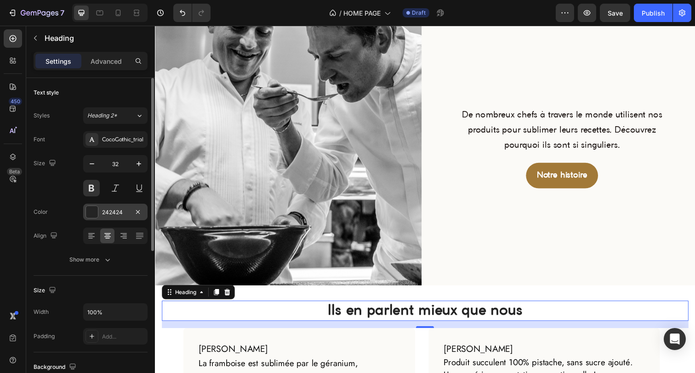
click at [113, 218] on div "242424" at bounding box center [115, 212] width 64 height 17
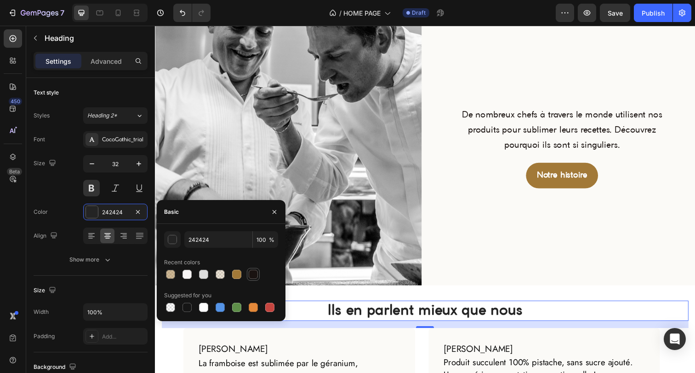
click at [253, 272] on div at bounding box center [253, 274] width 9 height 9
type input "1A1311"
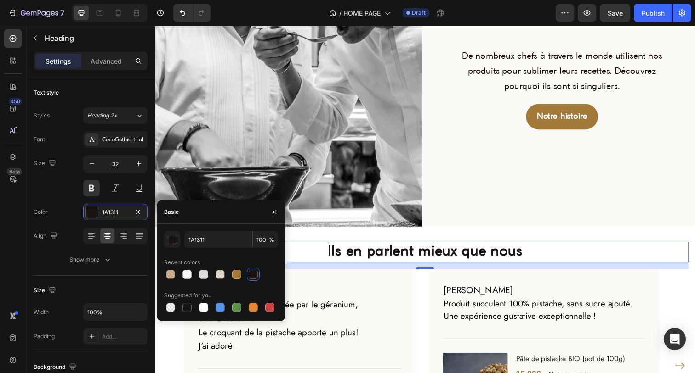
scroll to position [1209, 0]
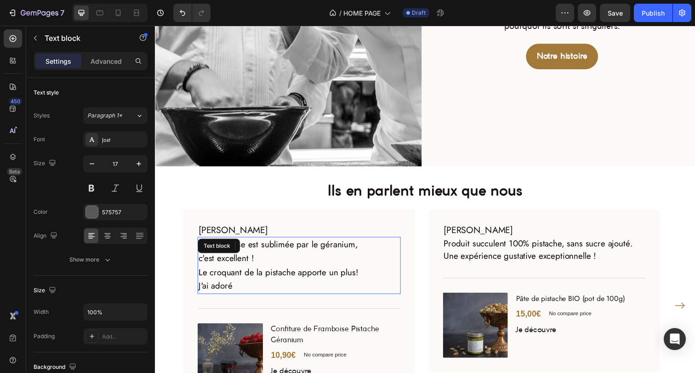
click at [318, 261] on p "c'est excellent ! Le croquant de la pistache apporte un plus! J'ai adoré" at bounding box center [301, 278] width 205 height 42
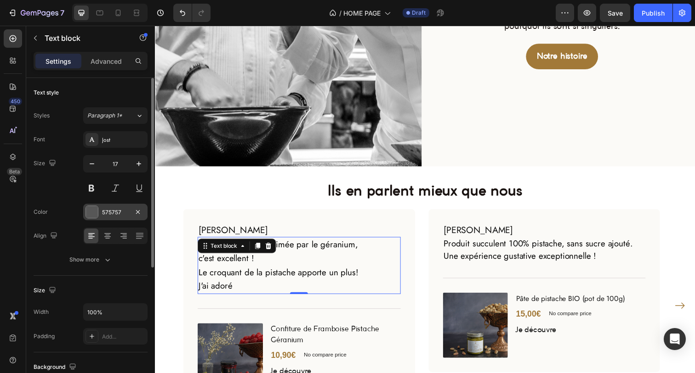
click at [116, 211] on div "575757" at bounding box center [115, 213] width 27 height 8
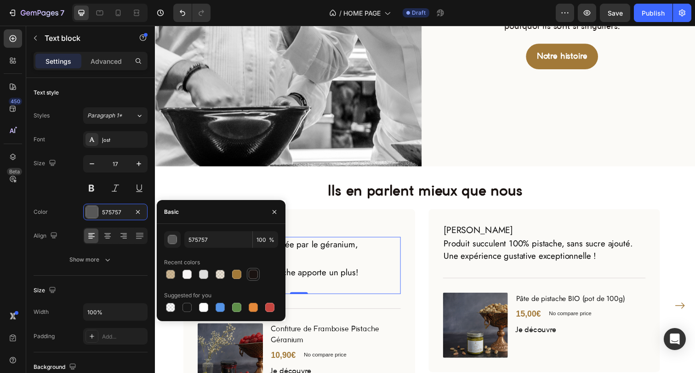
click at [256, 273] on div at bounding box center [253, 274] width 9 height 9
type input "1A1311"
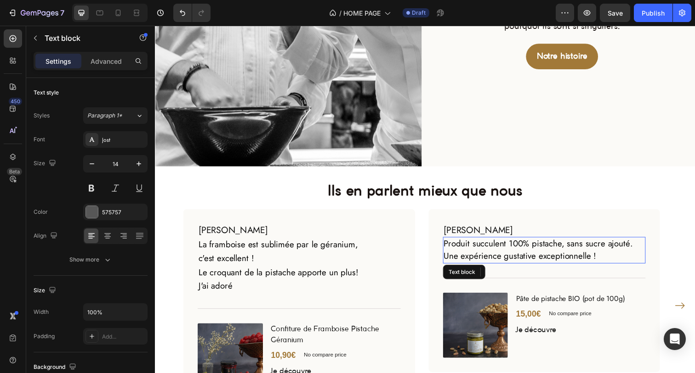
click at [502, 259] on span "Une expérience gustative exceptionnelle !" at bounding box center [528, 261] width 156 height 12
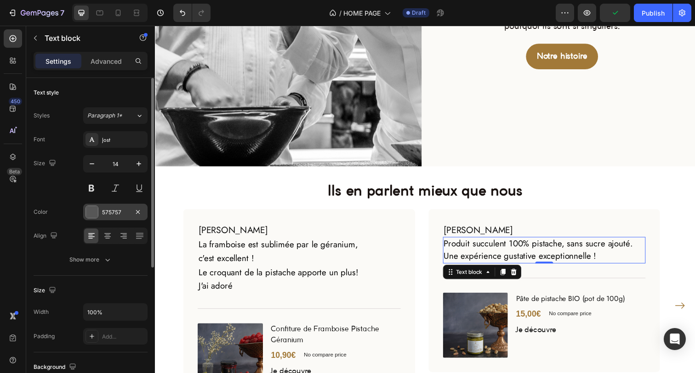
click at [107, 217] on div "575757" at bounding box center [115, 212] width 64 height 17
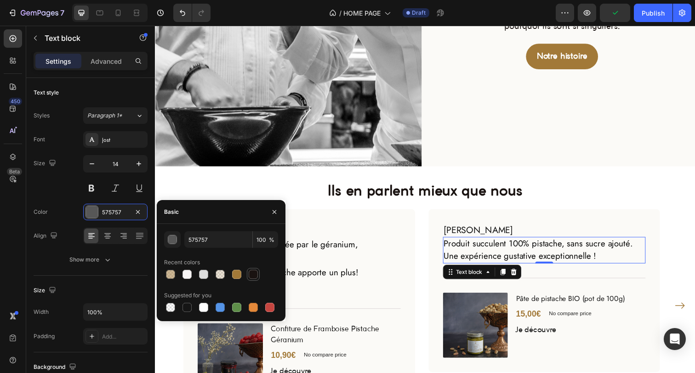
click at [254, 273] on div at bounding box center [253, 274] width 9 height 9
type input "1A1311"
click at [475, 232] on h2 "[PERSON_NAME]" at bounding box center [552, 235] width 207 height 14
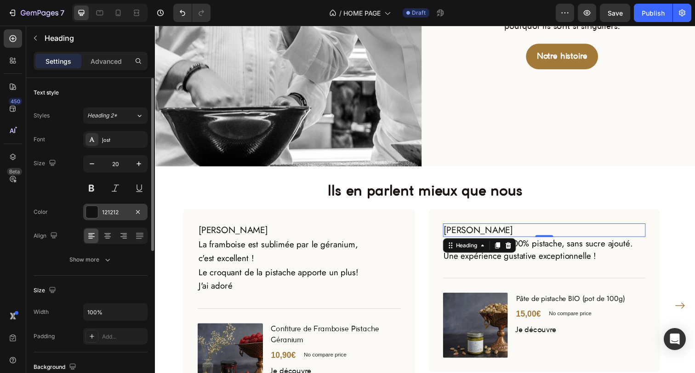
click at [110, 212] on div "121212" at bounding box center [115, 213] width 27 height 8
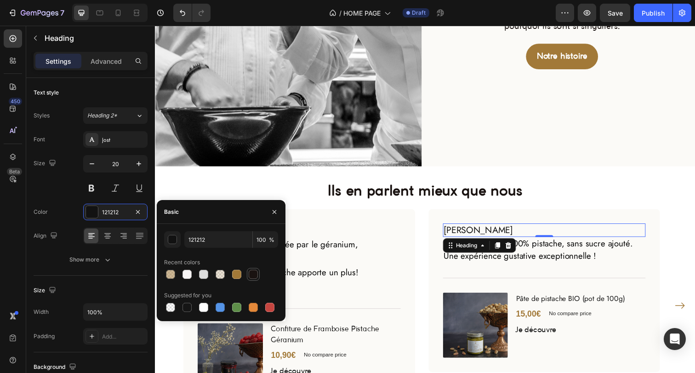
click at [253, 275] on div at bounding box center [253, 274] width 9 height 9
type input "1A1311"
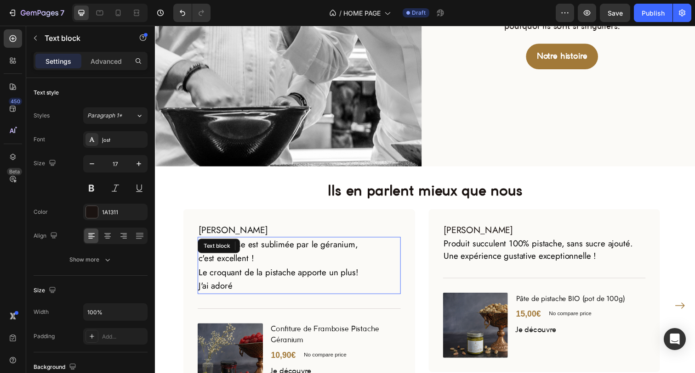
click at [297, 243] on span "La framboise est sublimée par le géranium," at bounding box center [280, 249] width 163 height 12
click at [220, 230] on h2 "[PERSON_NAME]" at bounding box center [301, 235] width 207 height 14
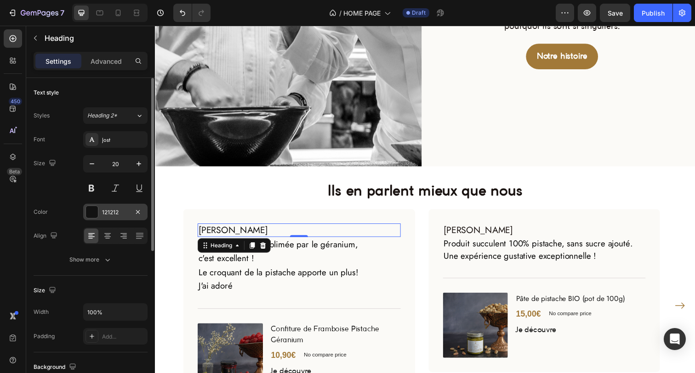
click at [111, 214] on div "121212" at bounding box center [115, 213] width 27 height 8
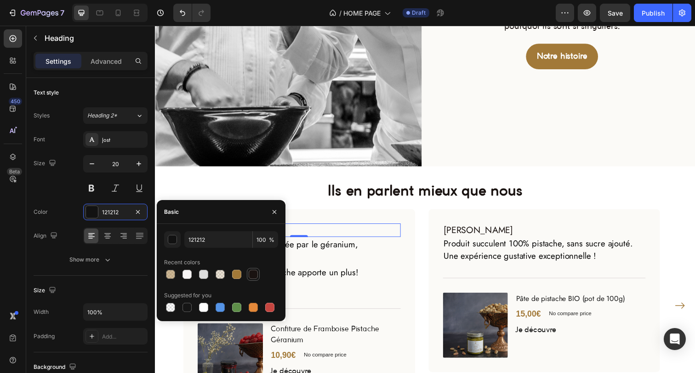
click at [251, 273] on div at bounding box center [253, 274] width 9 height 9
type input "1A1311"
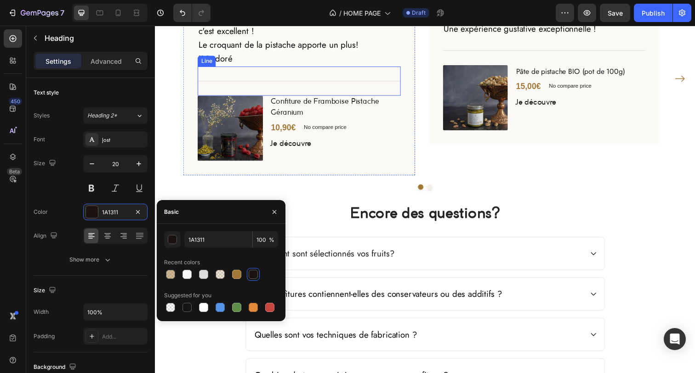
scroll to position [1444, 0]
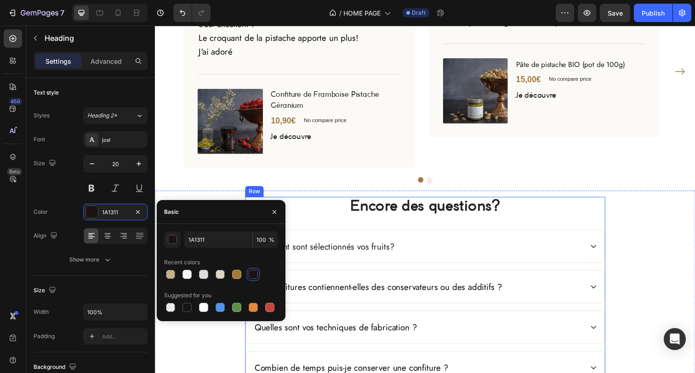
click at [362, 216] on h2 "Encore des questions?" at bounding box center [431, 211] width 368 height 21
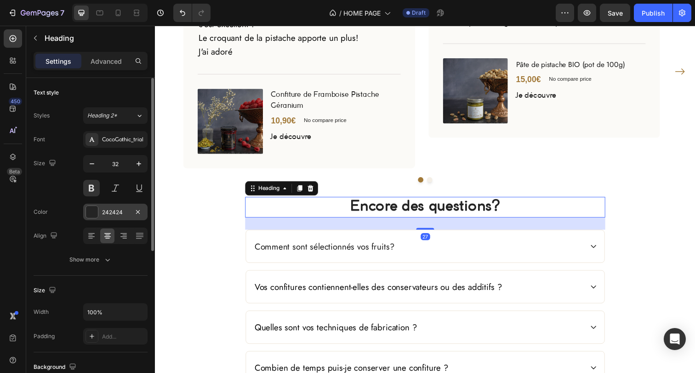
click at [130, 213] on div "242424" at bounding box center [115, 212] width 64 height 17
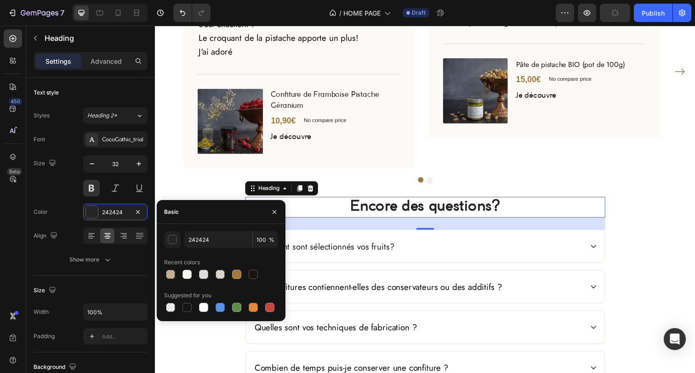
click at [260, 277] on div at bounding box center [221, 274] width 114 height 13
click at [336, 248] on span "Comment sont sélectionnés vos fruits?" at bounding box center [327, 251] width 143 height 12
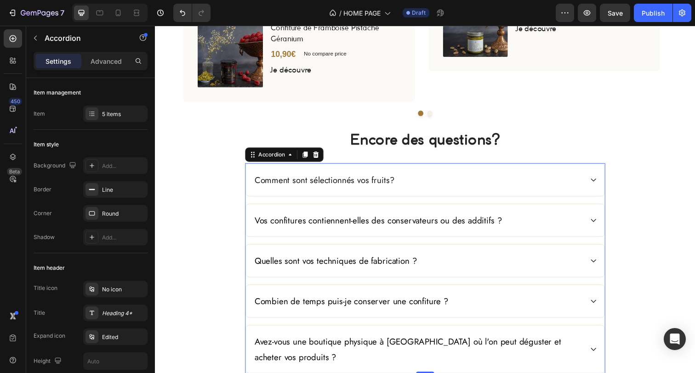
scroll to position [1530, 0]
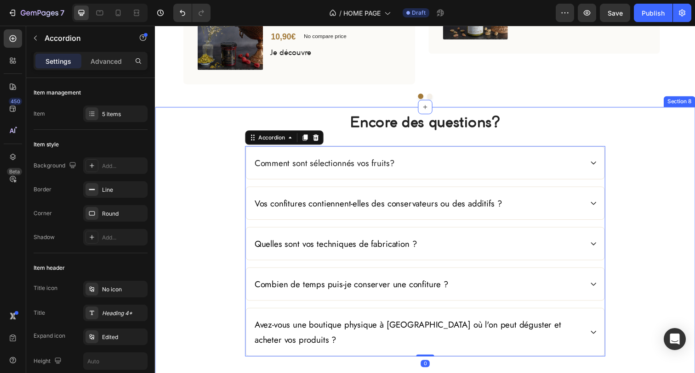
click at [211, 266] on div "Encore des questions? Heading Comment sont sélectionnés vos fruits? Vos confitu…" at bounding box center [430, 239] width 537 height 249
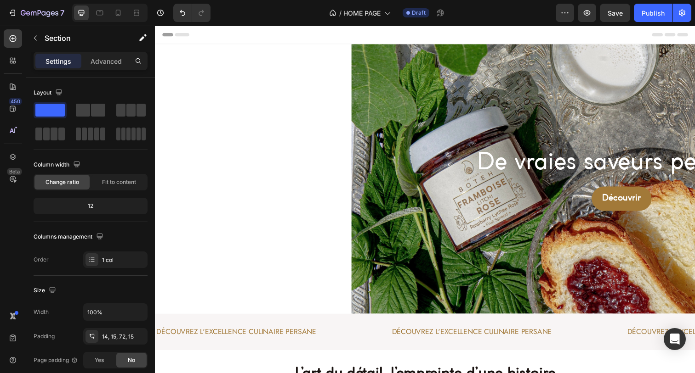
scroll to position [0, 0]
click at [137, 7] on div at bounding box center [136, 13] width 15 height 15
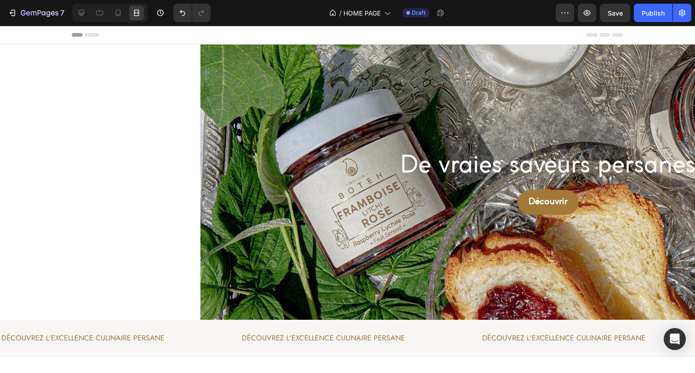
click at [79, 33] on icon at bounding box center [86, 35] width 28 height 4
click at [33, 33] on span "Header" at bounding box center [27, 34] width 20 height 9
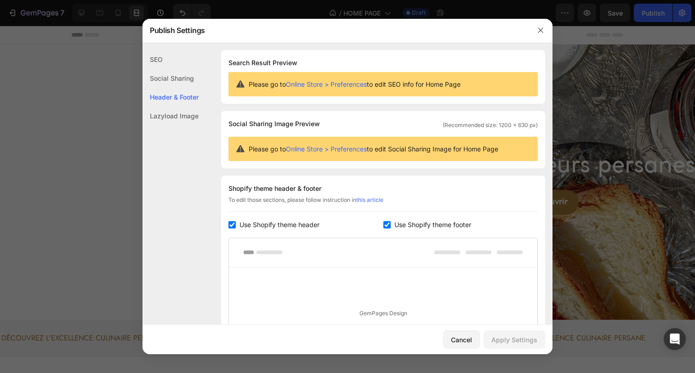
scroll to position [124, 0]
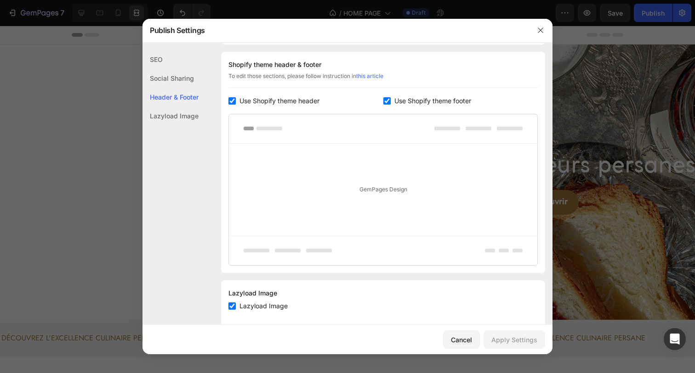
click at [159, 69] on div "SEO" at bounding box center [170, 78] width 56 height 19
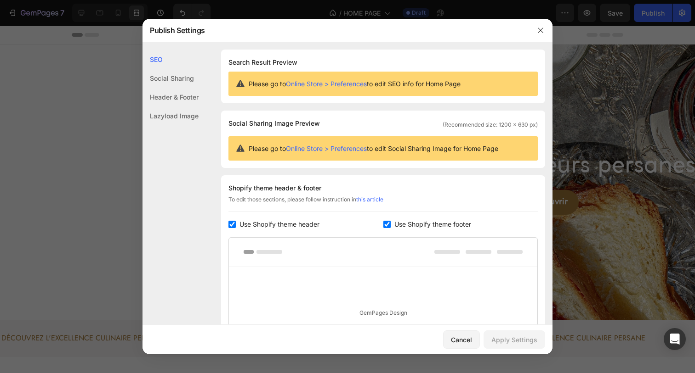
scroll to position [0, 0]
click at [163, 88] on div "Social Sharing" at bounding box center [170, 97] width 56 height 19
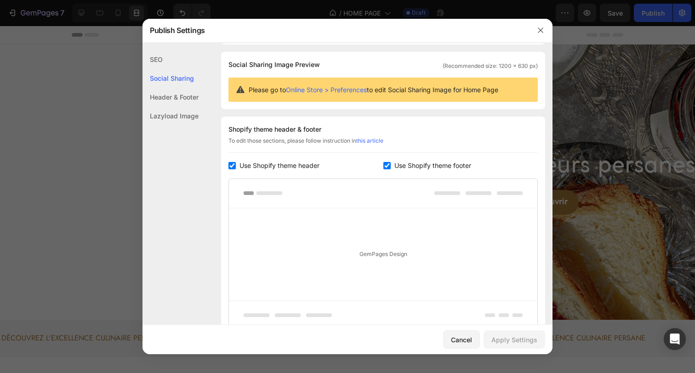
click at [170, 107] on div "Header & Footer" at bounding box center [170, 116] width 56 height 19
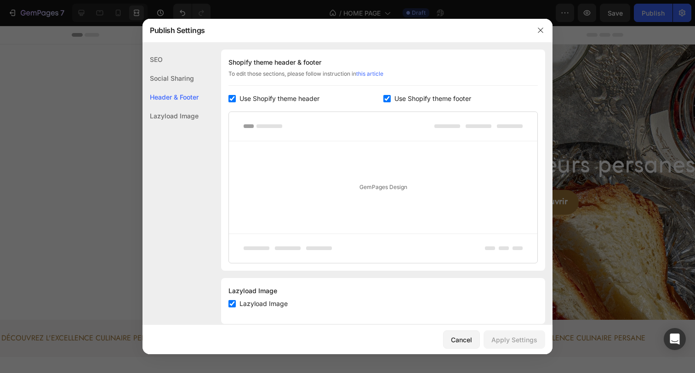
scroll to position [119, 0]
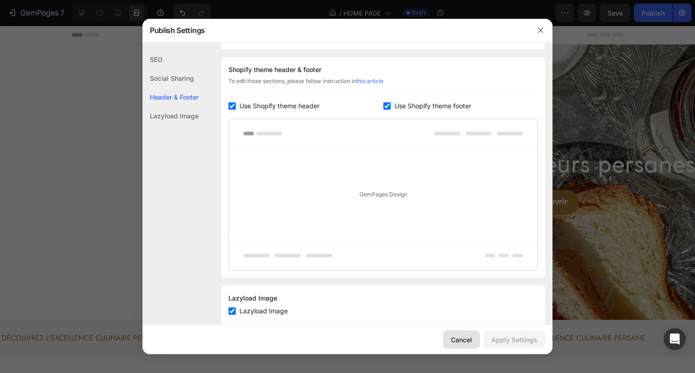
click at [456, 345] on div "Cancel" at bounding box center [461, 340] width 21 height 10
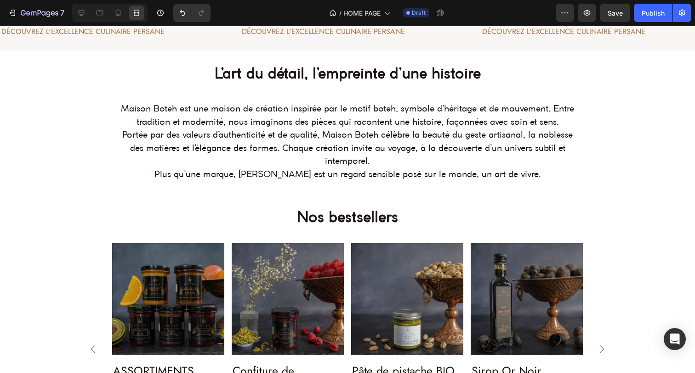
scroll to position [311, 0]
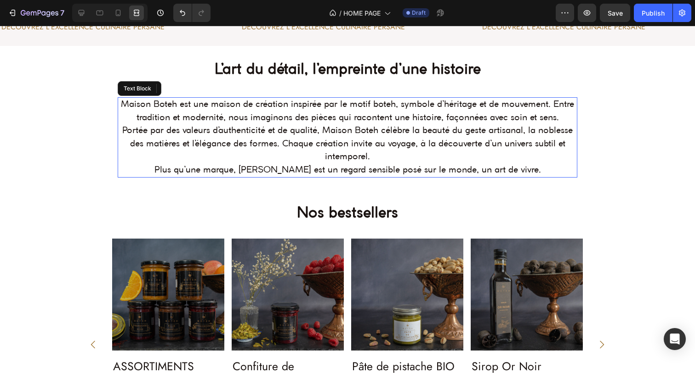
click at [384, 158] on p "Maison Boteh est une maison de création inspirée par le motif boteh, symbole d’…" at bounding box center [348, 137] width 458 height 79
click at [162, 119] on p "Maison Boteh est une maison de création inspirée par le motif boteh, symbole d’…" at bounding box center [348, 137] width 458 height 79
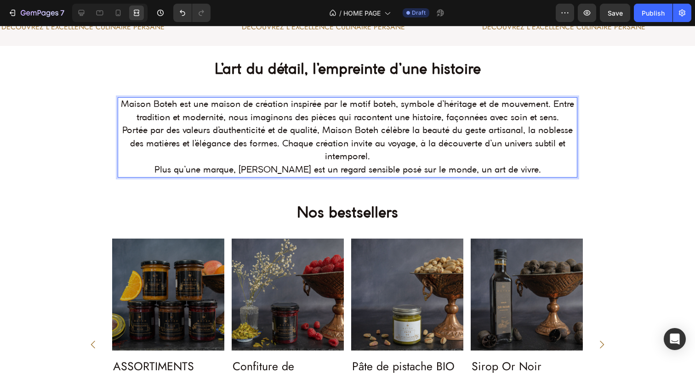
click at [415, 143] on p "Maison Boteh est une maison de création inspirée par le motif boteh, symbole d’…" at bounding box center [348, 137] width 458 height 79
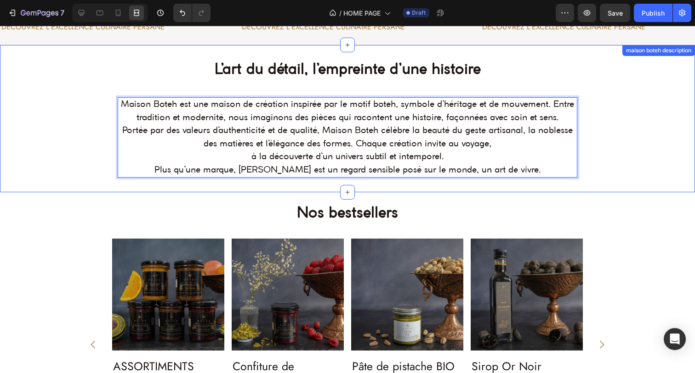
click at [250, 190] on div "L’art du détail, l’empreinte d’une histoire Heading [PERSON_NAME] est une maiso…" at bounding box center [347, 119] width 695 height 148
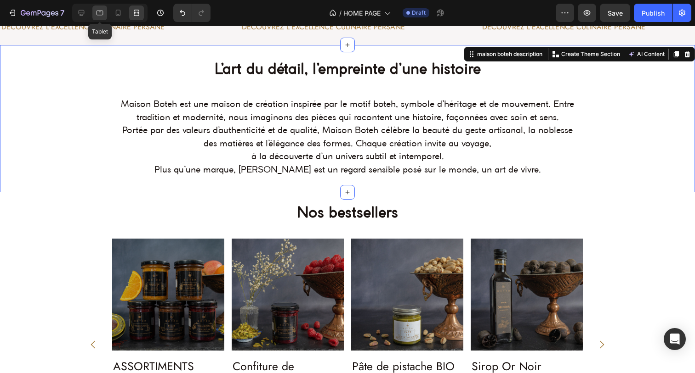
click at [101, 17] on icon at bounding box center [99, 12] width 9 height 9
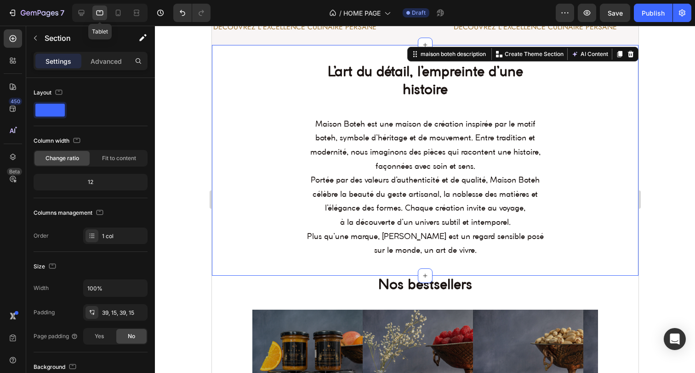
scroll to position [298, 0]
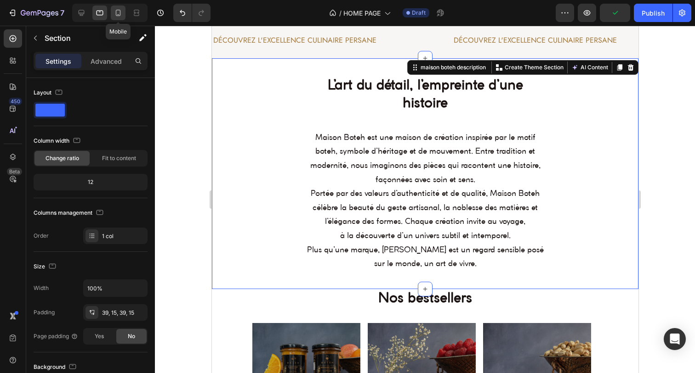
click at [116, 10] on icon at bounding box center [117, 12] width 9 height 9
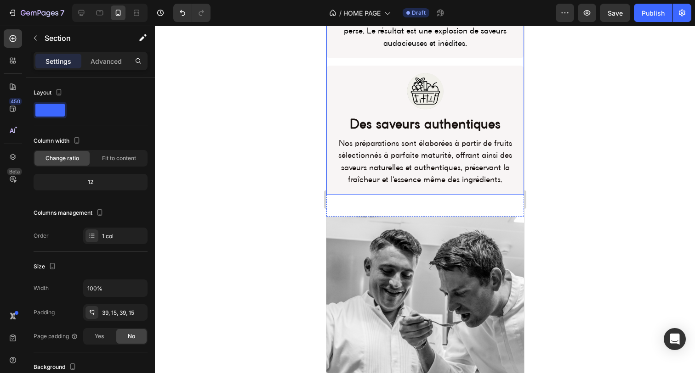
scroll to position [1256, 0]
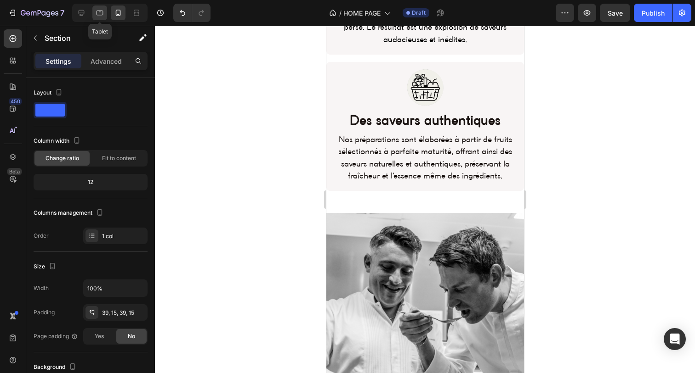
click at [98, 11] on icon at bounding box center [99, 12] width 9 height 9
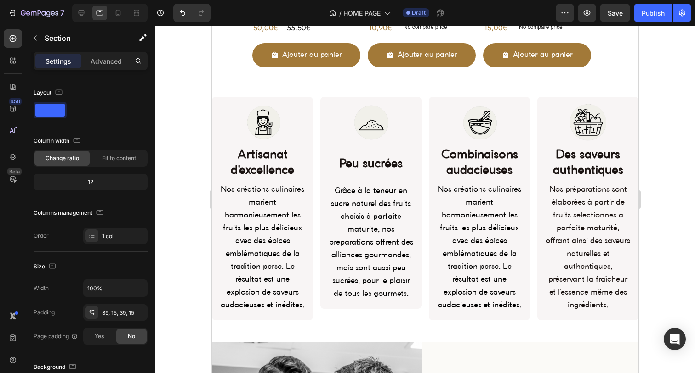
scroll to position [753, 0]
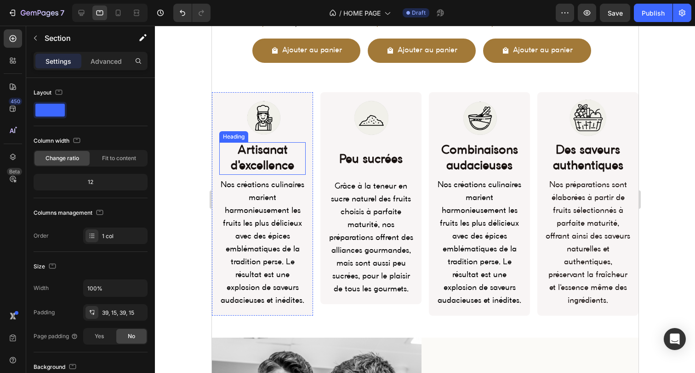
click at [287, 154] on h2 "Artisanat d'excellence" at bounding box center [262, 158] width 86 height 33
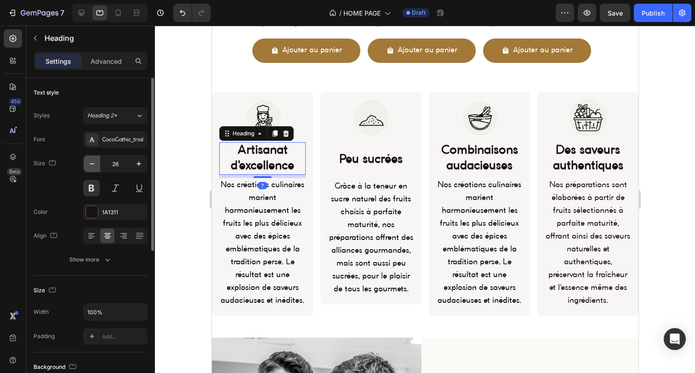
click at [86, 166] on button "button" at bounding box center [92, 164] width 17 height 17
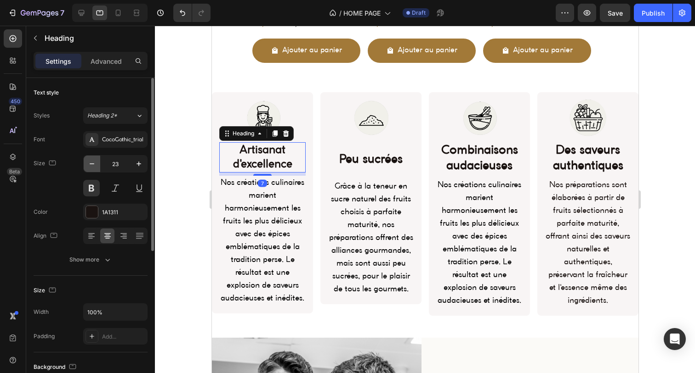
click at [86, 166] on button "button" at bounding box center [92, 164] width 17 height 17
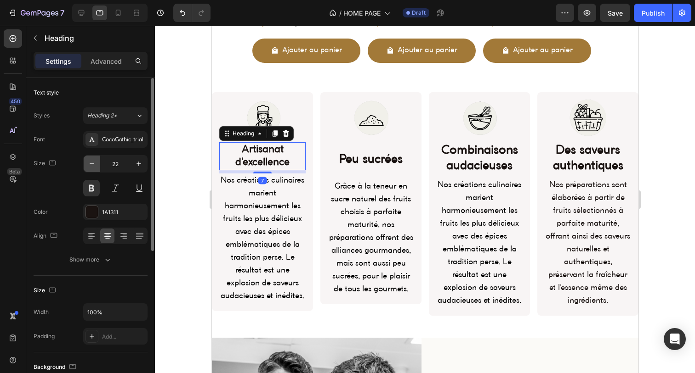
click at [86, 166] on button "button" at bounding box center [92, 164] width 17 height 17
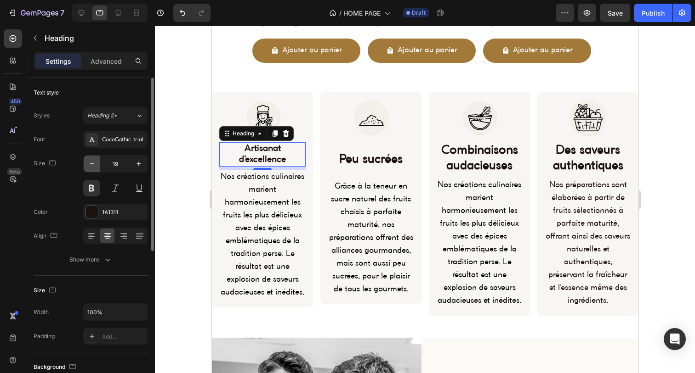
click at [86, 166] on button "button" at bounding box center [92, 164] width 17 height 17
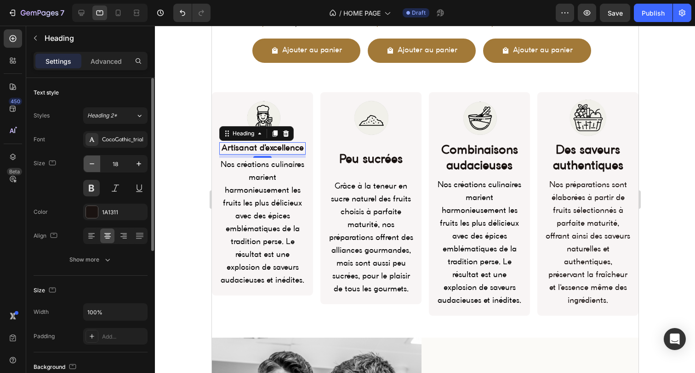
click at [86, 166] on button "button" at bounding box center [92, 164] width 17 height 17
type input "17"
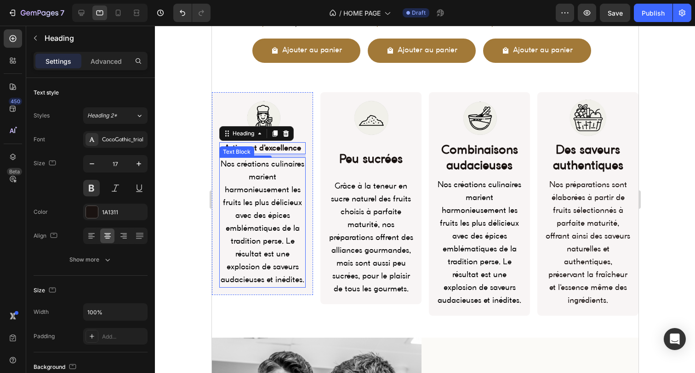
click at [269, 196] on span "Nos créations culinaires marient harmonieusement les fruits les plus délicieux …" at bounding box center [262, 222] width 84 height 123
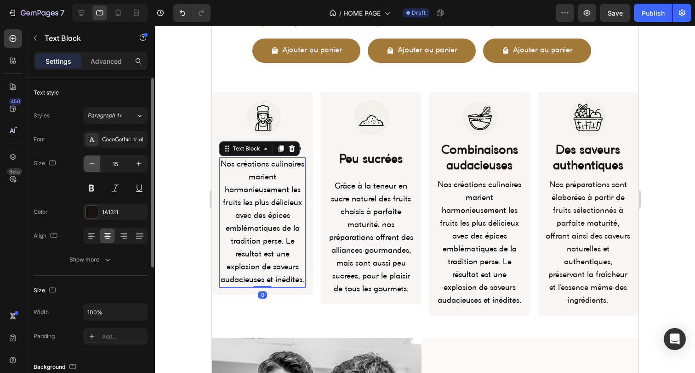
click at [89, 163] on icon "button" at bounding box center [91, 163] width 9 height 9
type input "14"
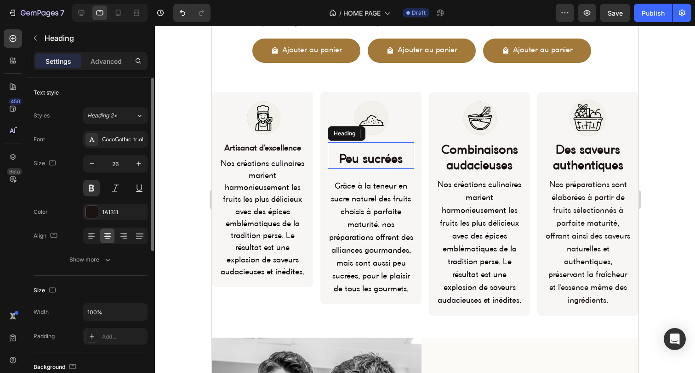
drag, startPoint x: 377, startPoint y: 162, endPoint x: 401, endPoint y: 192, distance: 37.9
click at [377, 162] on h2 "Peu sucrées" at bounding box center [370, 160] width 86 height 17
click at [84, 162] on button "button" at bounding box center [92, 164] width 17 height 17
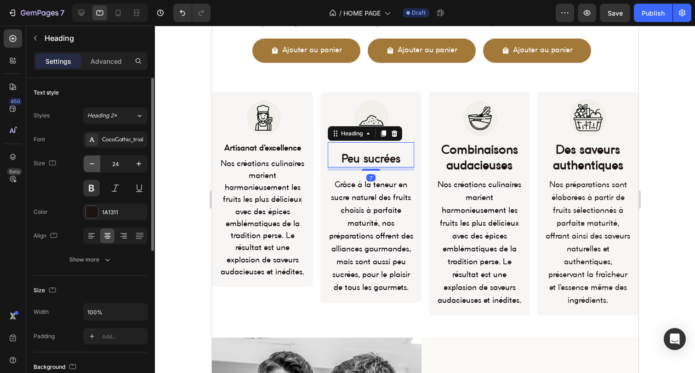
click at [84, 162] on button "button" at bounding box center [92, 164] width 17 height 17
type input "22"
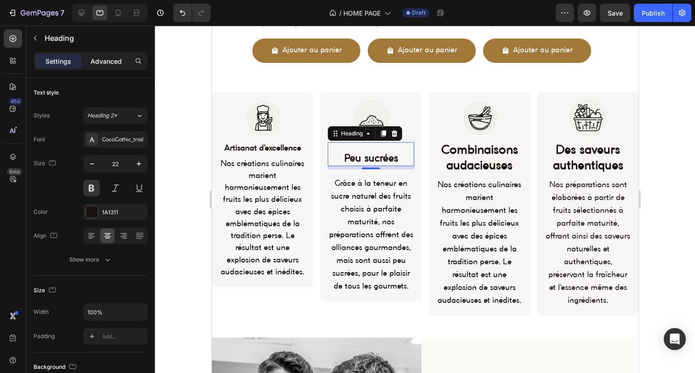
click at [98, 66] on div "Advanced" at bounding box center [106, 61] width 46 height 15
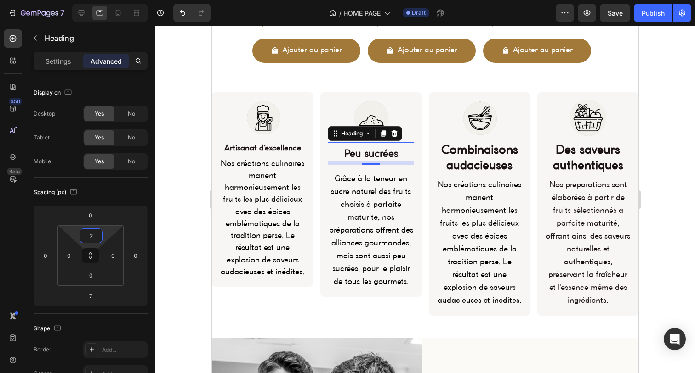
type input "0"
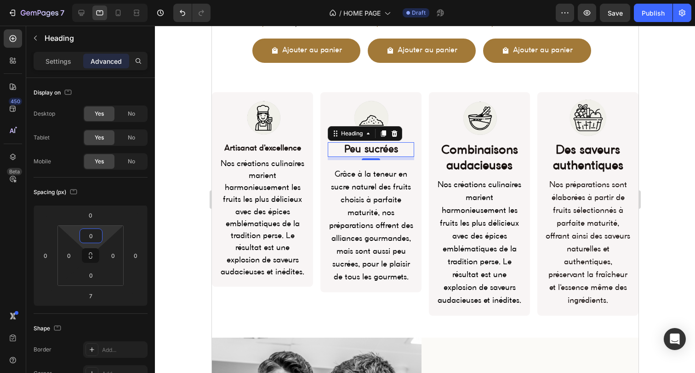
click at [98, 0] on html "7 Version history / HOME PAGE Draft Preview Save Publish 450 Beta Sections(18) …" at bounding box center [347, 0] width 695 height 0
click at [53, 65] on p "Settings" at bounding box center [58, 62] width 26 height 10
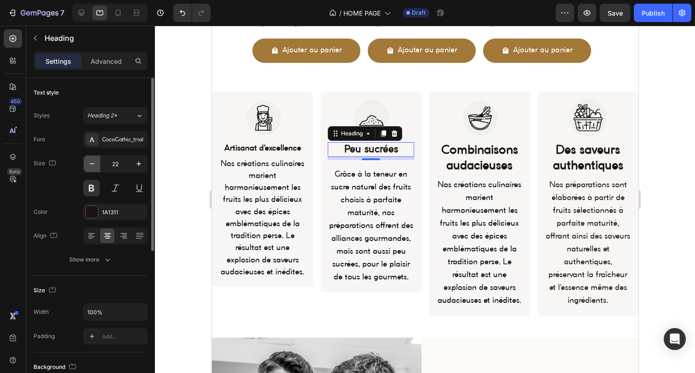
click at [96, 166] on icon "button" at bounding box center [91, 163] width 9 height 9
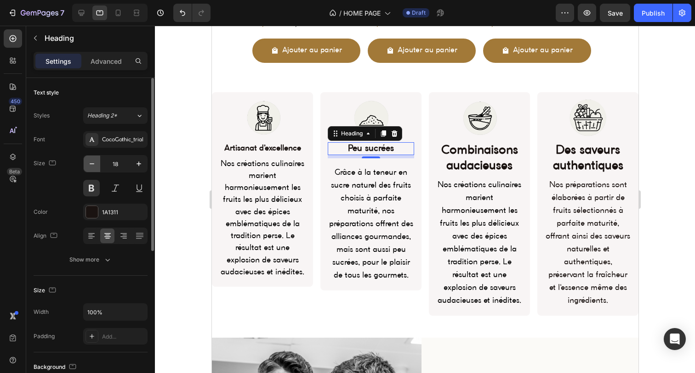
click at [96, 166] on icon "button" at bounding box center [91, 163] width 9 height 9
type input "17"
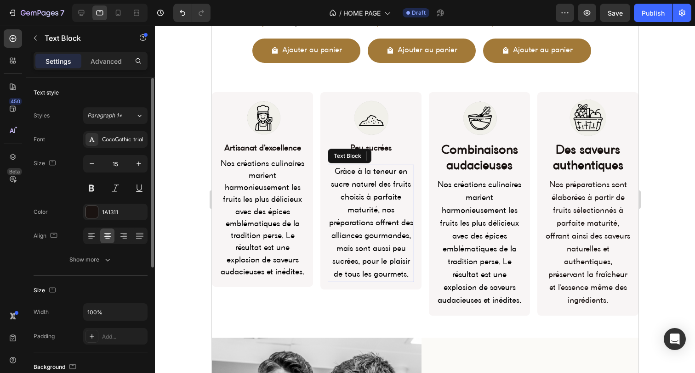
click at [351, 189] on p "Grâce à la teneur en sucre naturel des fruits choisis à parfaite maturité, nos …" at bounding box center [370, 224] width 85 height 116
click at [103, 58] on p "Advanced" at bounding box center [106, 62] width 31 height 10
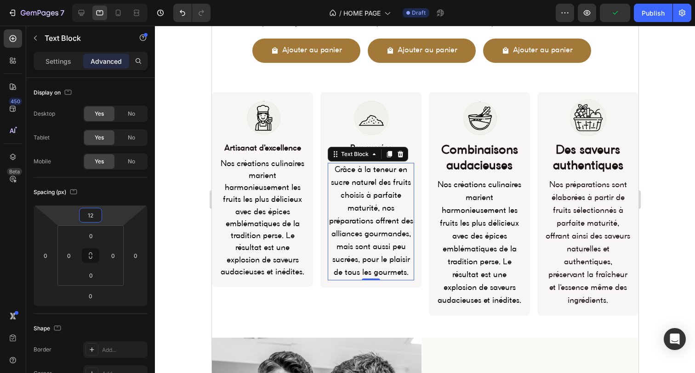
type input "10"
click at [110, 0] on html "7 Version history / HOME PAGE Draft Preview Save Publish 450 Beta Sections(18) …" at bounding box center [347, 0] width 695 height 0
click at [62, 64] on p "Settings" at bounding box center [58, 62] width 26 height 10
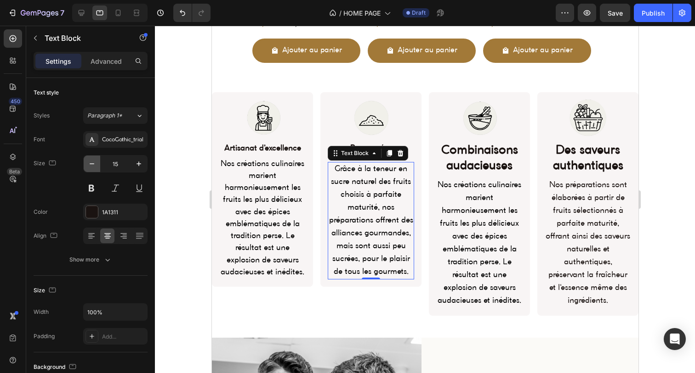
click at [91, 161] on icon "button" at bounding box center [91, 163] width 9 height 9
type input "14"
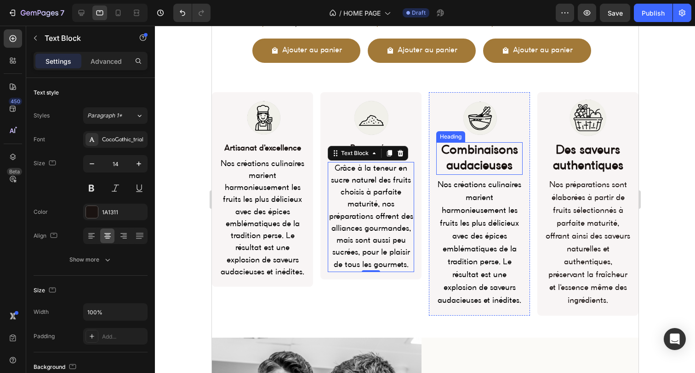
click at [475, 151] on h2 "Combinaisons audacieuses" at bounding box center [479, 158] width 86 height 33
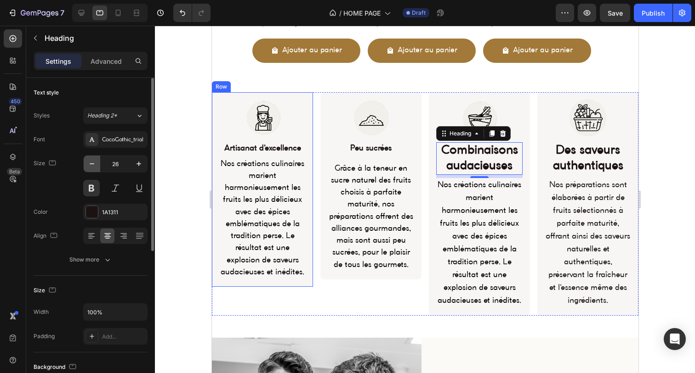
click at [94, 167] on icon "button" at bounding box center [91, 163] width 9 height 9
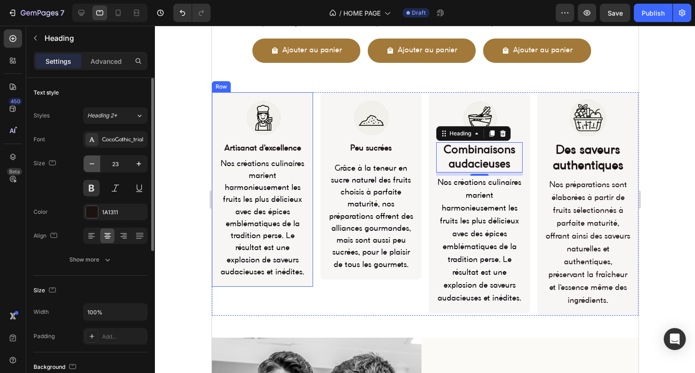
click at [94, 167] on icon "button" at bounding box center [91, 163] width 9 height 9
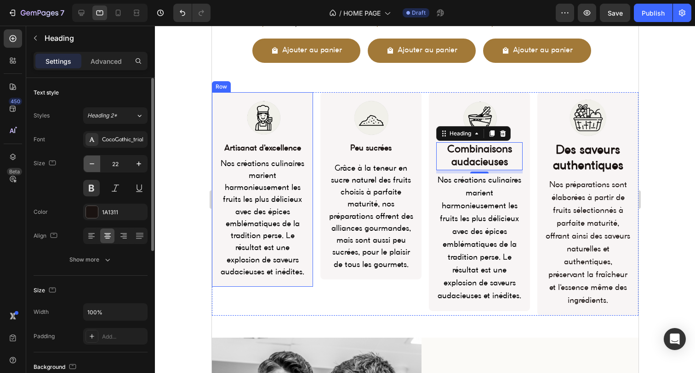
click at [94, 167] on icon "button" at bounding box center [91, 163] width 9 height 9
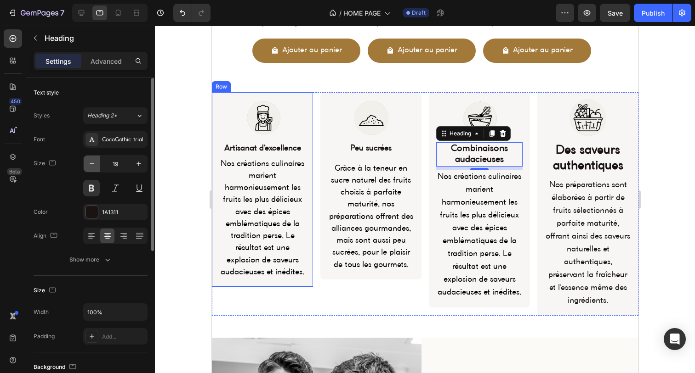
click at [94, 167] on icon "button" at bounding box center [91, 163] width 9 height 9
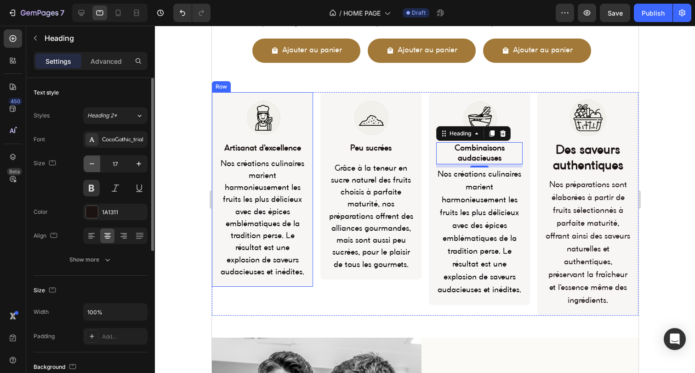
click at [94, 167] on icon "button" at bounding box center [91, 163] width 9 height 9
type input "16"
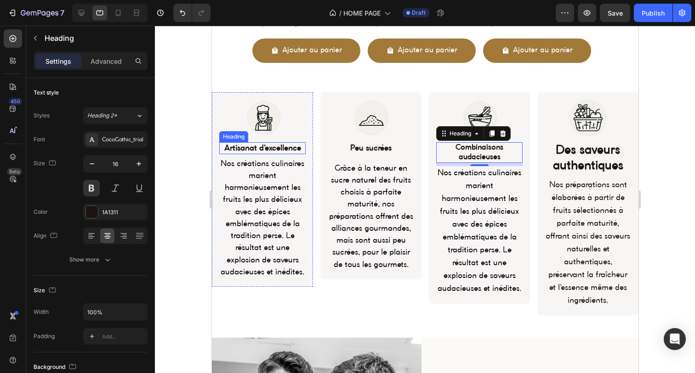
click at [269, 150] on h2 "Artisanat d'excellence" at bounding box center [262, 148] width 86 height 12
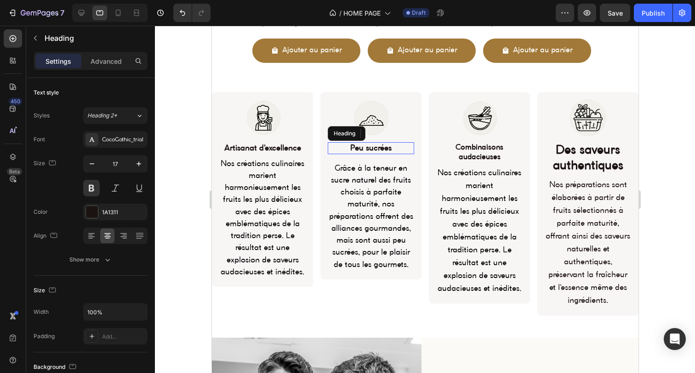
click at [357, 147] on h2 "Peu sucrées" at bounding box center [370, 148] width 86 height 12
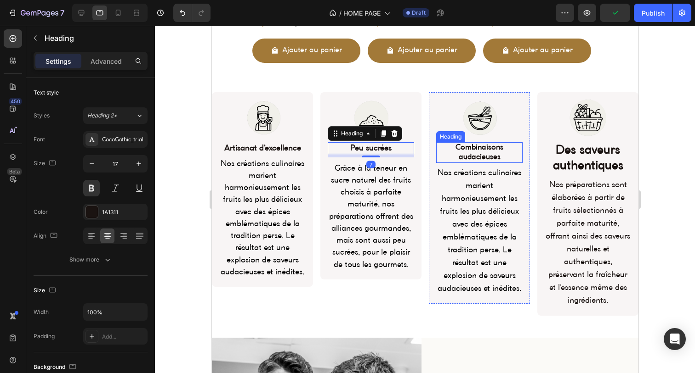
click at [471, 153] on h2 "Combinaisons audacieuses" at bounding box center [479, 152] width 86 height 21
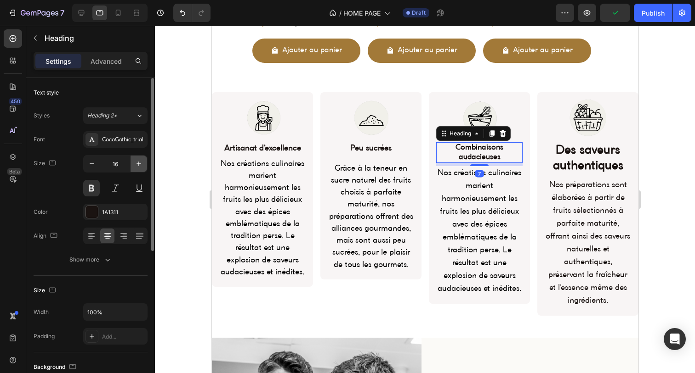
click at [138, 165] on icon "button" at bounding box center [138, 163] width 9 height 9
type input "17"
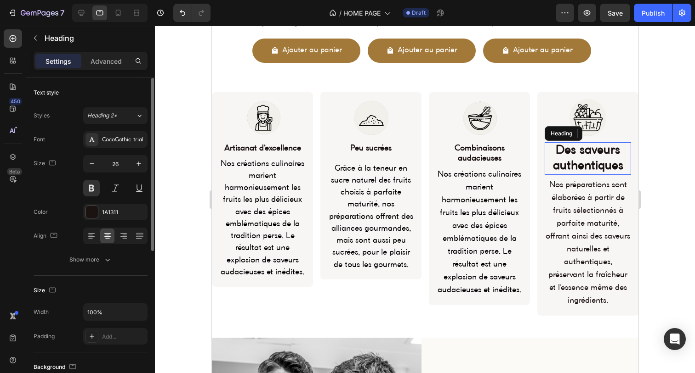
click at [561, 150] on h2 "Des saveurs authentiques" at bounding box center [587, 158] width 86 height 33
click at [92, 156] on button "button" at bounding box center [92, 164] width 17 height 17
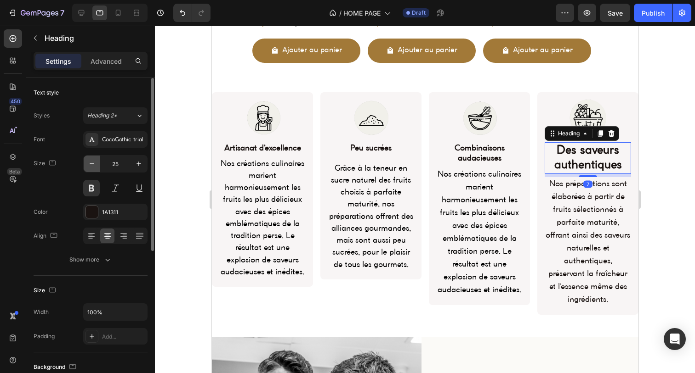
click at [92, 156] on button "button" at bounding box center [92, 164] width 17 height 17
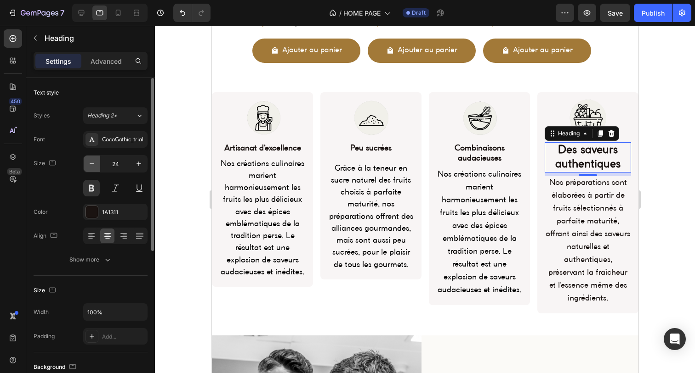
click at [92, 162] on icon "button" at bounding box center [91, 163] width 9 height 9
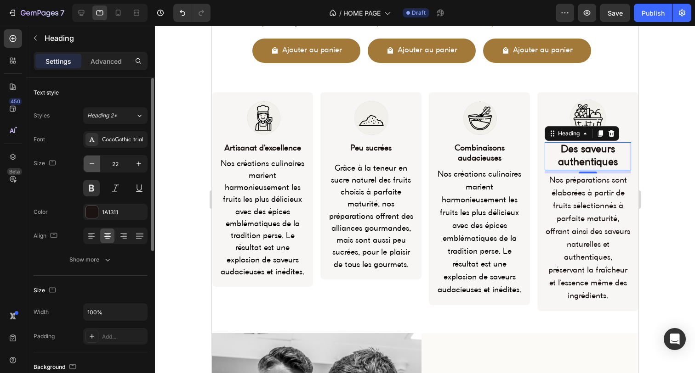
click at [92, 162] on icon "button" at bounding box center [91, 163] width 9 height 9
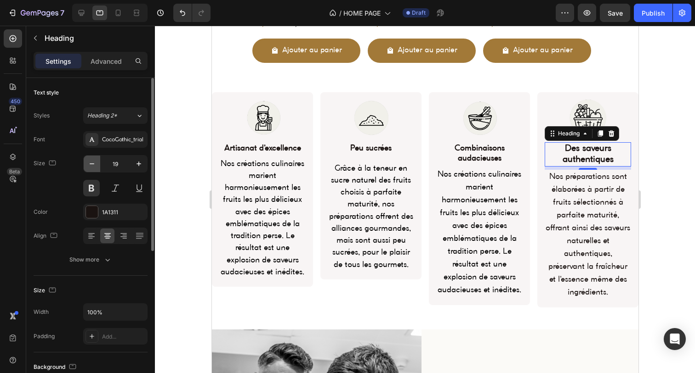
click at [92, 162] on icon "button" at bounding box center [91, 163] width 9 height 9
type input "17"
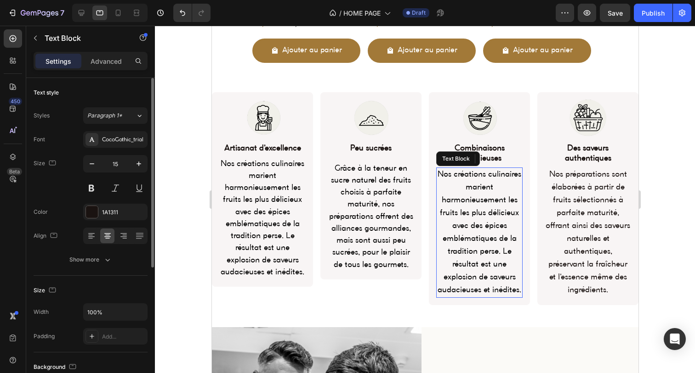
click at [485, 216] on p "Nos créations culinaires marient harmonieusement les fruits les plus délicieux …" at bounding box center [478, 233] width 85 height 129
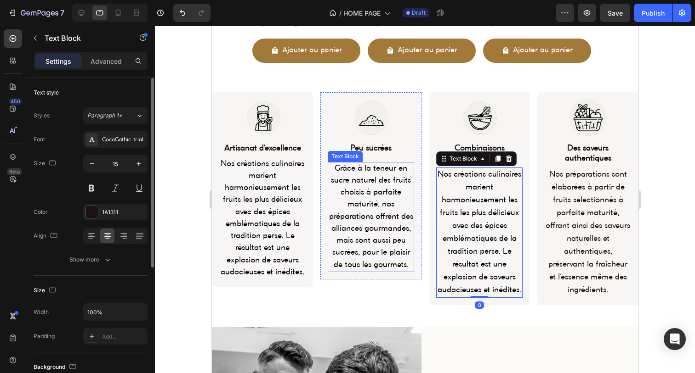
click at [337, 214] on span "Grâce à la teneur en sucre naturel des fruits choisis à parfaite maturité, nos …" at bounding box center [370, 217] width 84 height 104
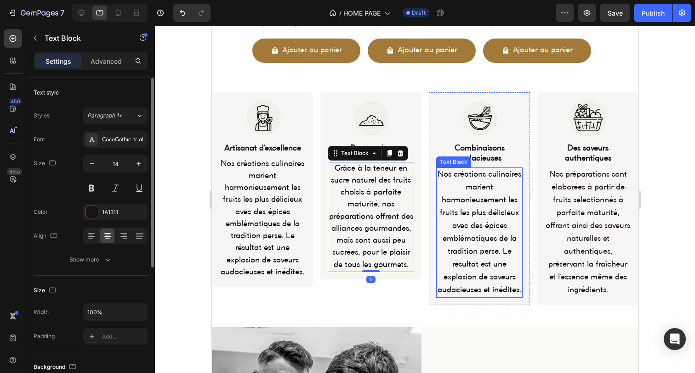
click at [470, 210] on span "Nos créations culinaires marient harmonieusement les fruits les plus délicieux …" at bounding box center [479, 232] width 84 height 123
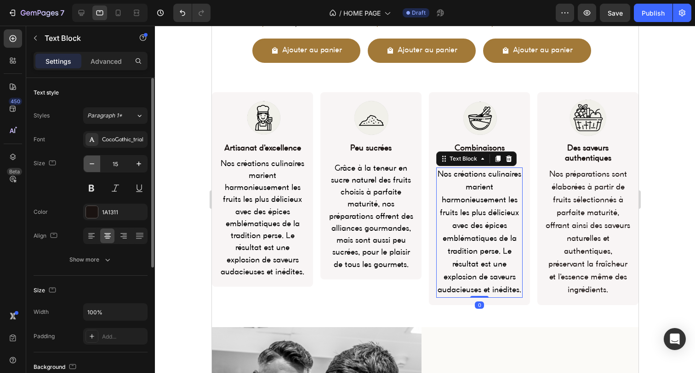
click at [85, 166] on button "button" at bounding box center [92, 164] width 17 height 17
type input "14"
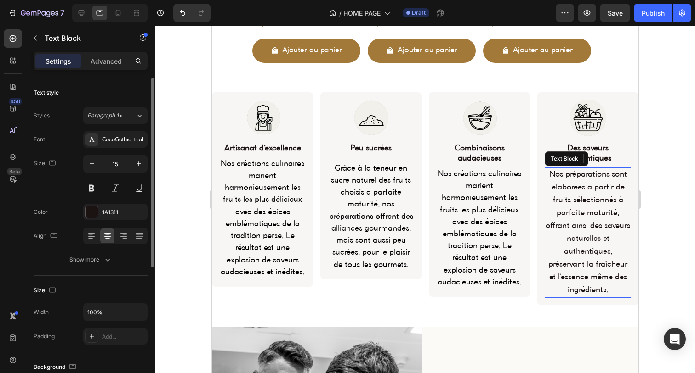
click at [577, 229] on p "Nos préparations sont élaborées à partir de fruits sélectionnés à parfaite matu…" at bounding box center [587, 233] width 85 height 129
click at [88, 162] on icon "button" at bounding box center [91, 163] width 9 height 9
type input "14"
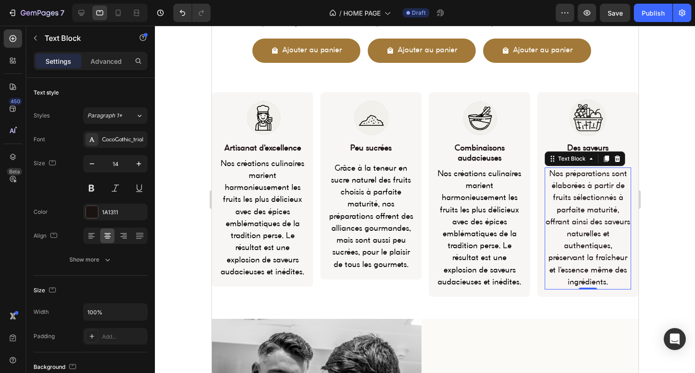
click at [171, 213] on div at bounding box center [425, 200] width 540 height 348
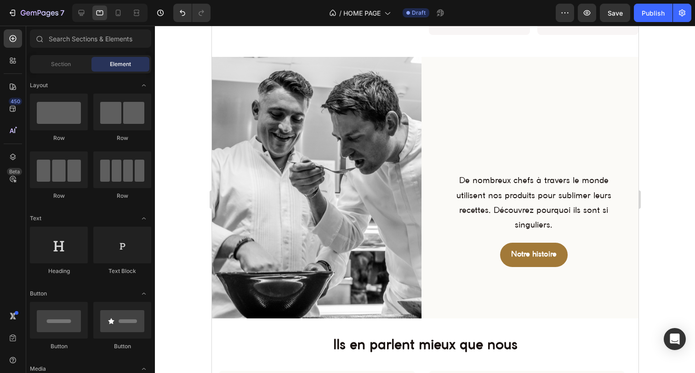
scroll to position [1018, 0]
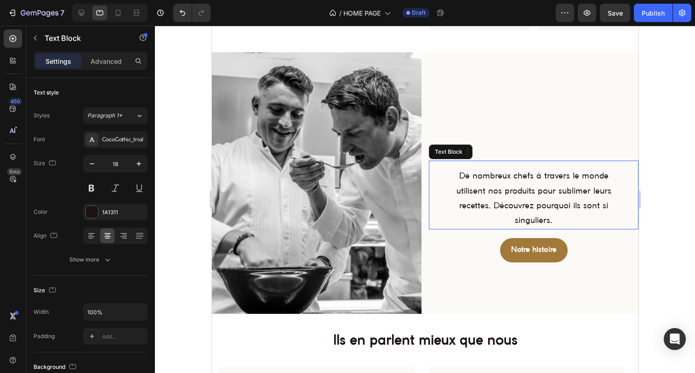
click at [476, 190] on p "De nombreux chefs à travers le monde utilisent nos produits pour sublimer leurs…" at bounding box center [533, 199] width 164 height 60
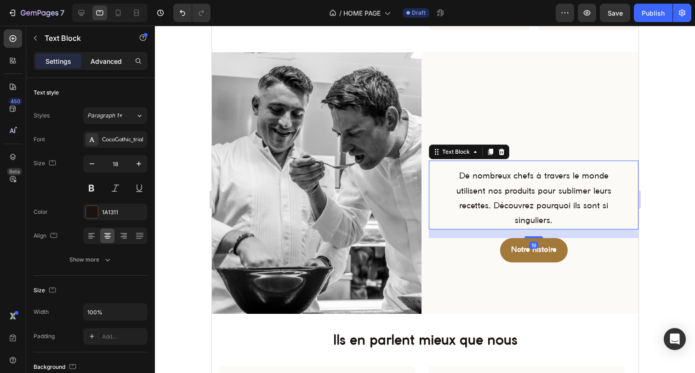
click at [102, 65] on p "Advanced" at bounding box center [106, 62] width 31 height 10
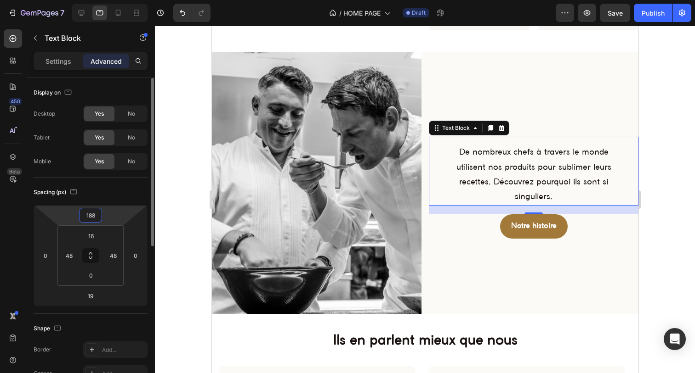
drag, startPoint x: 104, startPoint y: 207, endPoint x: 105, endPoint y: 218, distance: 10.6
click at [105, 0] on html "7 Version history / HOME PAGE Draft Preview Save Publish 450 Beta Sections(18) …" at bounding box center [347, 0] width 695 height 0
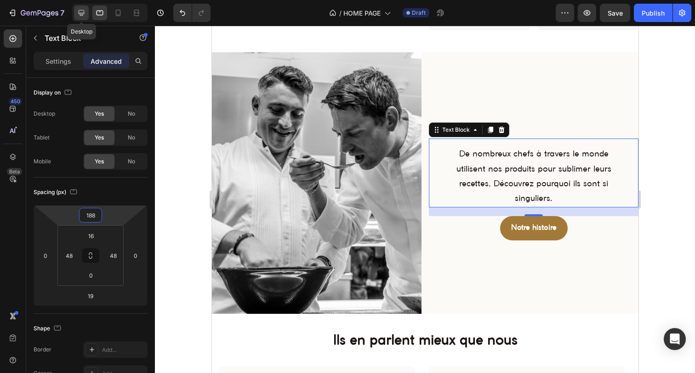
click at [81, 12] on icon at bounding box center [81, 12] width 9 height 9
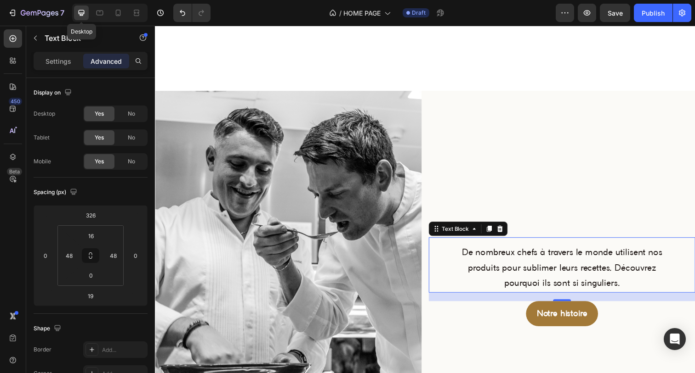
scroll to position [1203, 0]
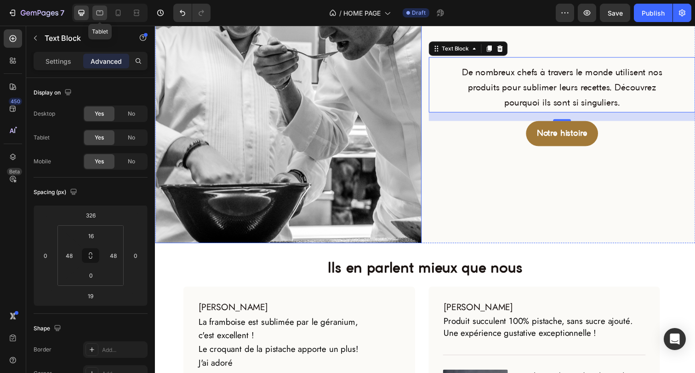
click at [104, 12] on icon at bounding box center [99, 12] width 9 height 9
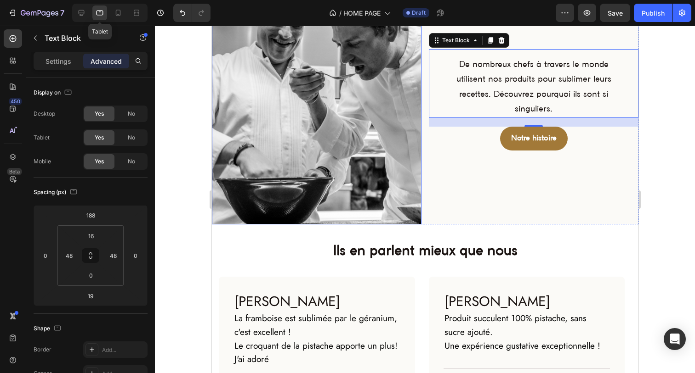
scroll to position [1087, 0]
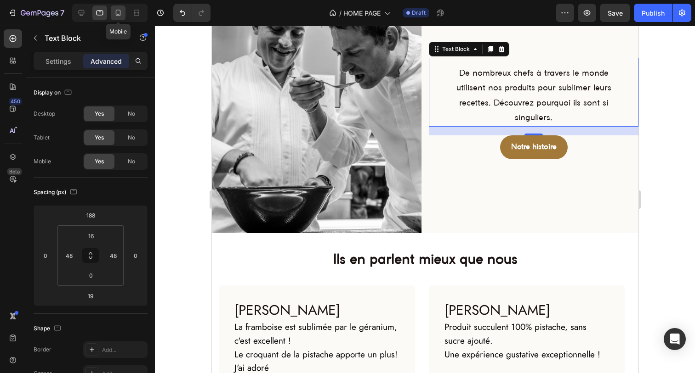
click at [119, 9] on icon at bounding box center [117, 12] width 9 height 9
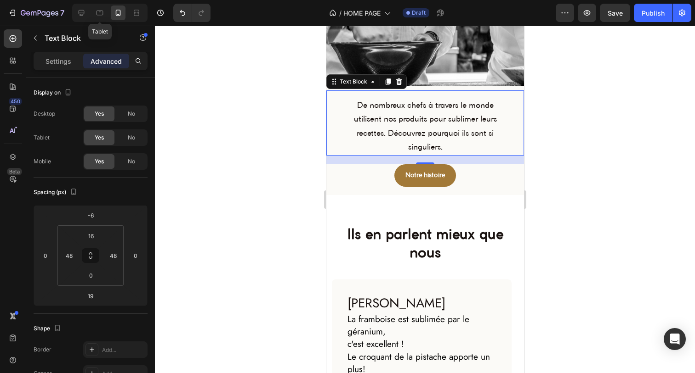
scroll to position [1263, 0]
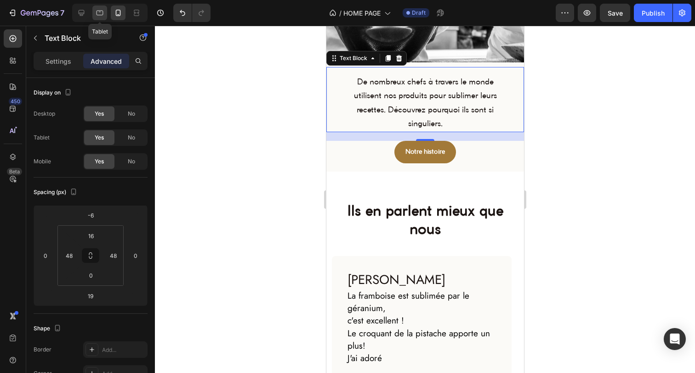
click at [95, 14] on div at bounding box center [99, 13] width 15 height 15
type input "188"
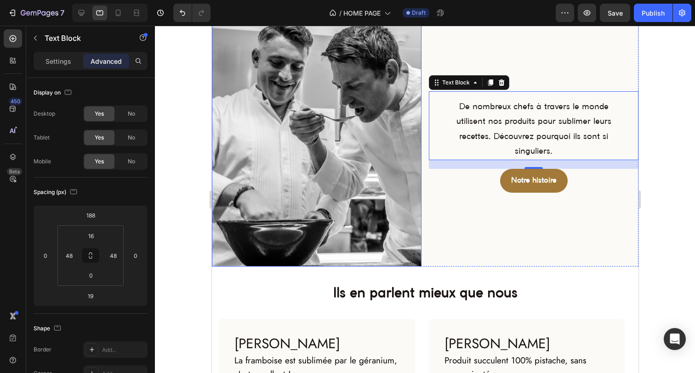
scroll to position [1044, 0]
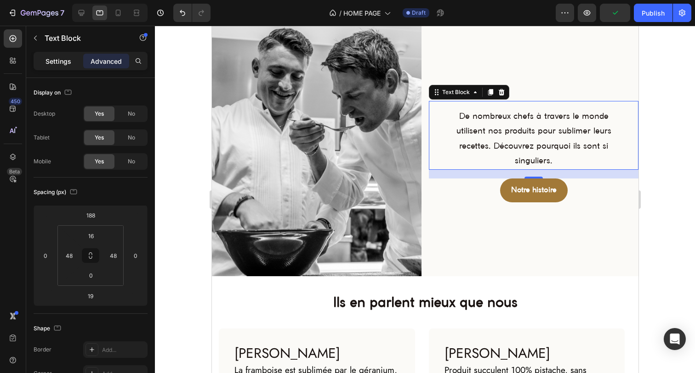
click at [61, 62] on p "Settings" at bounding box center [58, 62] width 26 height 10
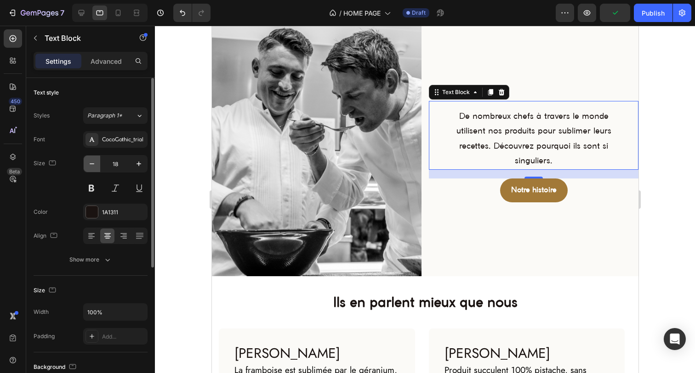
click at [94, 161] on icon "button" at bounding box center [91, 163] width 9 height 9
type input "17"
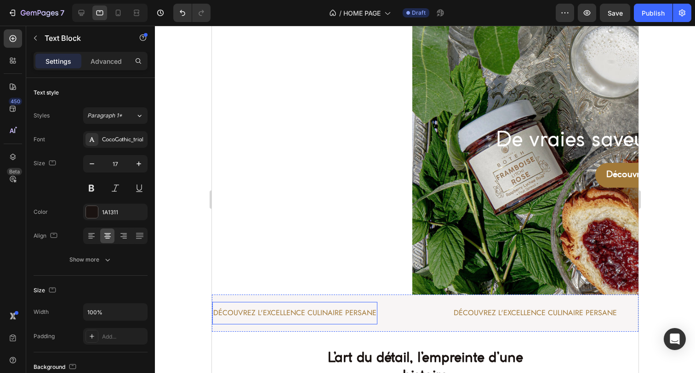
scroll to position [17, 0]
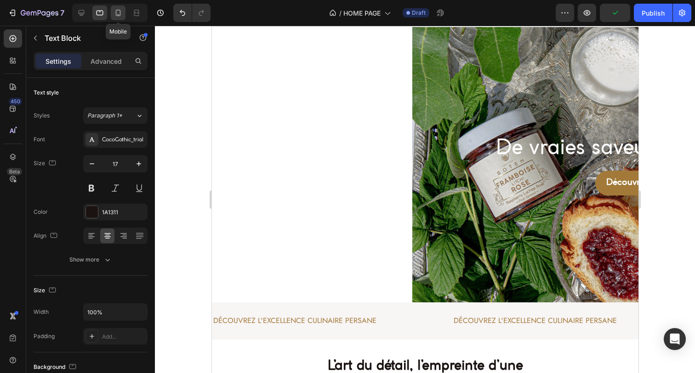
click at [122, 11] on icon at bounding box center [117, 12] width 9 height 9
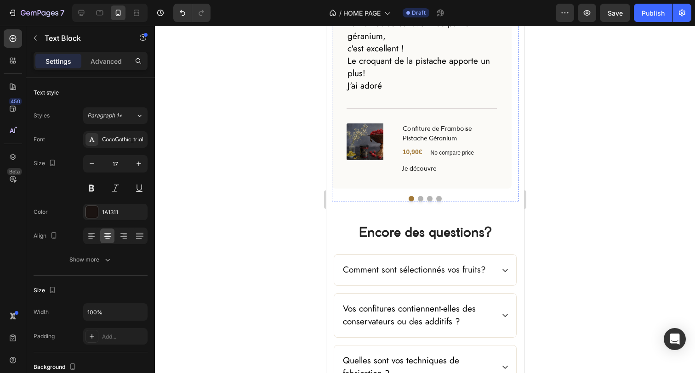
scroll to position [1701, 0]
